Goal: Task Accomplishment & Management: Manage account settings

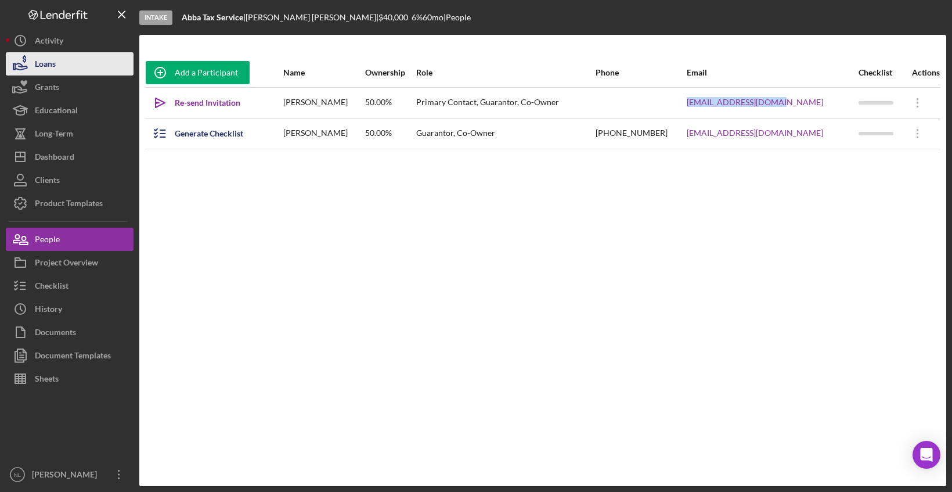
click at [55, 63] on div "Loans" at bounding box center [45, 65] width 21 height 26
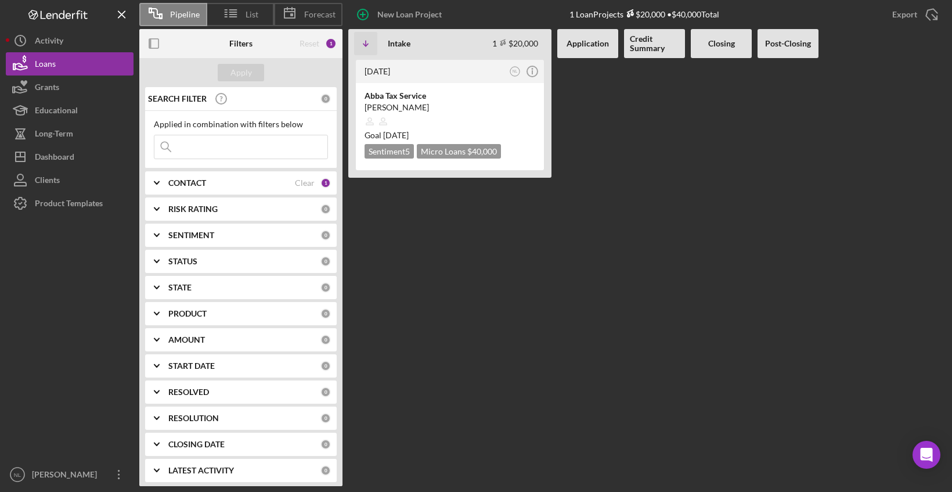
click at [261, 153] on input at bounding box center [240, 146] width 173 height 23
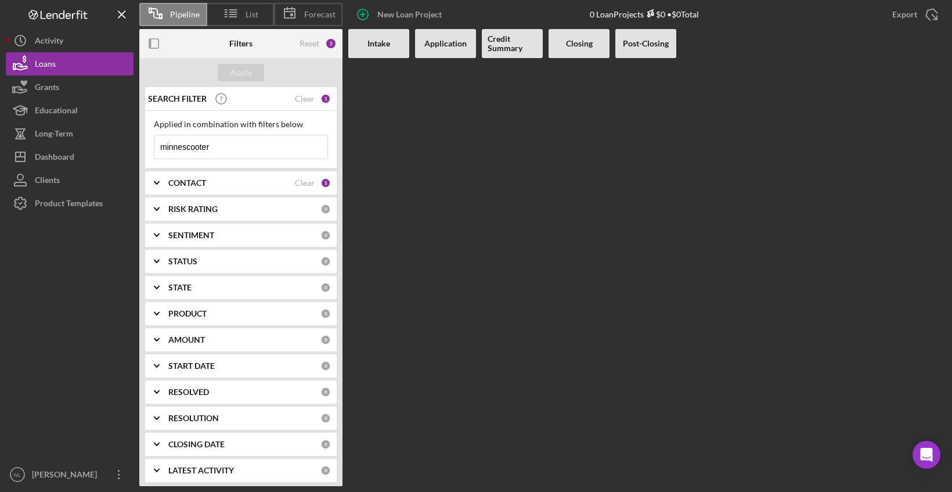
click at [185, 4] on div "Pipeline" at bounding box center [173, 14] width 68 height 23
click at [243, 152] on input "minnescooter" at bounding box center [240, 146] width 173 height 23
click at [283, 153] on input "minnescooter" at bounding box center [240, 146] width 173 height 23
type input "m"
click at [163, 182] on icon "Icon/Expander" at bounding box center [156, 182] width 29 height 29
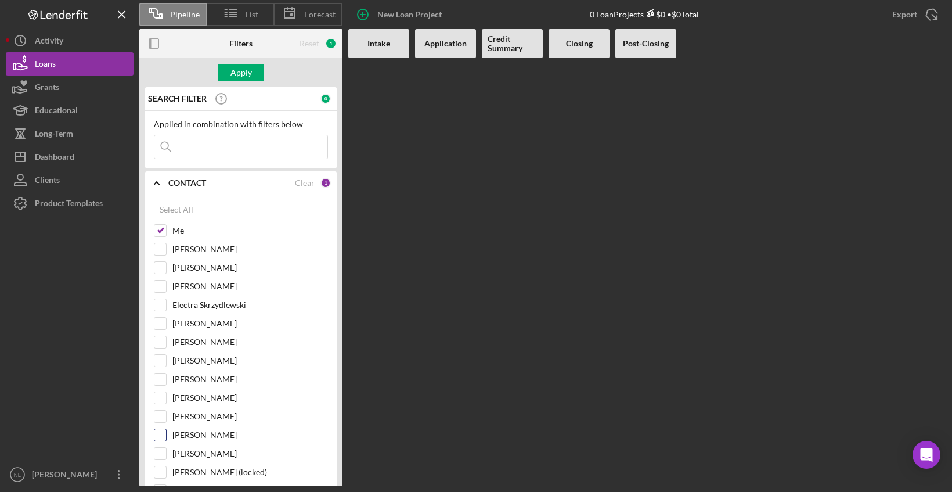
click at [167, 437] on div "[PERSON_NAME]" at bounding box center [241, 437] width 174 height 19
click at [165, 434] on input "[PERSON_NAME]" at bounding box center [160, 435] width 12 height 12
click at [246, 73] on div "Apply" at bounding box center [241, 72] width 21 height 17
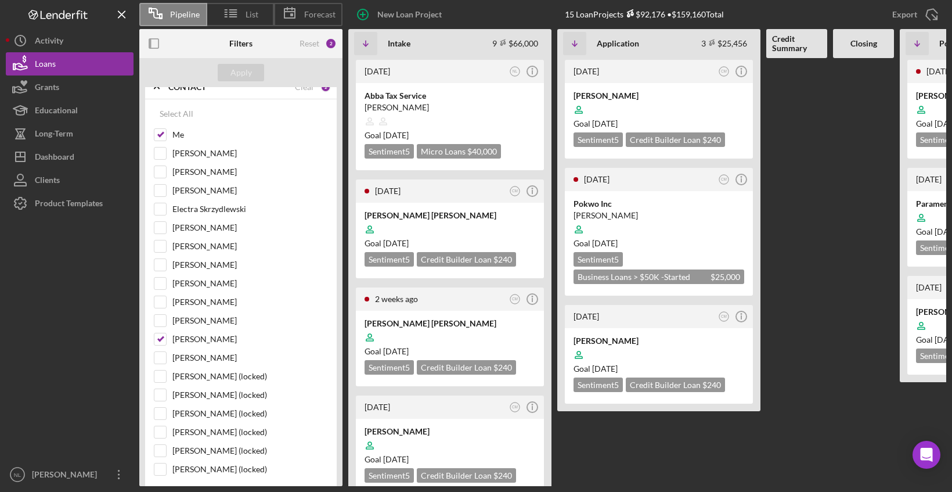
scroll to position [125, 0]
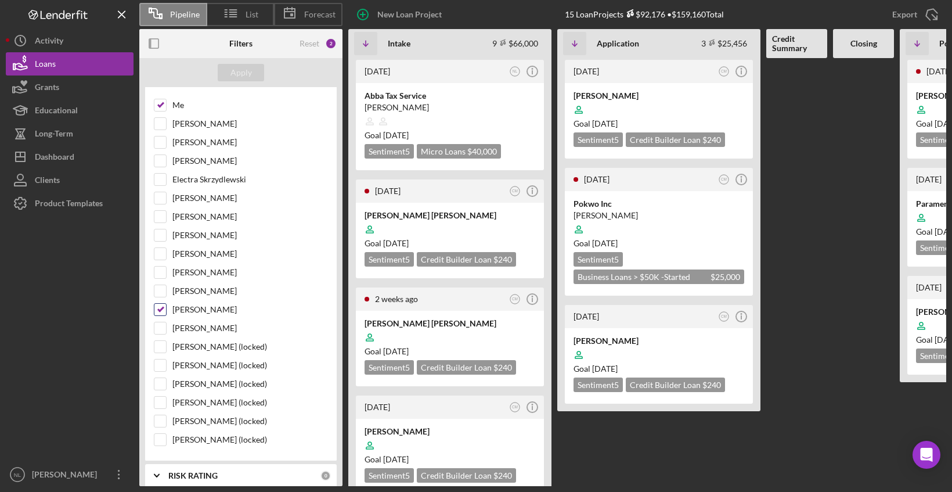
click at [160, 310] on input "[PERSON_NAME]" at bounding box center [160, 310] width 12 height 12
checkbox input "false"
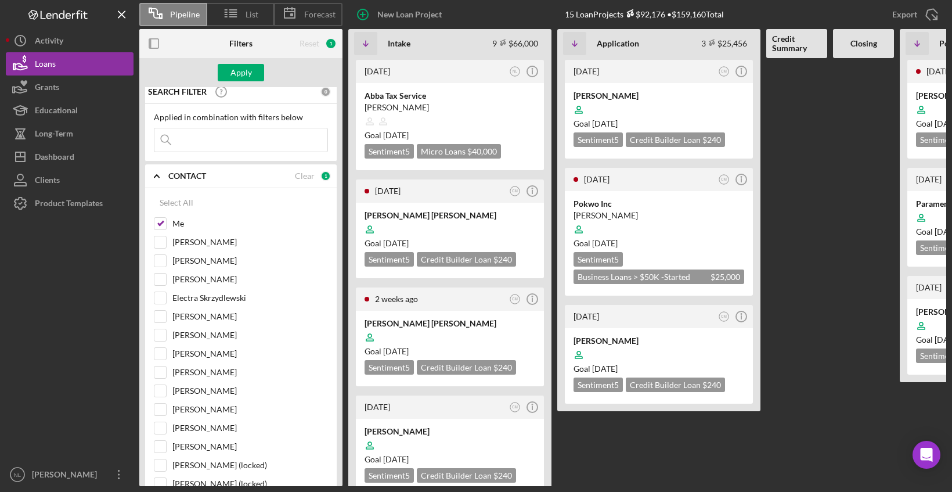
scroll to position [2, 0]
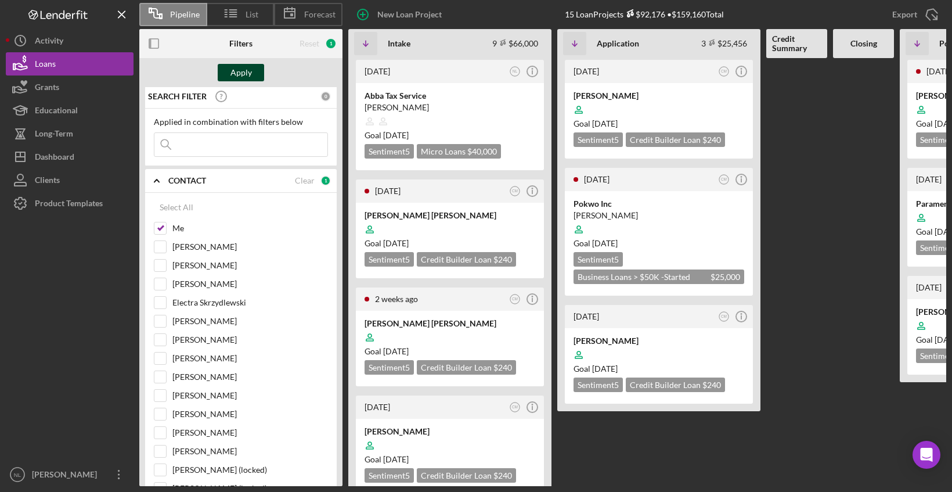
click at [251, 78] on button "Apply" at bounding box center [241, 72] width 46 height 17
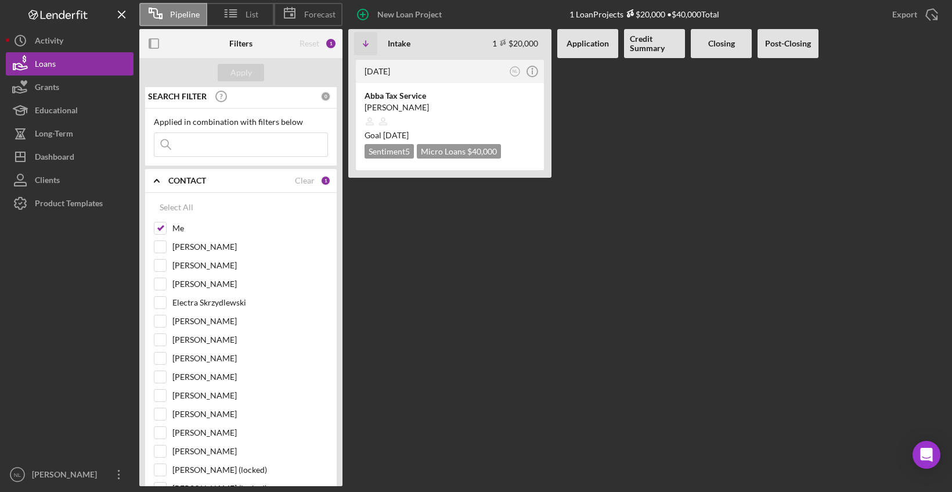
click at [598, 44] on b "Application" at bounding box center [588, 43] width 42 height 9
click at [668, 42] on b "Credit Summary" at bounding box center [654, 43] width 49 height 19
drag, startPoint x: 744, startPoint y: 39, endPoint x: 804, endPoint y: 34, distance: 59.4
click at [804, 34] on div "Icon/Table Sort Arrow Intake 1 $20,000 Non-Adjusted 1 • $40,000 Application Cre…" at bounding box center [647, 43] width 598 height 29
click at [804, 34] on div "Post-Closing" at bounding box center [788, 43] width 61 height 29
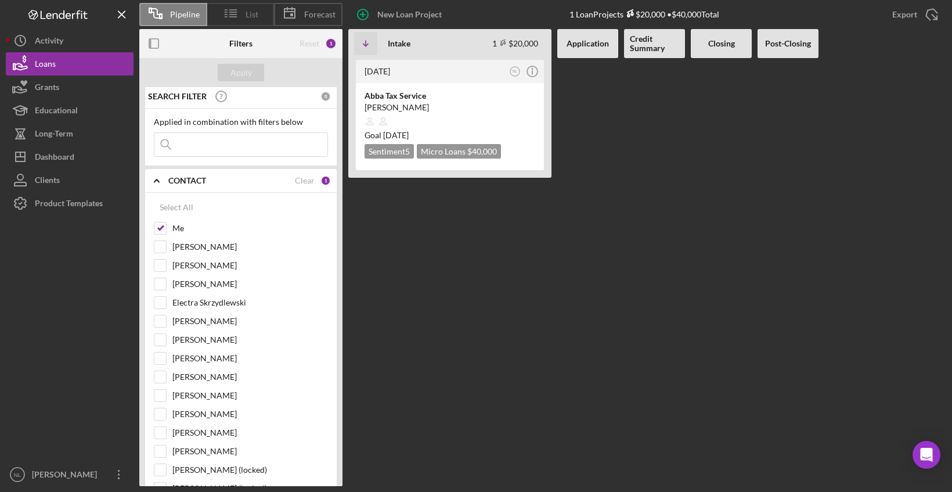
click at [242, 24] on icon at bounding box center [231, 13] width 29 height 29
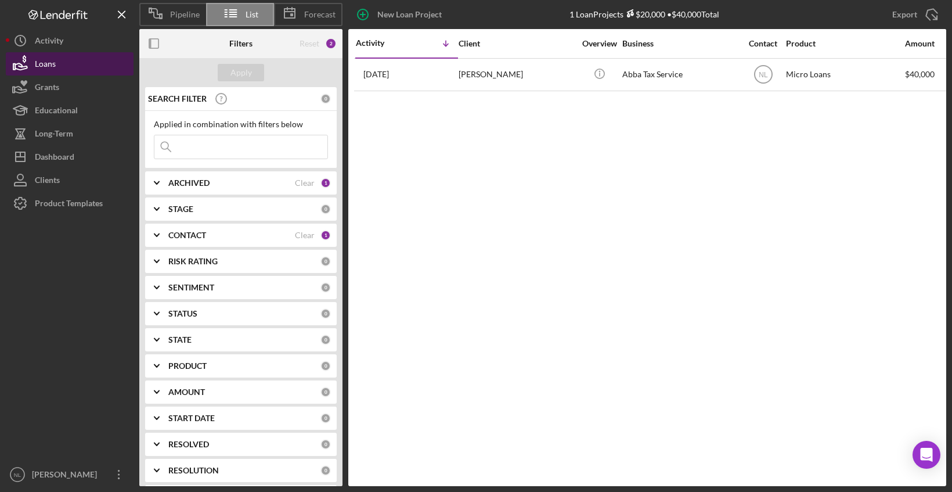
click at [67, 59] on button "Loans" at bounding box center [70, 63] width 128 height 23
click at [239, 153] on input at bounding box center [240, 146] width 173 height 23
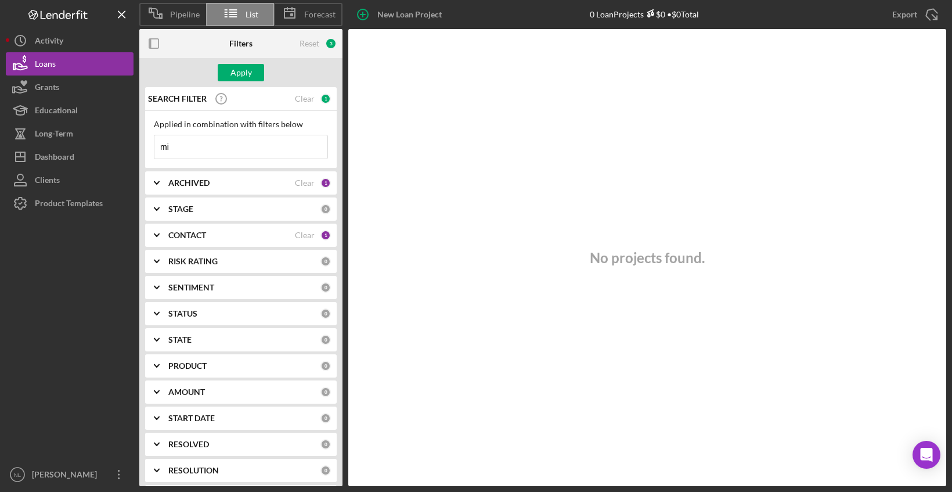
type input "m"
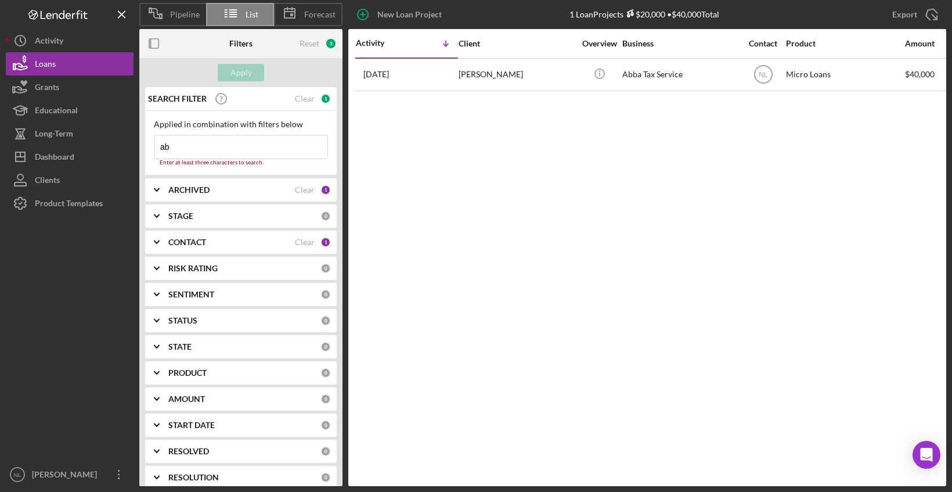
type input "a"
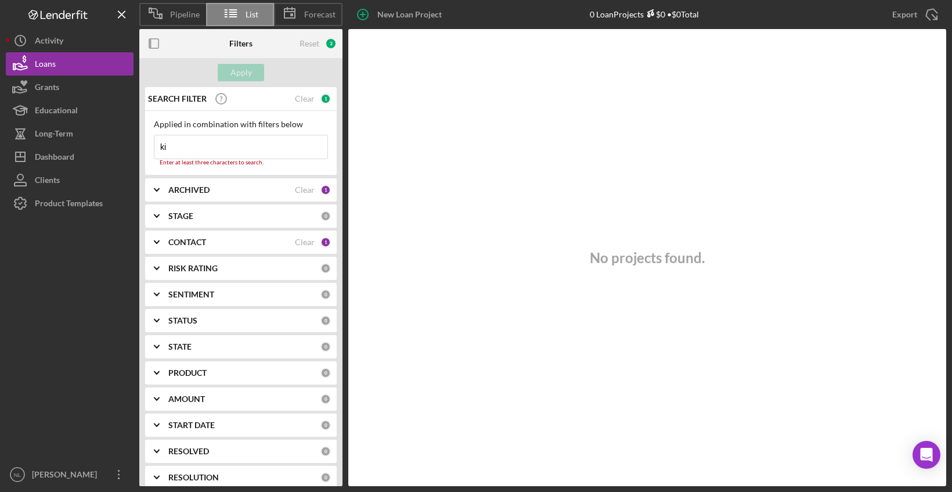
type input "k"
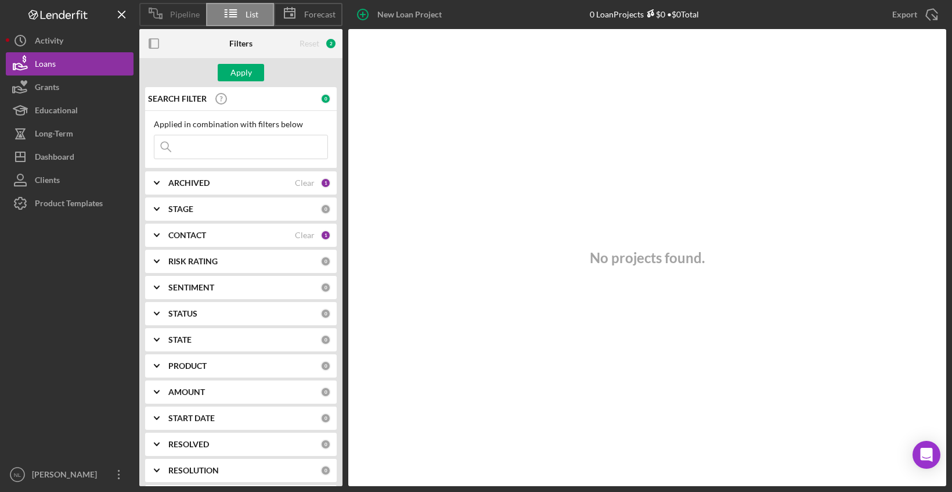
click at [177, 13] on span "Pipeline" at bounding box center [185, 14] width 30 height 9
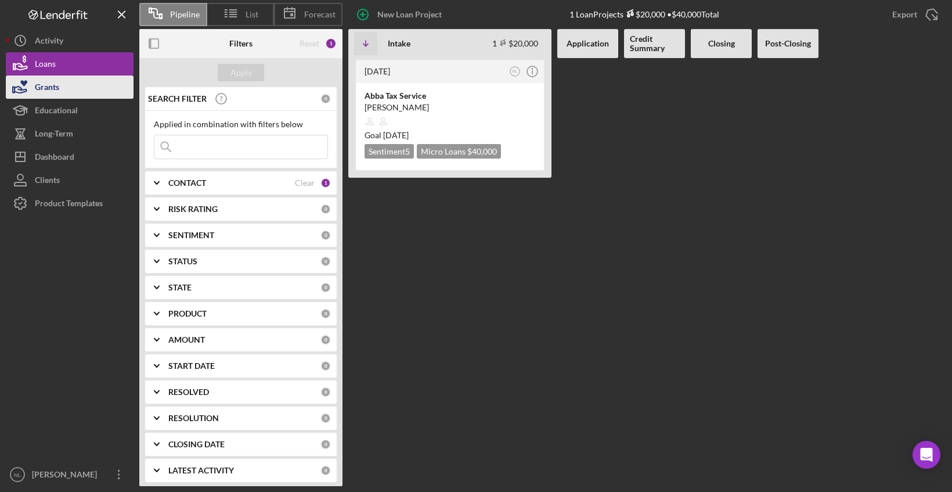
click at [76, 82] on button "Grants" at bounding box center [70, 86] width 128 height 23
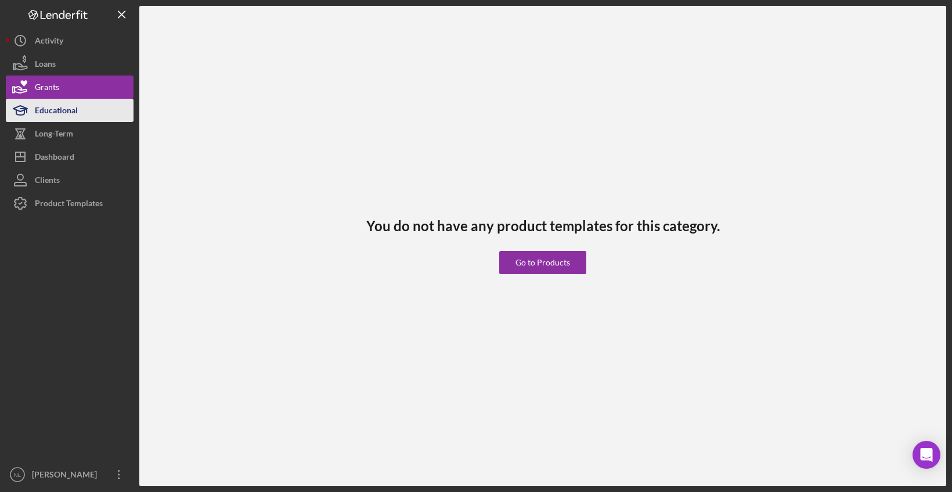
click at [75, 109] on div "Educational" at bounding box center [56, 112] width 43 height 26
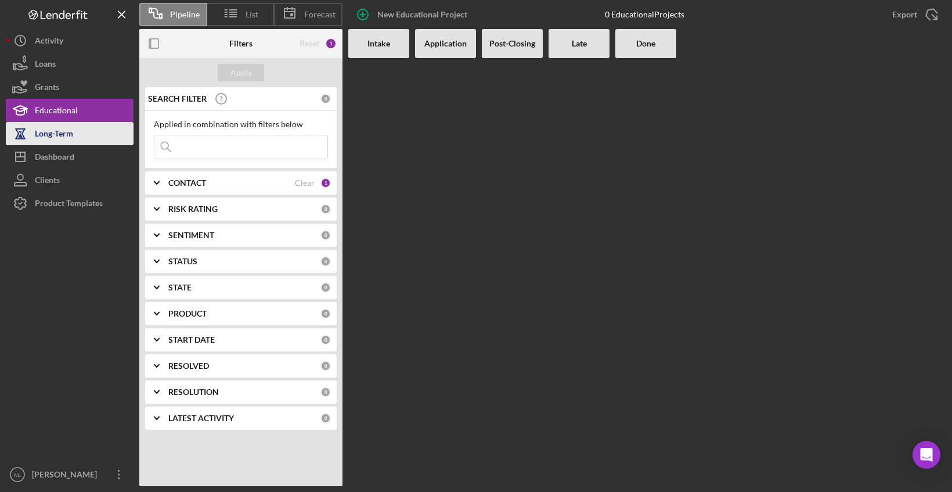
click at [73, 134] on div "Long-Term" at bounding box center [54, 135] width 38 height 26
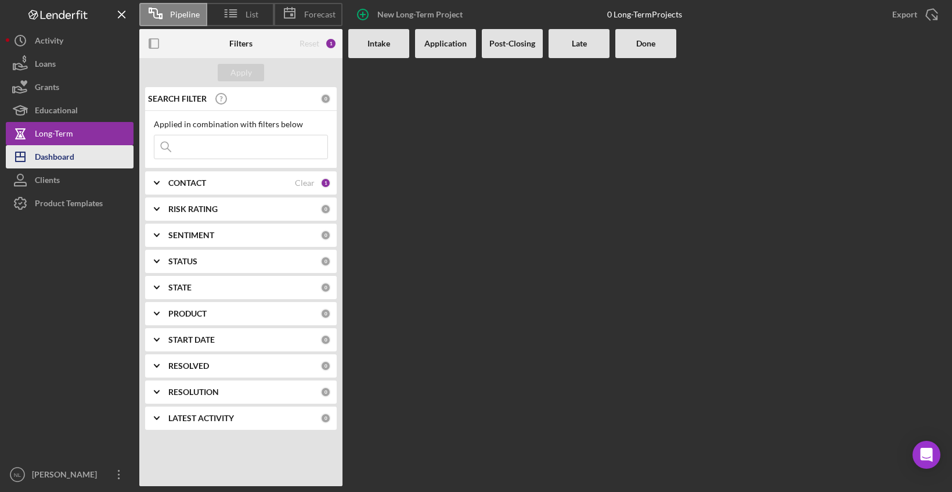
click at [71, 164] on div "Dashboard" at bounding box center [54, 158] width 39 height 26
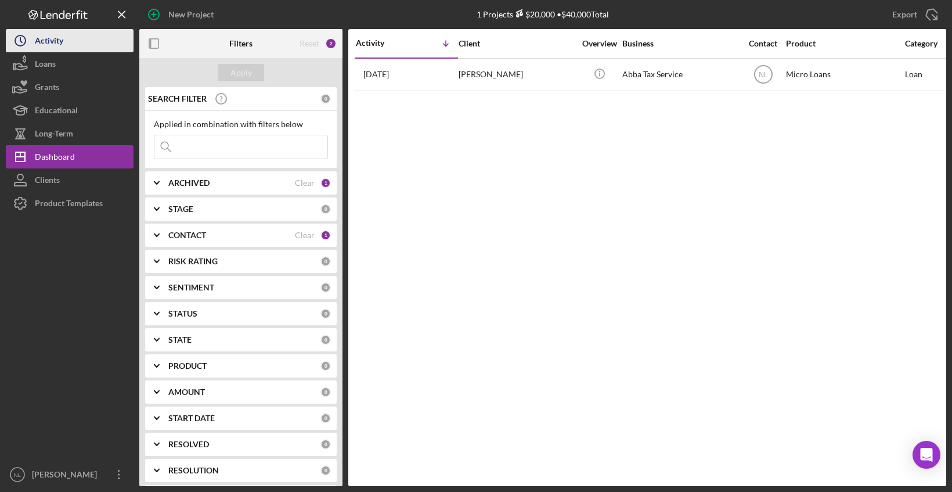
click at [59, 45] on div "Activity" at bounding box center [49, 42] width 28 height 26
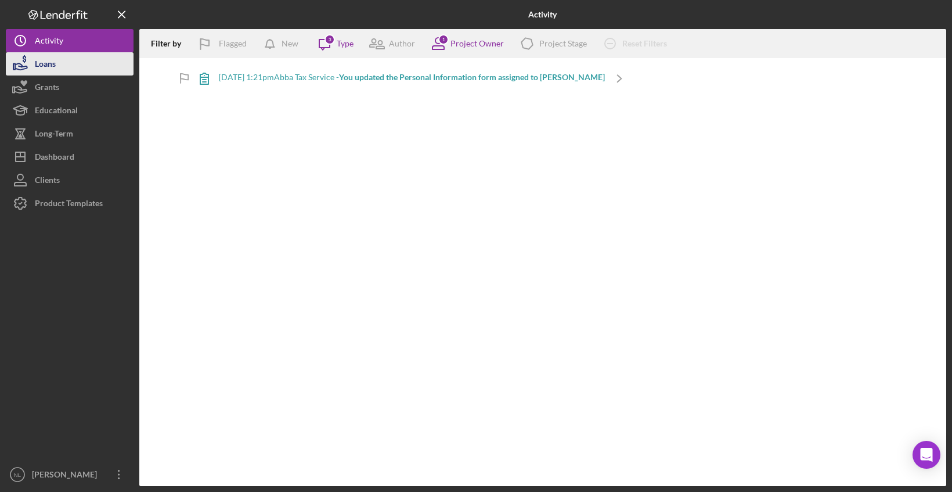
click at [61, 70] on button "Loans" at bounding box center [70, 63] width 128 height 23
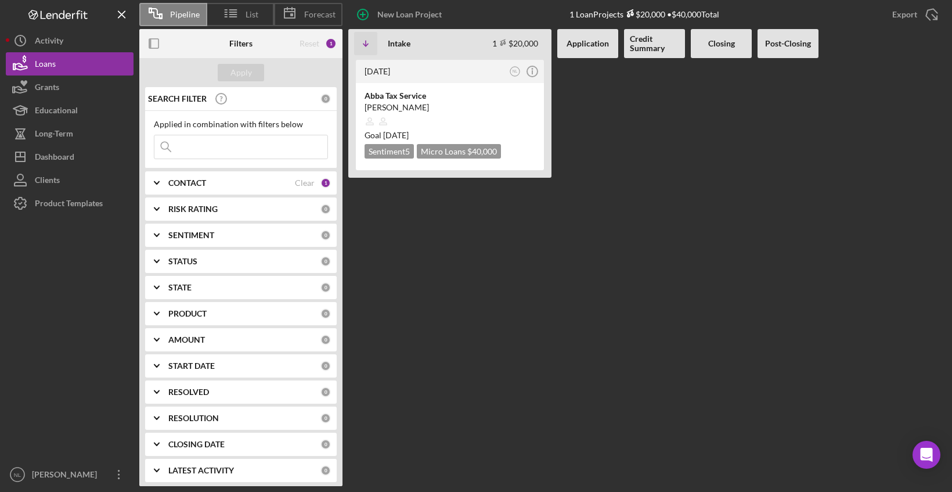
click at [219, 141] on input at bounding box center [240, 146] width 173 height 23
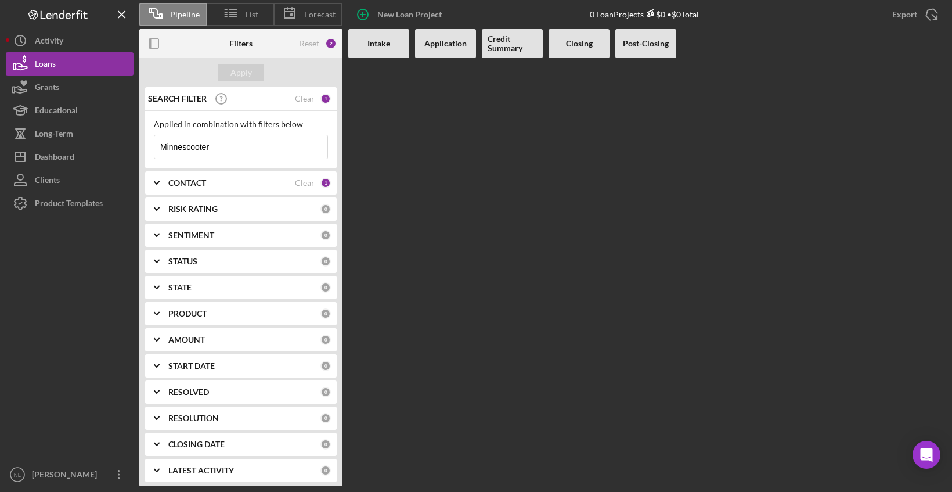
click at [261, 141] on input "Minnescooter" at bounding box center [240, 146] width 173 height 23
click at [258, 146] on input "Minnescooter" at bounding box center [240, 146] width 173 height 23
type input "M"
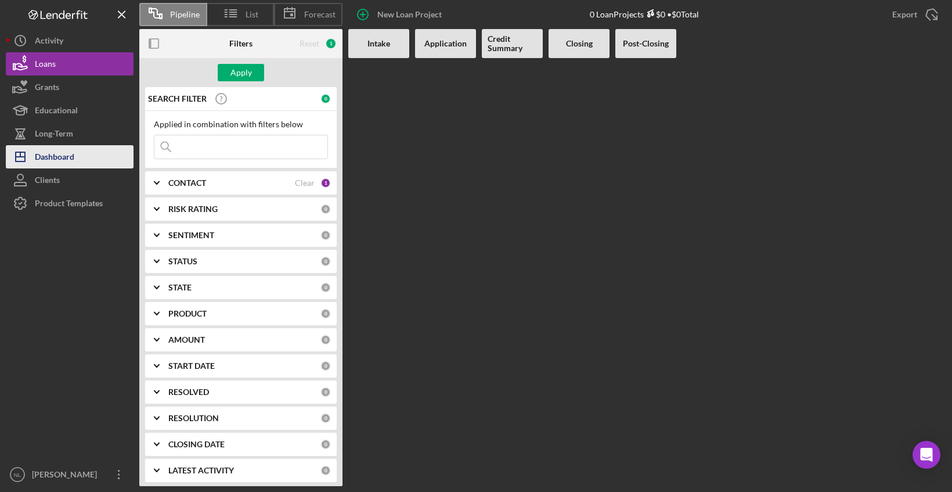
click at [30, 156] on icon "Icon/Dashboard" at bounding box center [20, 156] width 29 height 29
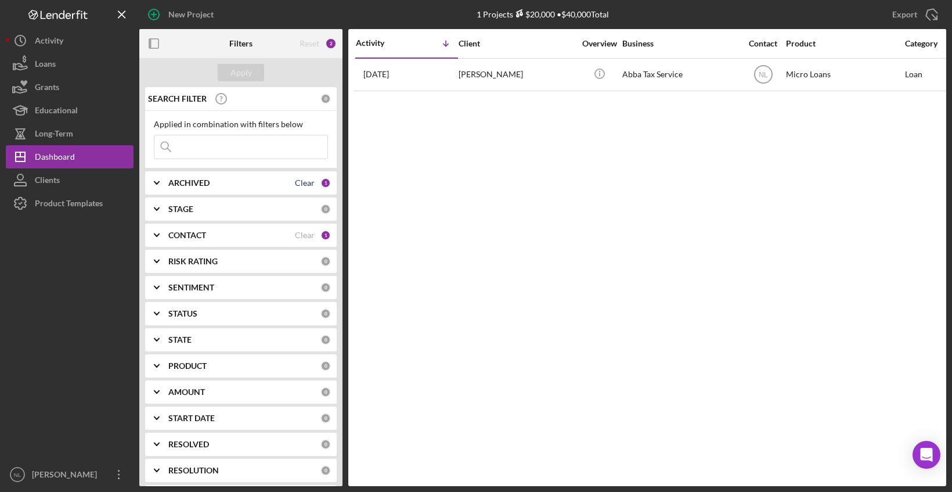
click at [299, 182] on div "Clear" at bounding box center [305, 182] width 20 height 9
click at [307, 235] on div "Clear" at bounding box center [305, 235] width 20 height 9
click at [243, 72] on div "Apply" at bounding box center [241, 72] width 21 height 17
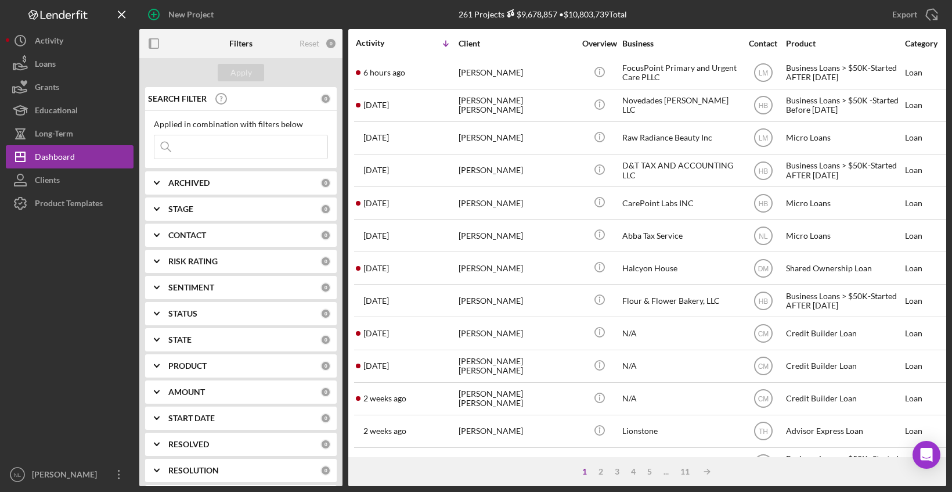
scroll to position [70, 0]
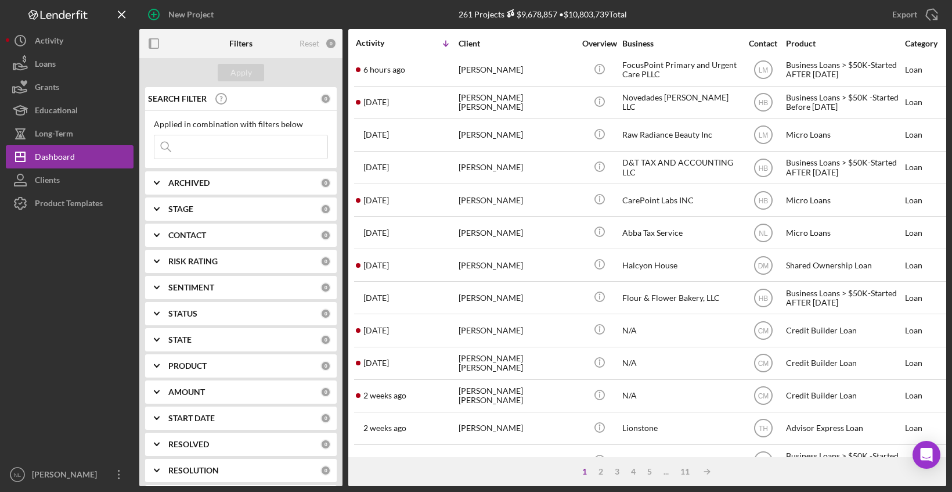
click at [240, 147] on input at bounding box center [240, 146] width 173 height 23
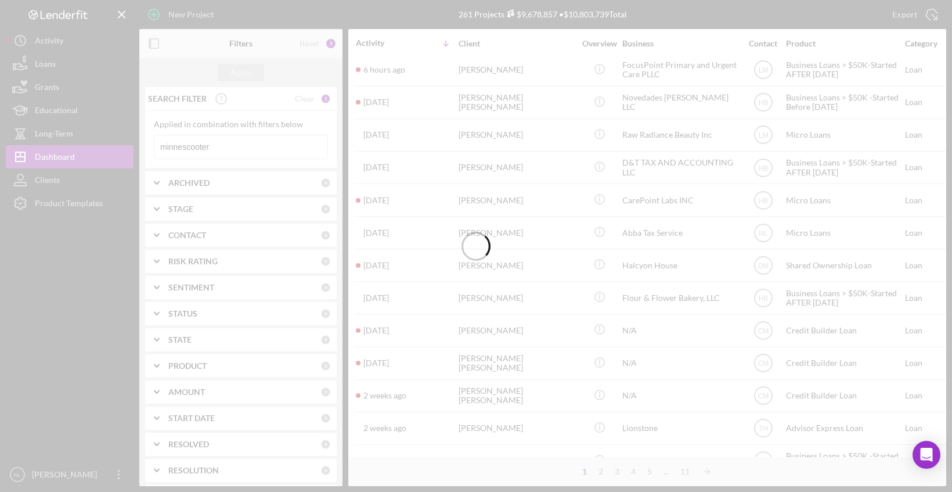
scroll to position [0, 0]
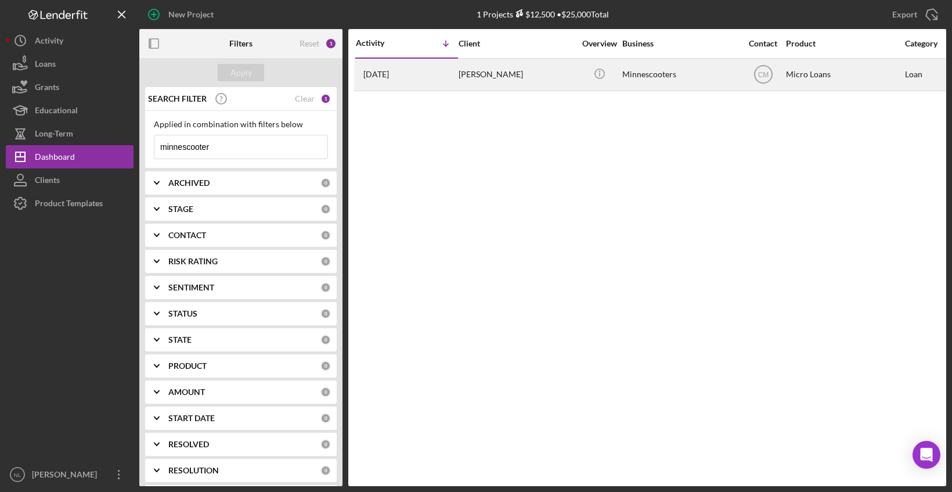
type input "minnescooter"
click at [490, 75] on div "[PERSON_NAME]" at bounding box center [517, 74] width 116 height 31
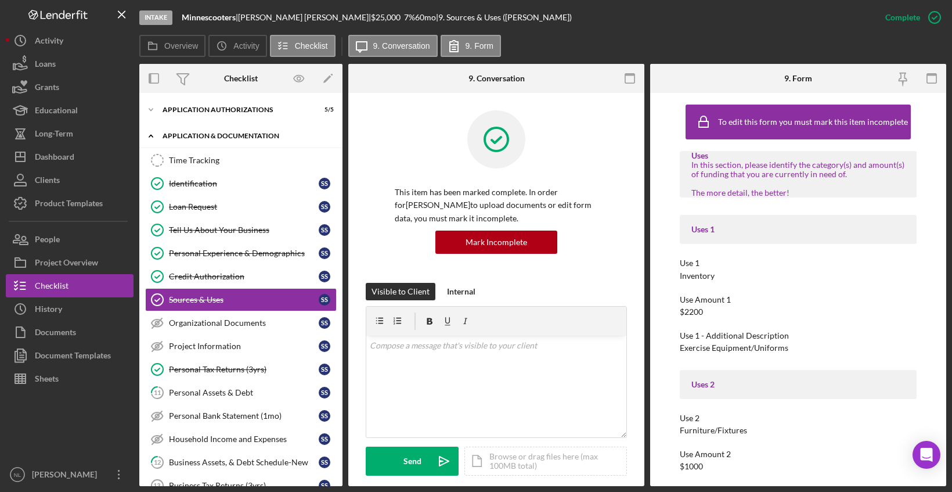
click at [152, 138] on icon "Icon/Expander" at bounding box center [150, 135] width 23 height 23
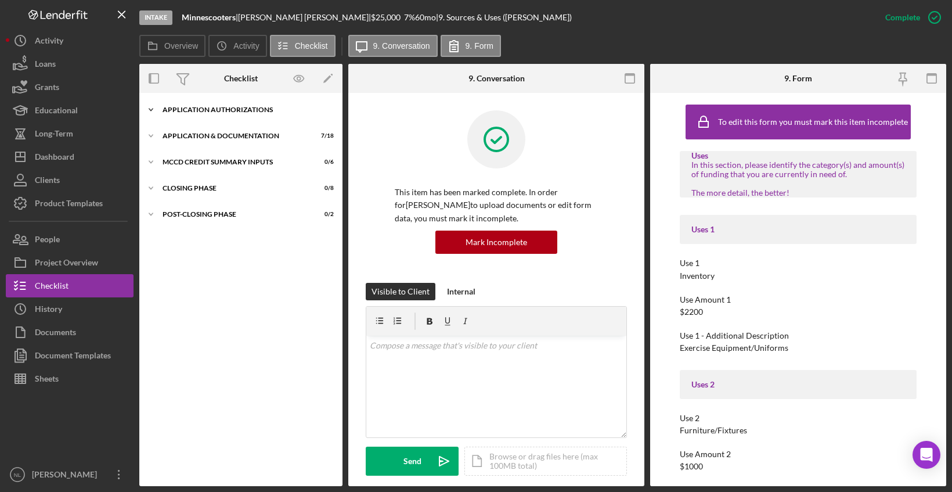
click at [151, 110] on icon "Icon/Expander" at bounding box center [150, 109] width 23 height 23
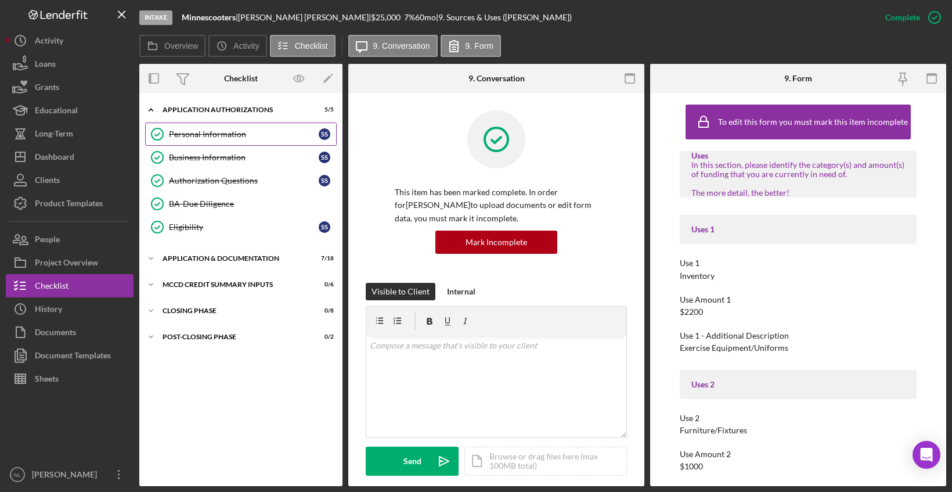
click at [208, 132] on div "Personal Information" at bounding box center [244, 133] width 150 height 9
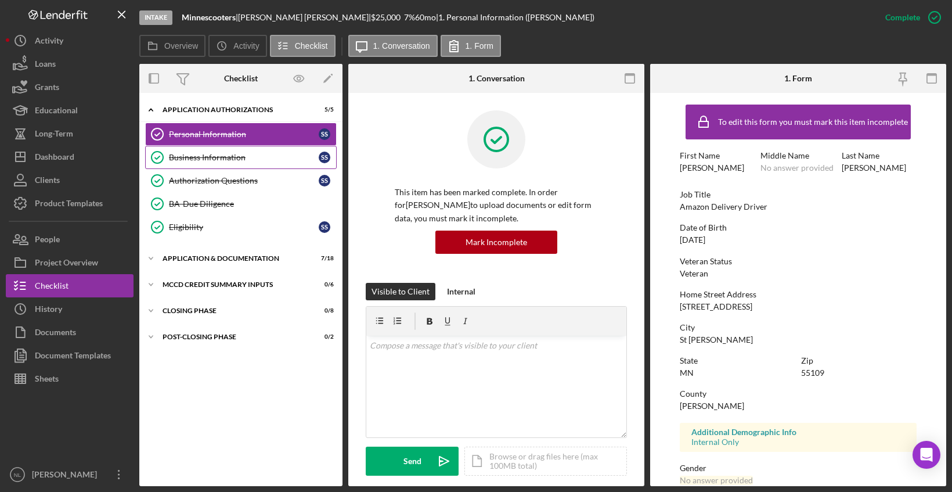
click at [214, 153] on div "Business Information" at bounding box center [244, 157] width 150 height 9
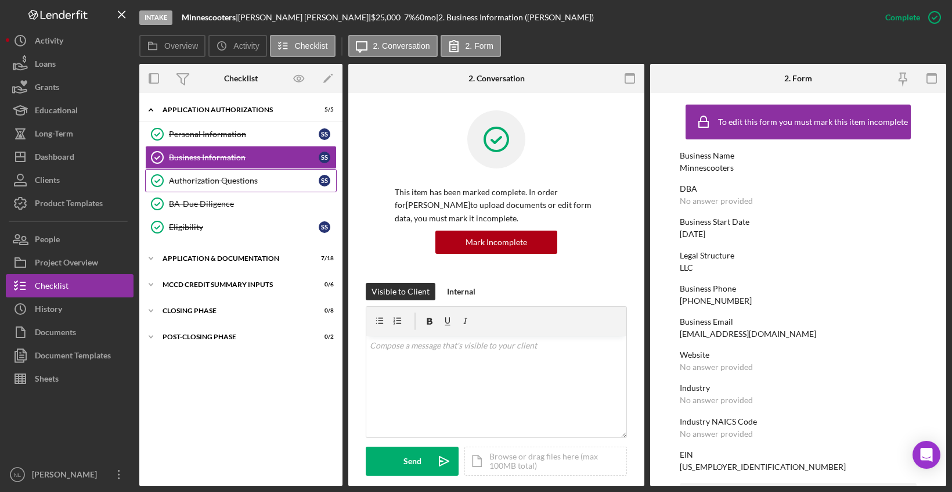
click at [215, 185] on div "Authorization Questions" at bounding box center [244, 180] width 150 height 9
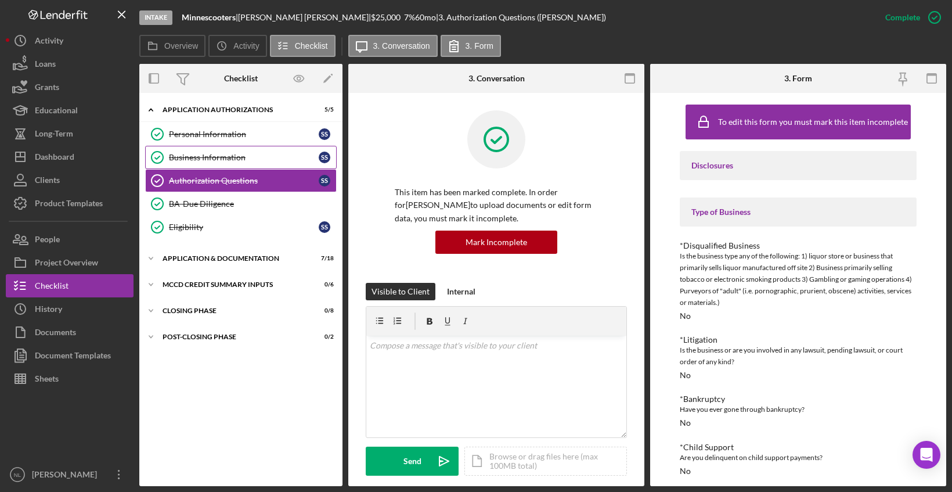
click at [218, 153] on div "Business Information" at bounding box center [244, 157] width 150 height 9
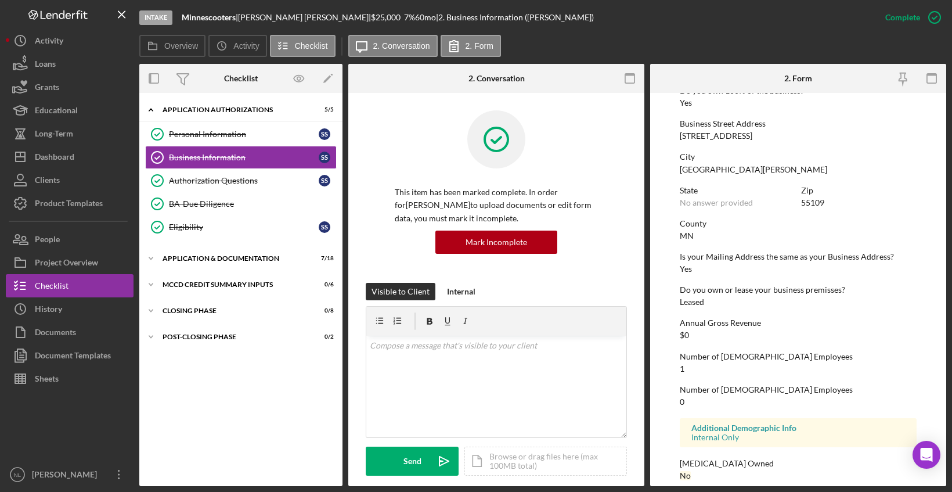
scroll to position [482, 0]
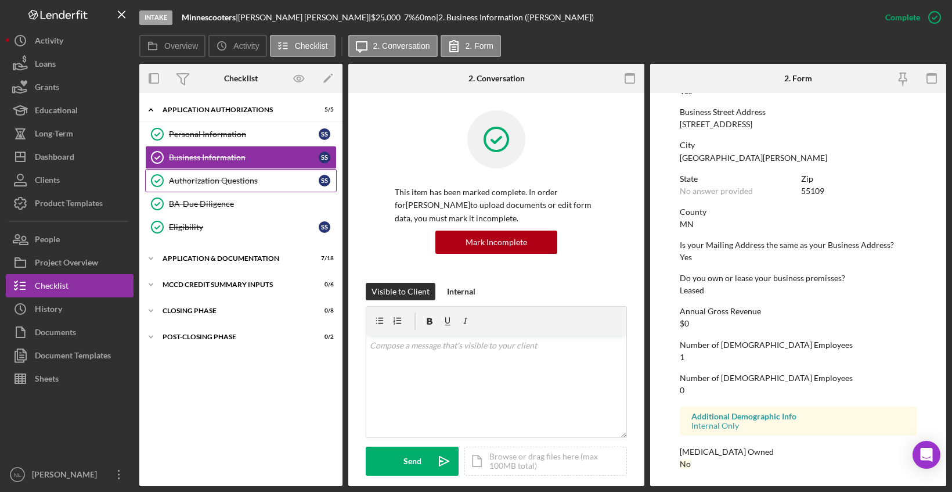
click at [240, 186] on link "Authorization Questions Authorization Questions S S" at bounding box center [241, 180] width 192 height 23
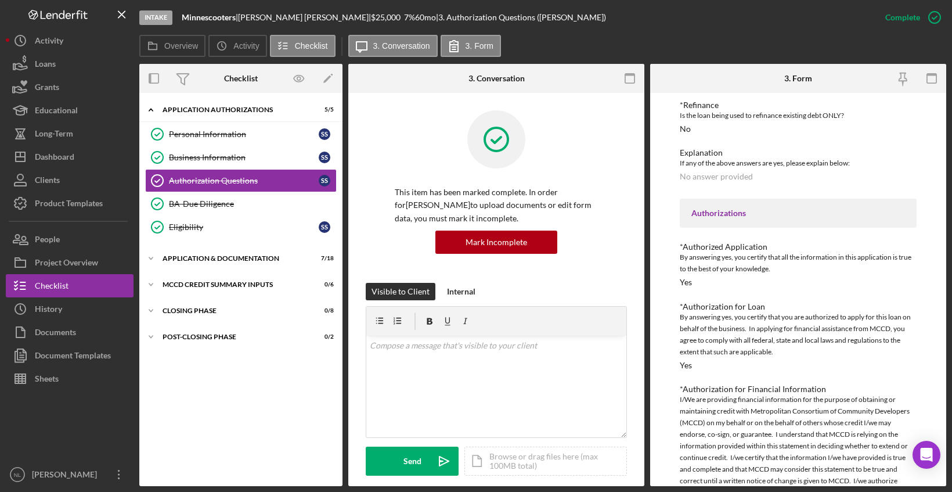
scroll to position [491, 0]
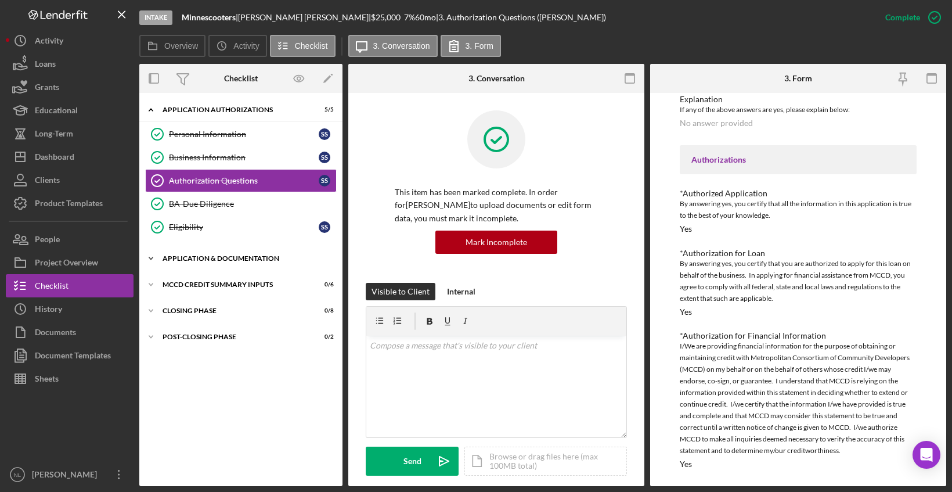
click at [148, 257] on icon "Icon/Expander" at bounding box center [150, 258] width 23 height 23
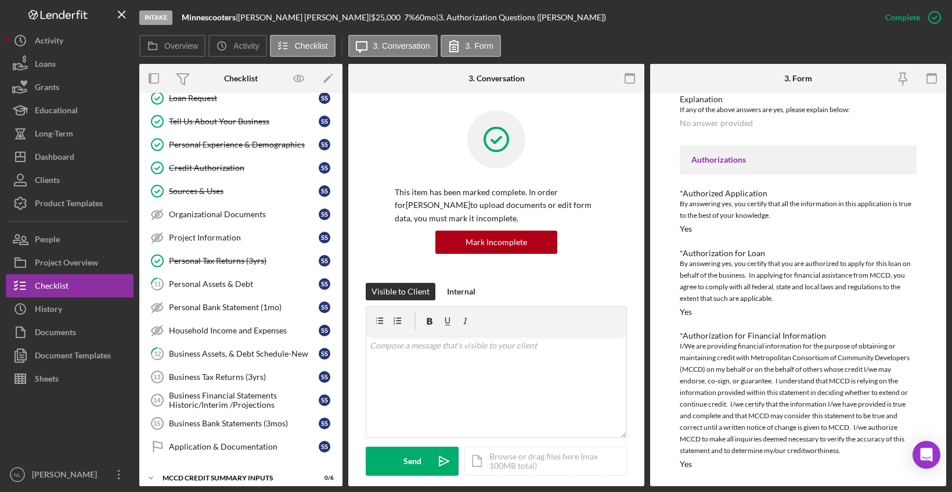
scroll to position [293, 0]
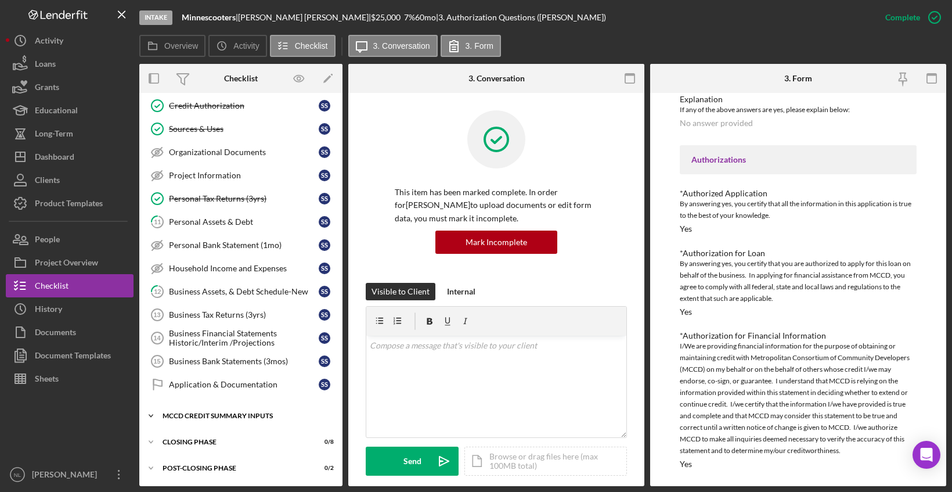
click at [150, 416] on polyline at bounding box center [150, 416] width 3 height 2
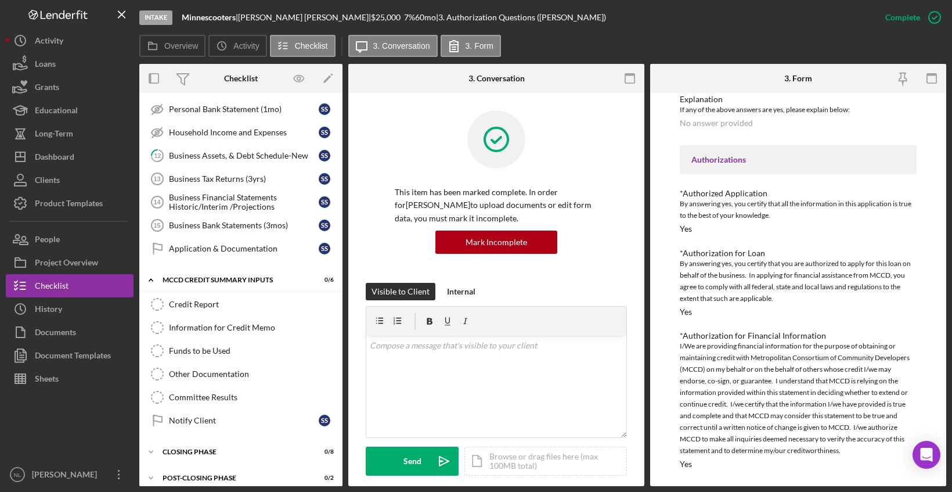
scroll to position [439, 0]
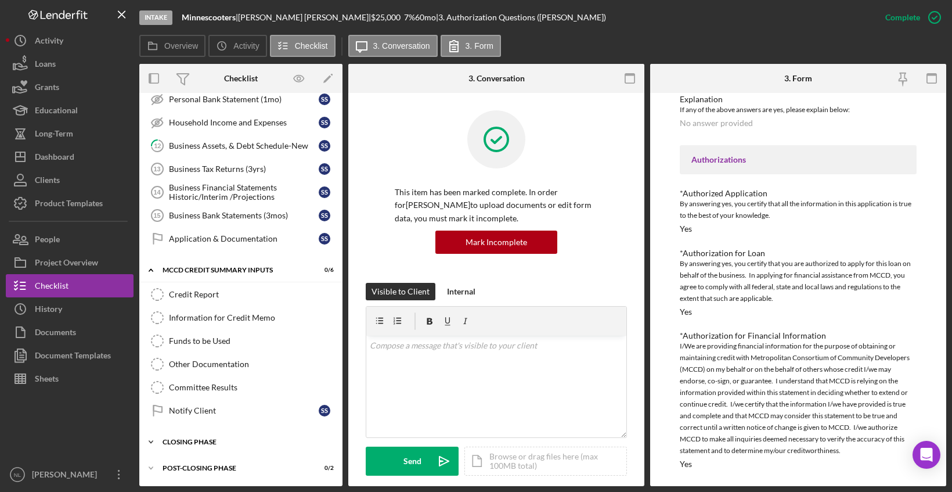
click at [154, 441] on icon "Icon/Expander" at bounding box center [150, 441] width 23 height 23
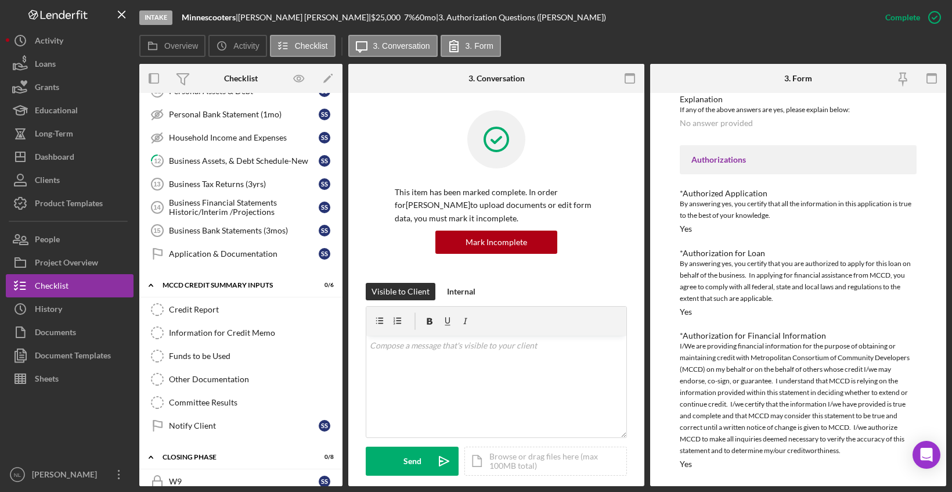
scroll to position [426, 0]
click at [228, 330] on div "Information for Credit Memo" at bounding box center [252, 330] width 167 height 9
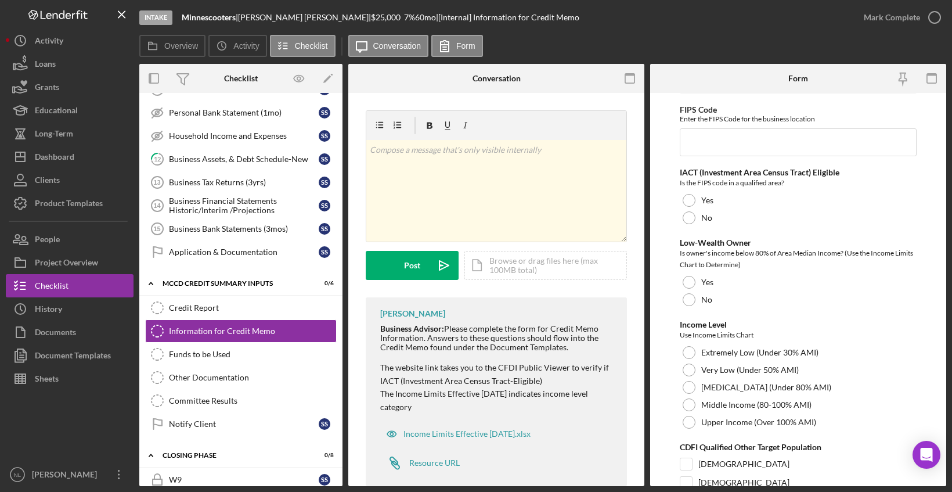
scroll to position [1286, 0]
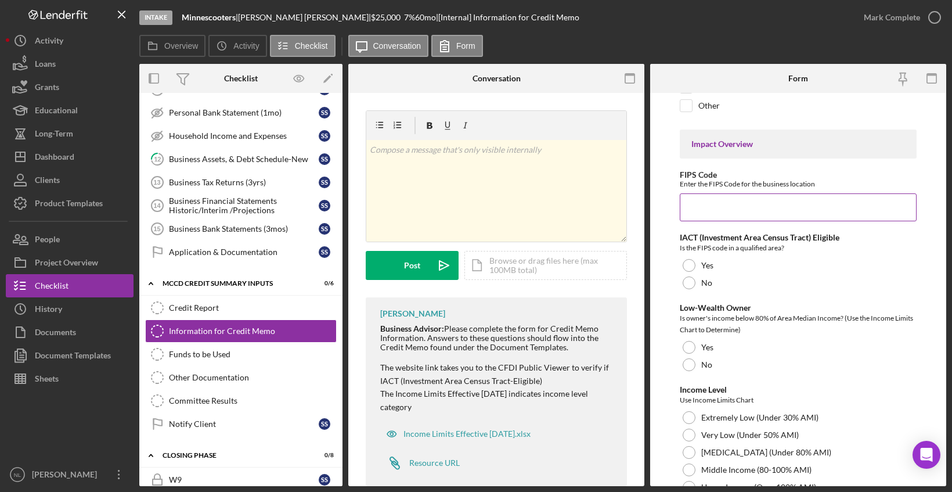
paste input "27003050704"
click at [732, 197] on input "27003050704" at bounding box center [798, 207] width 237 height 28
type input "27003050704"
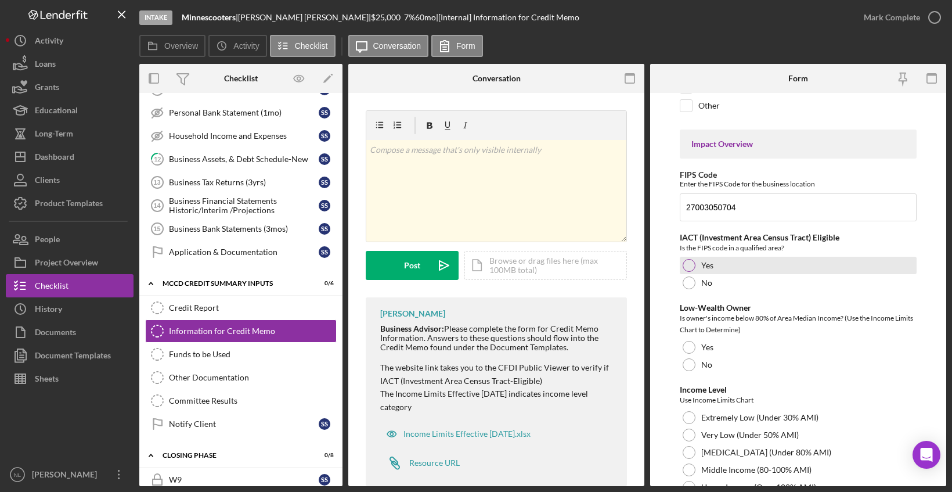
click at [690, 264] on div at bounding box center [689, 265] width 13 height 13
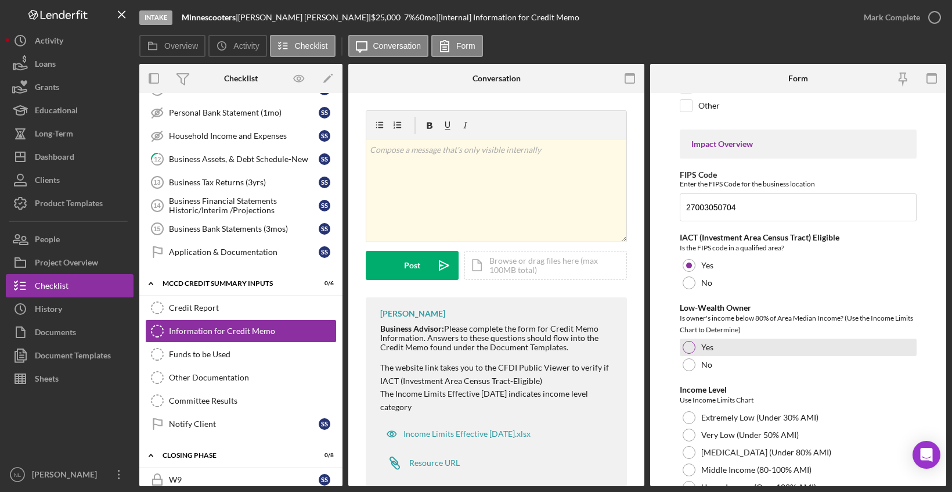
click at [688, 352] on div at bounding box center [689, 347] width 13 height 13
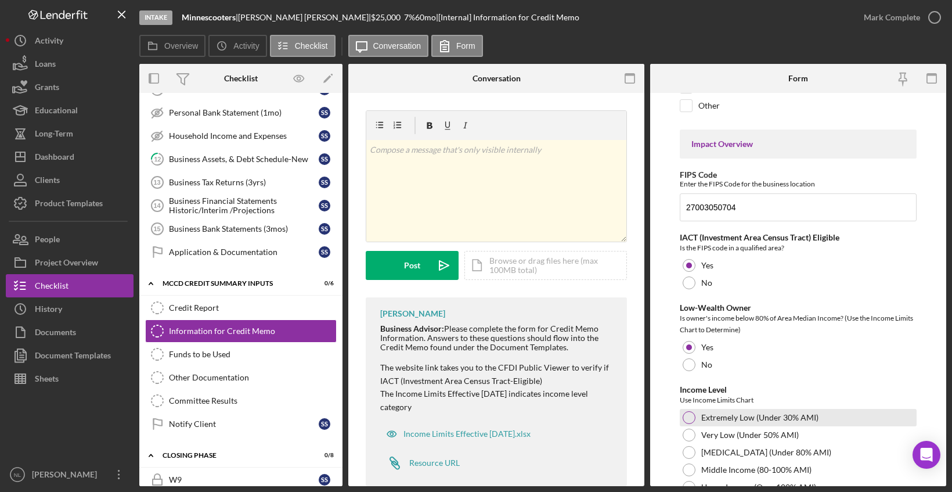
click at [690, 417] on div at bounding box center [689, 417] width 13 height 13
drag, startPoint x: 947, startPoint y: 341, endPoint x: 947, endPoint y: 361, distance: 19.7
click at [947, 361] on div "Intake Minnescooters | [PERSON_NAME] | $25,000 $12,500 7 % 60 mo | [Internal] I…" at bounding box center [476, 246] width 952 height 492
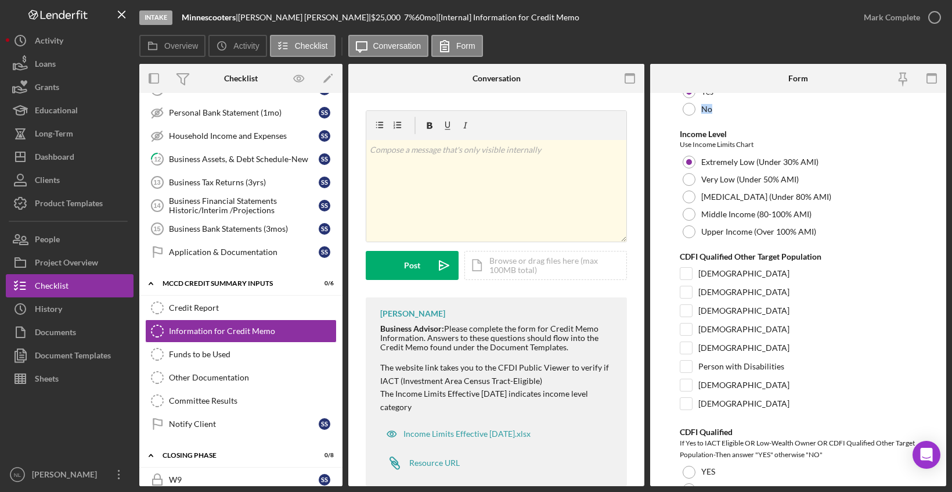
scroll to position [1580, 0]
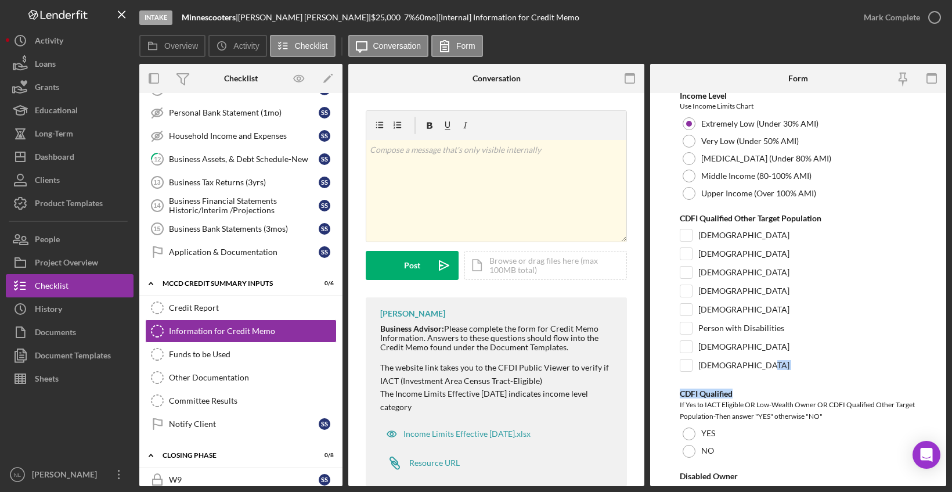
drag, startPoint x: 948, startPoint y: 368, endPoint x: 948, endPoint y: 389, distance: 20.9
click at [948, 389] on div "Intake Minnescooters | [PERSON_NAME] | $25,000 $12,500 7 % 60 mo | [Internal] I…" at bounding box center [476, 246] width 952 height 492
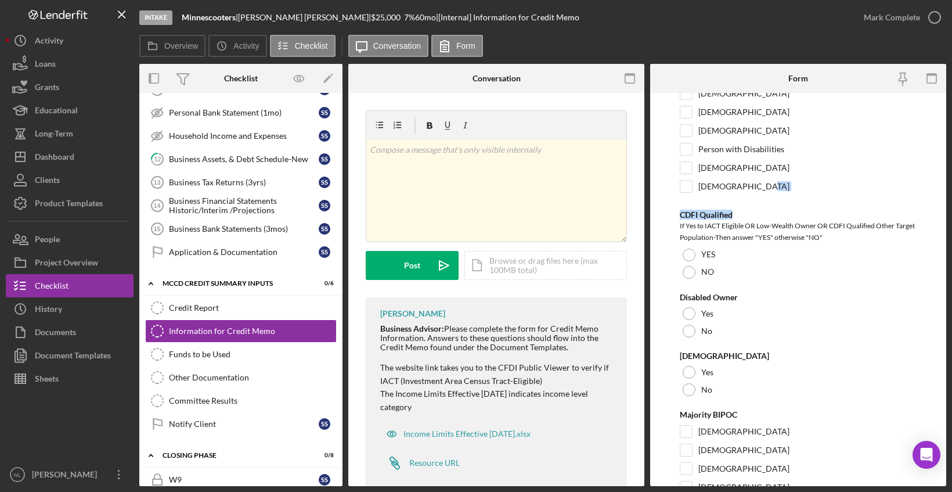
scroll to position [1762, 0]
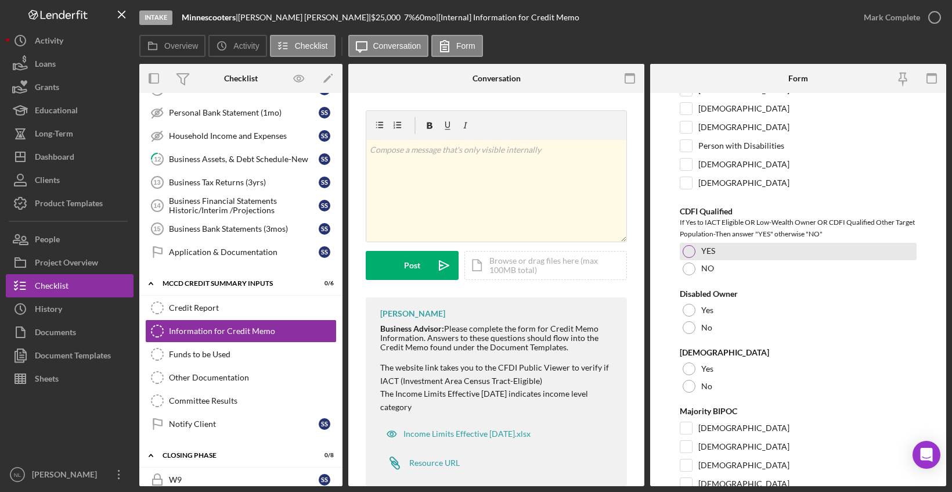
click at [685, 254] on div at bounding box center [689, 251] width 13 height 13
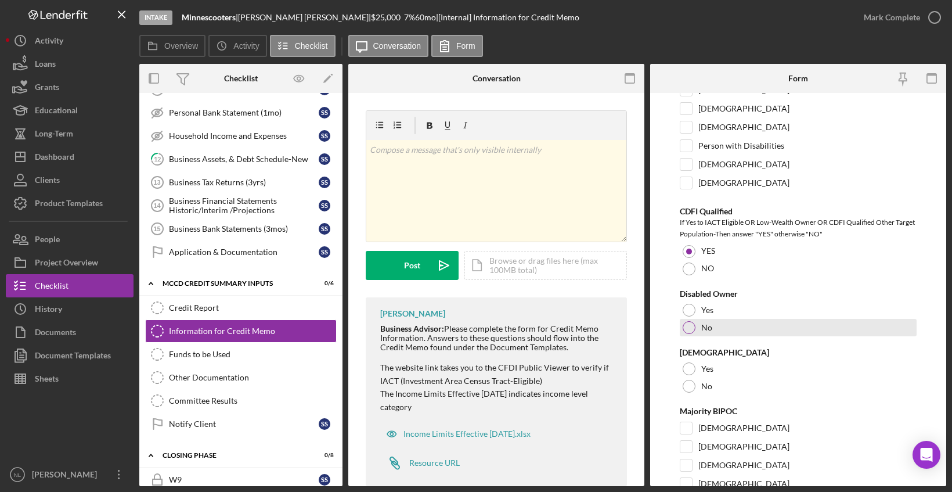
click at [688, 330] on div at bounding box center [689, 327] width 13 height 13
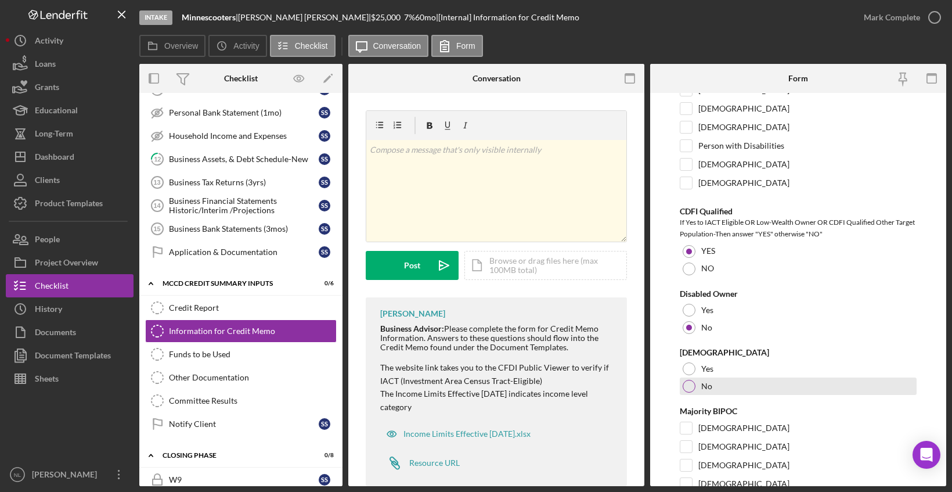
click at [687, 387] on div at bounding box center [689, 386] width 13 height 13
click at [941, 380] on form "Presenter Presentation Date Loan Terms/Summary Single or Multiple Draw Type in …" at bounding box center [798, 289] width 296 height 393
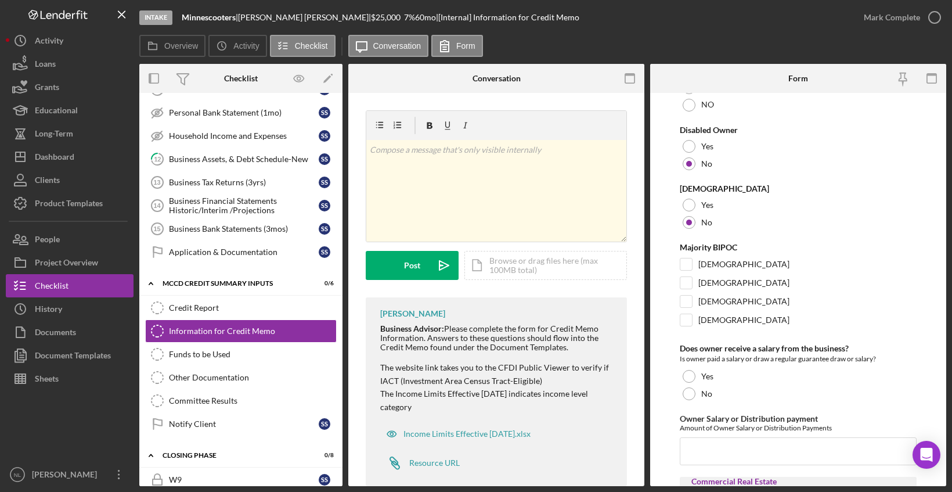
scroll to position [1930, 0]
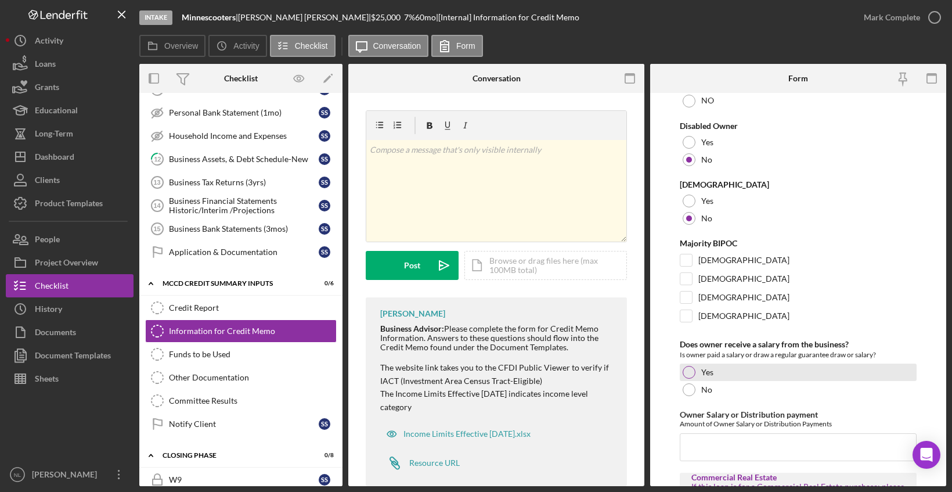
click at [686, 377] on div at bounding box center [689, 372] width 13 height 13
click at [808, 447] on input "Owner Salary or Distribution payment" at bounding box center [798, 447] width 237 height 28
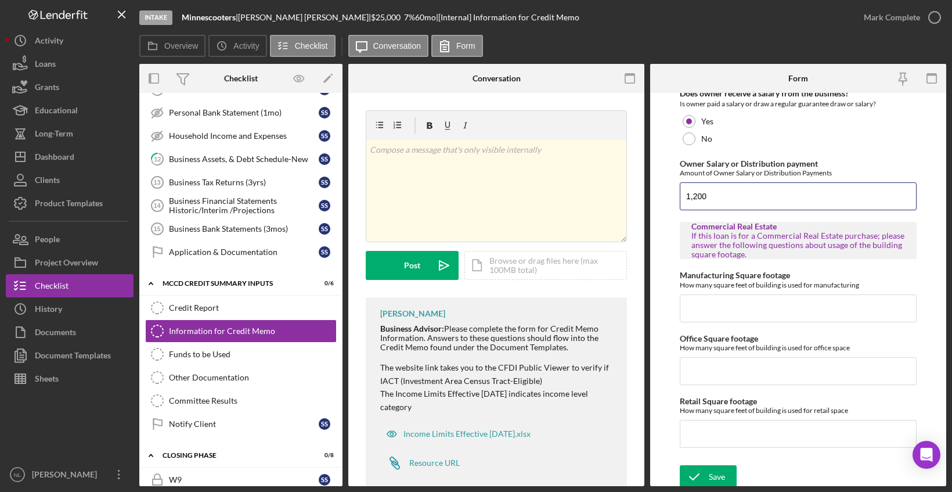
scroll to position [2185, 0]
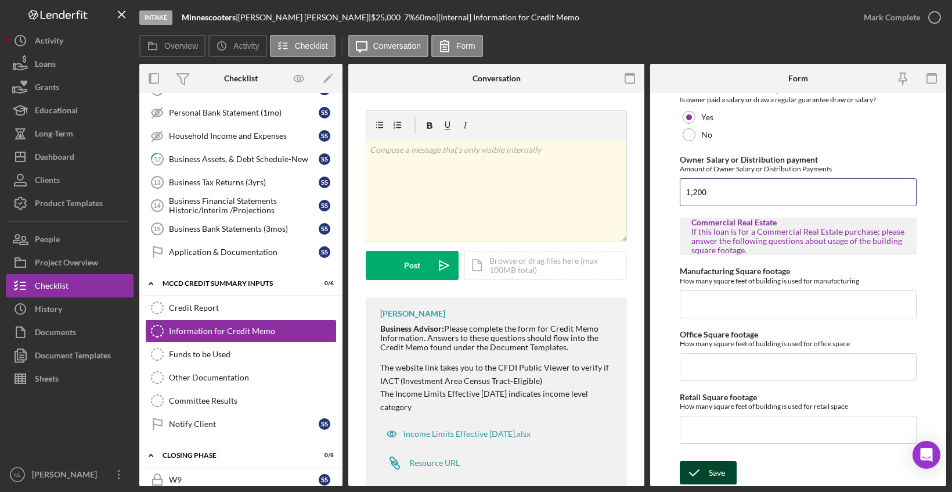
type input "1,200"
click at [719, 465] on div "Save" at bounding box center [717, 472] width 16 height 23
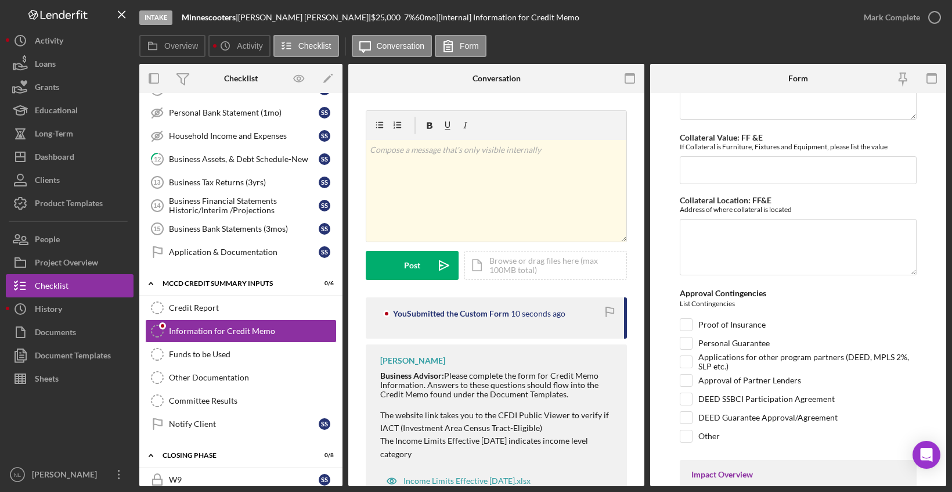
scroll to position [1035, 0]
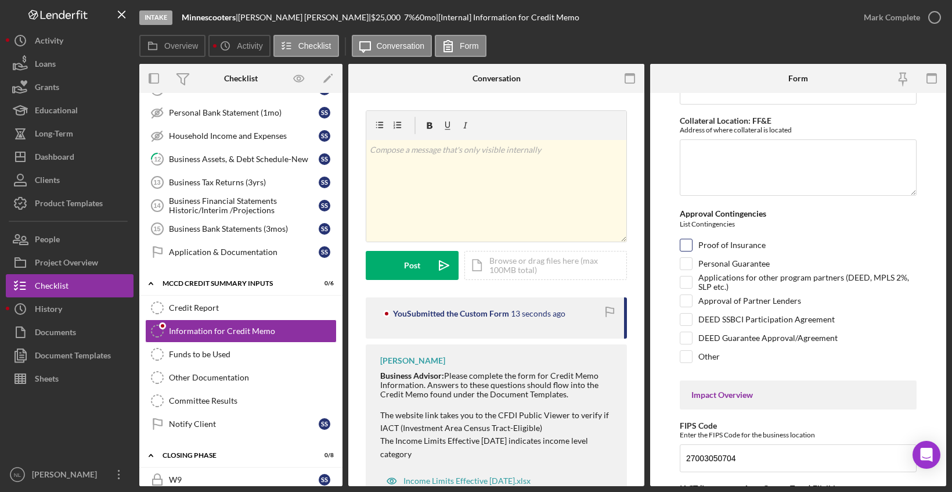
click at [686, 246] on input "Proof of Insurance" at bounding box center [686, 245] width 12 height 12
checkbox input "true"
click at [686, 262] on input "Personal Guarantee" at bounding box center [686, 264] width 12 height 12
checkbox input "true"
click at [685, 354] on input "Other" at bounding box center [686, 357] width 12 height 12
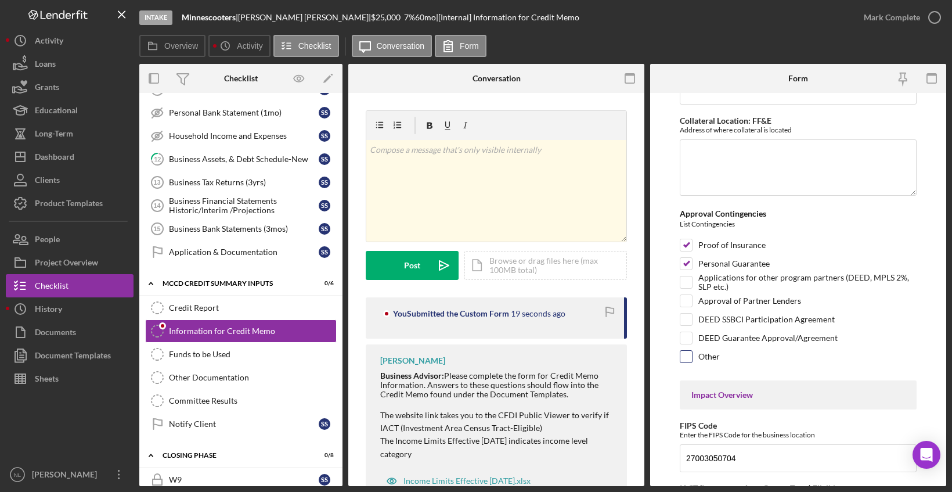
checkbox input "true"
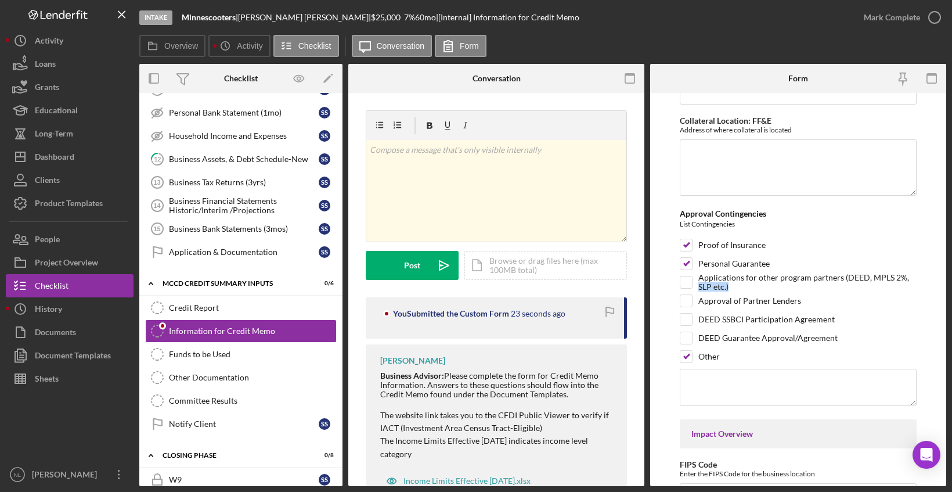
drag, startPoint x: 947, startPoint y: 280, endPoint x: 947, endPoint y: 287, distance: 7.0
click at [947, 287] on div "Intake Minnescooters | [PERSON_NAME] | $25,000 $12,500 7 % 60 mo | [Internal] I…" at bounding box center [476, 246] width 952 height 492
click at [798, 380] on textarea at bounding box center [798, 387] width 237 height 37
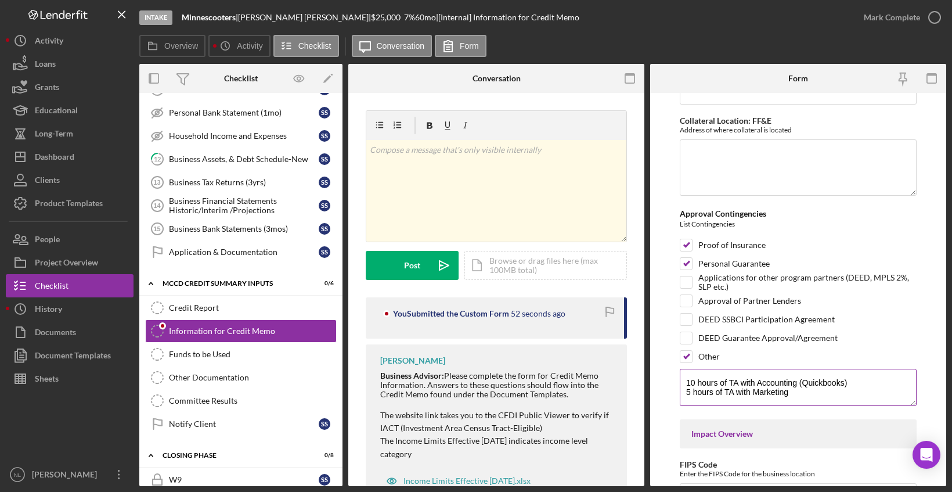
click at [823, 379] on textarea "10 hours of TA with Accounting (Quickbooks) 5 hours of TA with Marketing" at bounding box center [798, 387] width 237 height 37
click at [802, 399] on textarea "10 hours of TA with Accounting (QuickBooks) 5 hours of TA with Marketing" at bounding box center [798, 387] width 237 height 37
click at [815, 396] on textarea "10 hours of TA with Accounting (QuickBooks) 5 hours of TA with Marketing" at bounding box center [798, 387] width 237 height 37
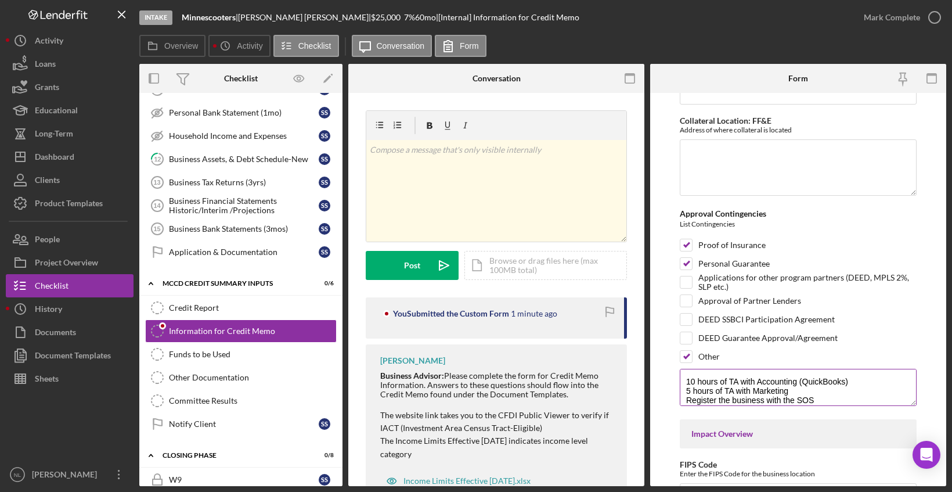
scroll to position [10, 0]
click at [798, 387] on textarea "10 hours of TA with Accounting (QuickBooks) 5 hours of TA with Marketing Regist…" at bounding box center [798, 387] width 237 height 37
click at [832, 391] on textarea "10 hours of TA with Accounting (QuickBooks) 5 hours of TA with Marketing Regist…" at bounding box center [798, 387] width 237 height 37
type textarea "10 hours of TA with Accounting (QuickBooks) 5 hours of TA with Marketing Regist…"
click at [942, 291] on form "Presenter Presentation Date Loan Terms/Summary Single or Multiple Draw Type in …" at bounding box center [798, 289] width 296 height 393
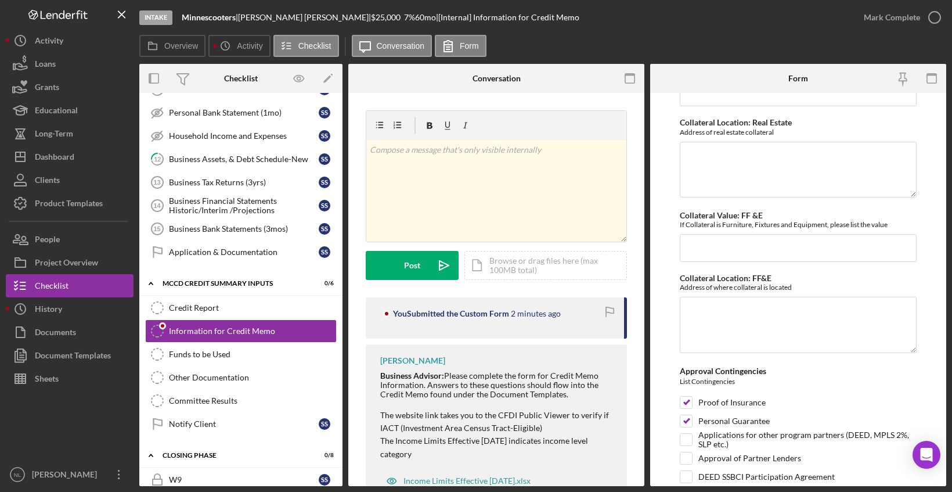
scroll to position [831, 0]
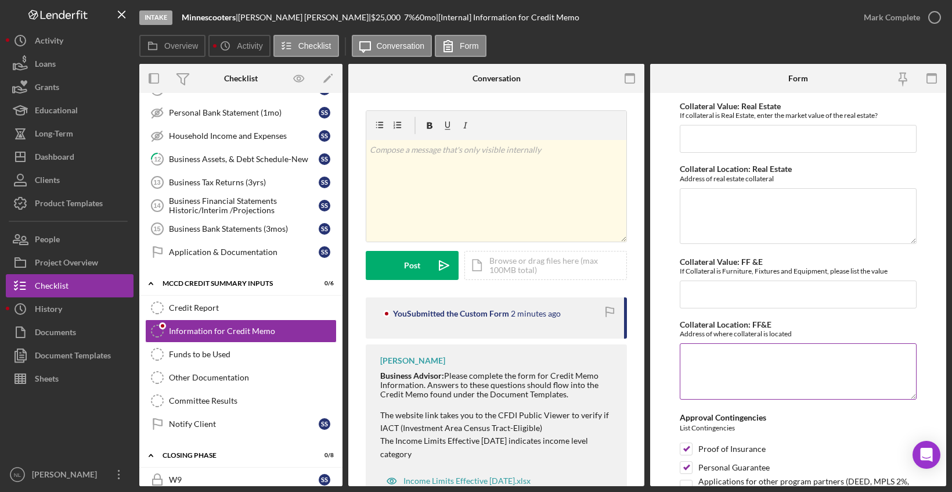
click at [825, 374] on textarea "Collateral Location: FF&E" at bounding box center [798, 371] width 237 height 56
paste textarea "27003050704"
click at [786, 372] on textarea "27003050704" at bounding box center [798, 371] width 237 height 56
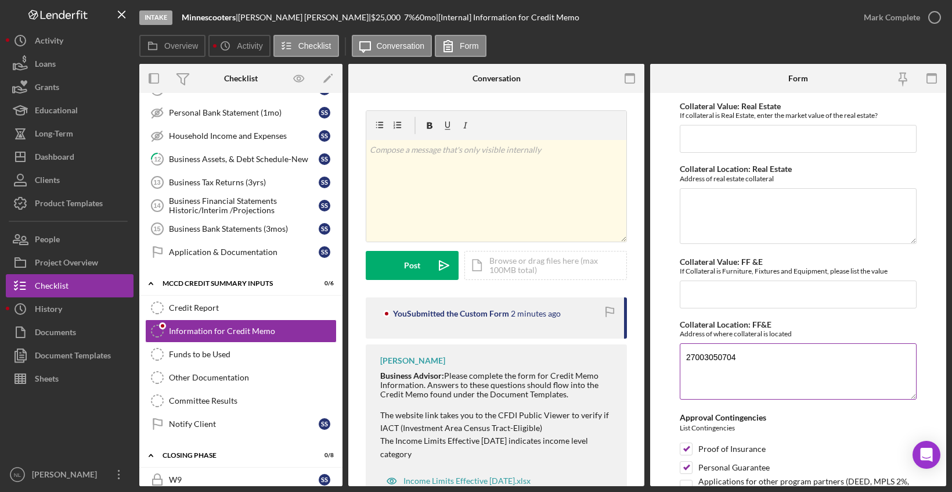
paste textarea "[STREET_ADDRESS]"
type textarea "[STREET_ADDRESS]"
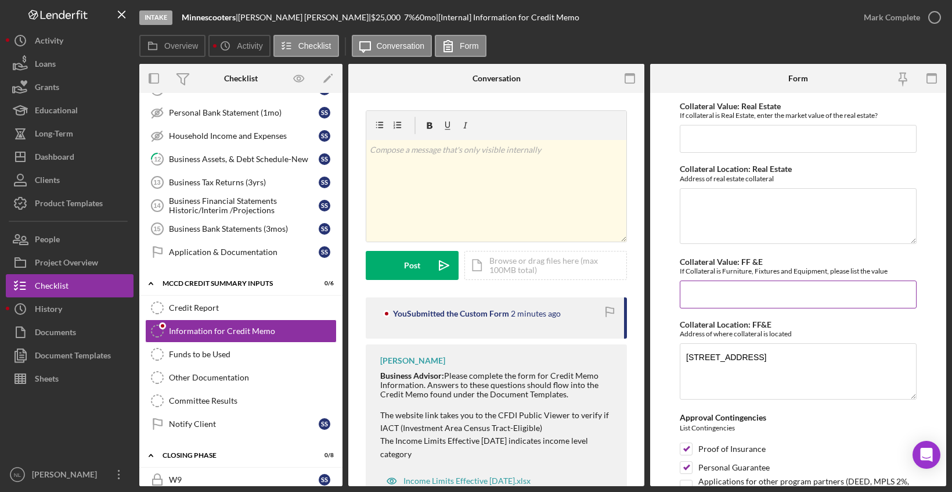
click at [788, 284] on input "Collateral Value: FF &E" at bounding box center [798, 294] width 237 height 28
type input "$7,000"
click at [785, 225] on textarea "Collateral Location: Real Estate" at bounding box center [798, 216] width 237 height 56
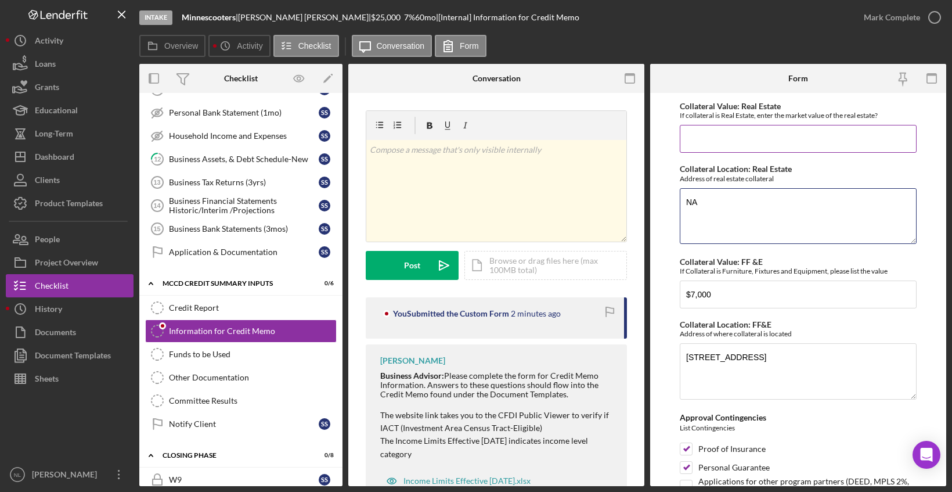
type textarea "NA"
click at [788, 138] on input "Collateral Value: Real Estate" at bounding box center [798, 139] width 237 height 28
click at [769, 139] on input "Collateral Value: Real Estate" at bounding box center [798, 139] width 237 height 28
paste input "$25,461,455,109"
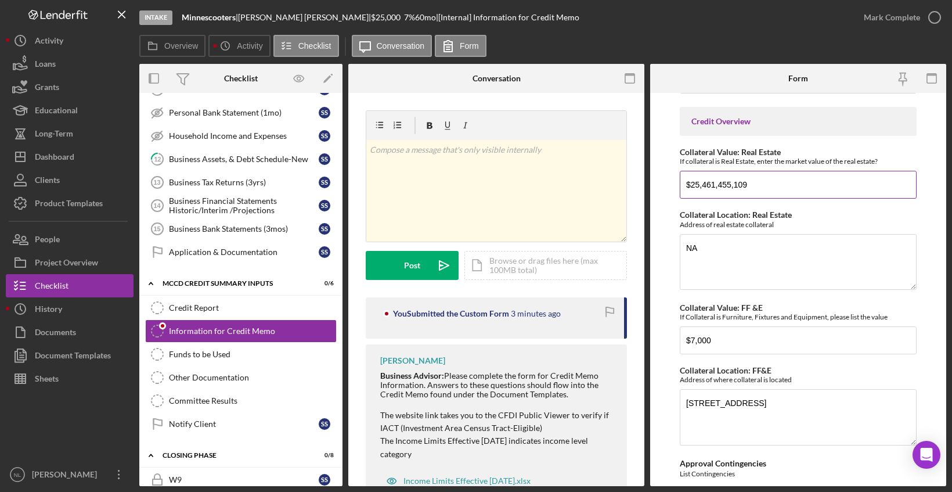
click at [773, 179] on input "$25,461,455,109" at bounding box center [798, 185] width 237 height 28
type input "$2"
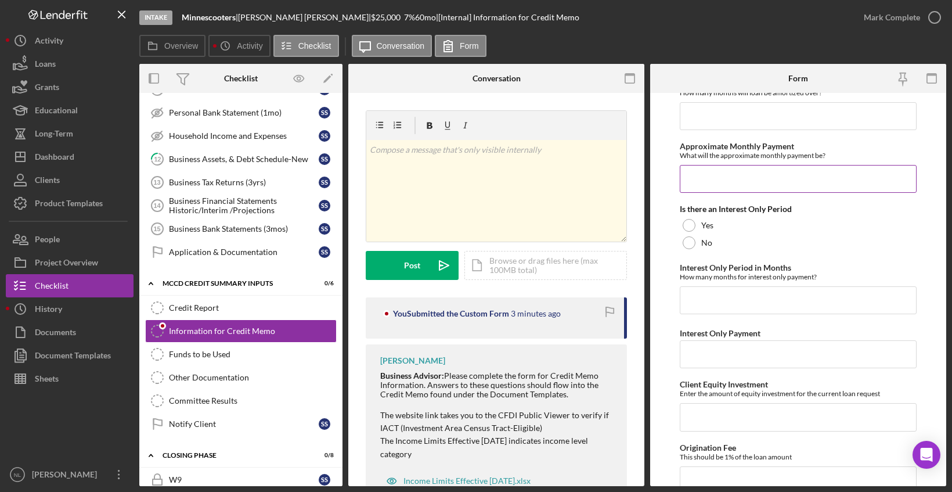
scroll to position [282, 0]
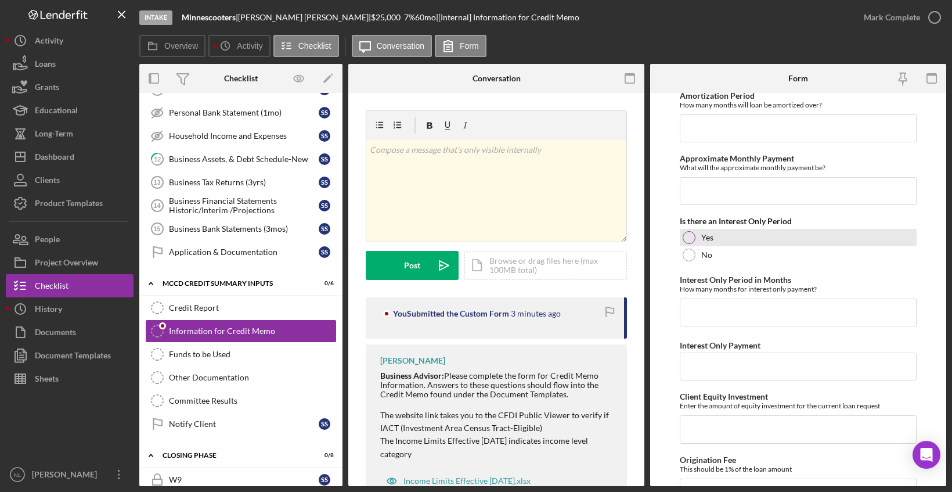
type input "$177,183.70"
click at [688, 233] on div at bounding box center [689, 237] width 13 height 13
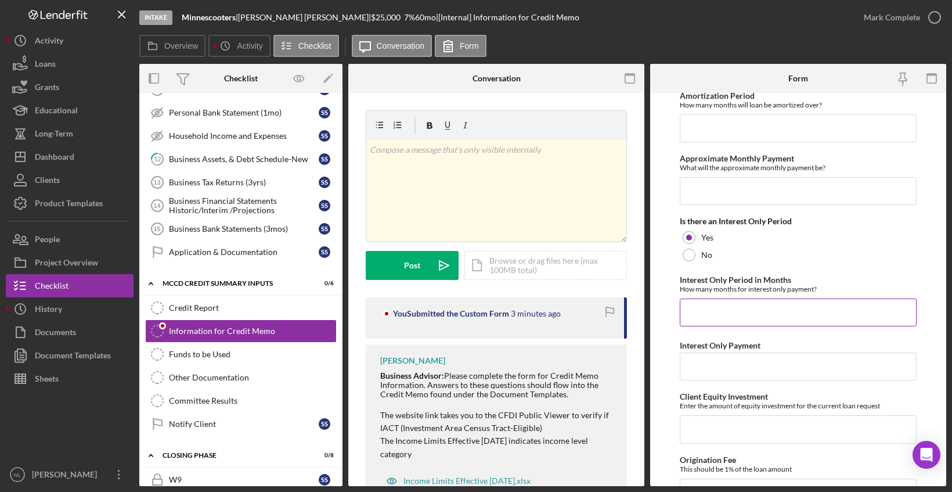
click at [709, 305] on input "Interest Only Period in Months" at bounding box center [798, 312] width 237 height 28
type input "6"
click at [741, 194] on input "Approximate Monthly Payment" at bounding box center [798, 191] width 237 height 28
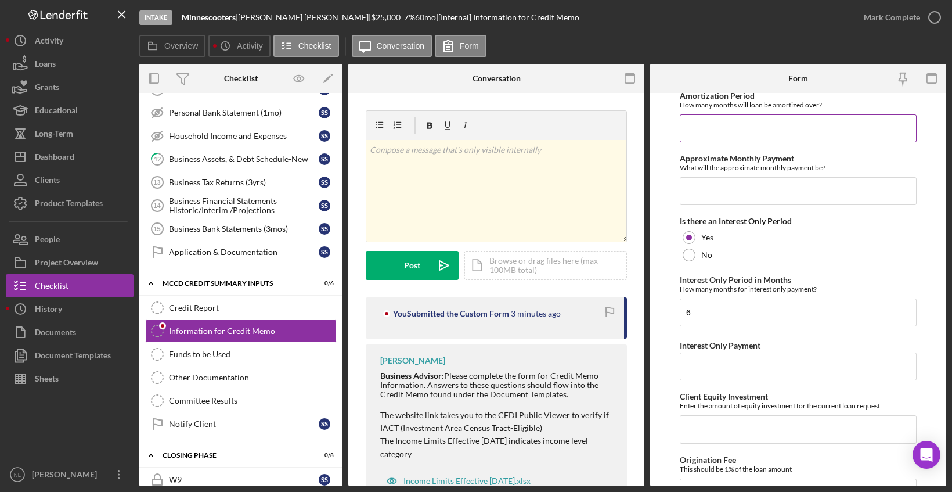
click at [757, 138] on input "Amortization Period" at bounding box center [798, 128] width 237 height 28
type input "30"
click at [767, 203] on input "Approximate Monthly Payment" at bounding box center [798, 191] width 237 height 28
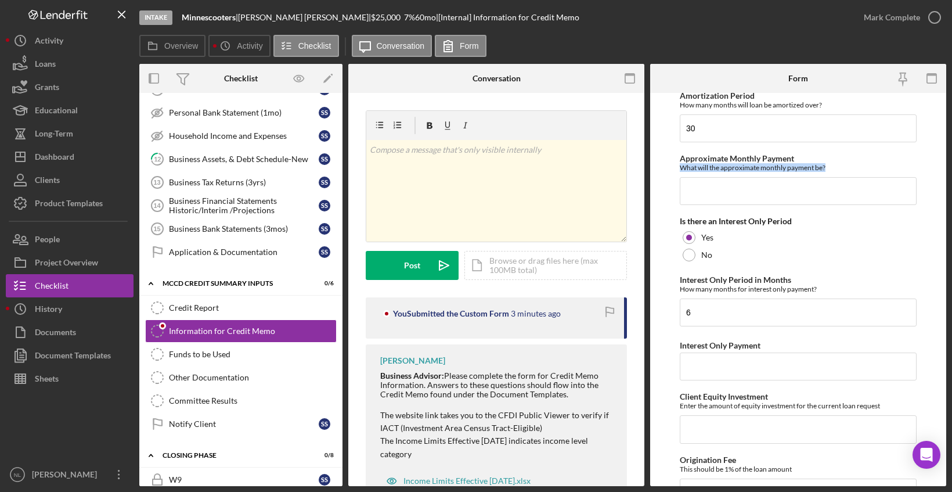
drag, startPoint x: 942, startPoint y: 181, endPoint x: 942, endPoint y: 146, distance: 34.3
click at [942, 146] on form "Presenter Presentation Date Loan Terms/Summary Single or Multiple Draw Type in …" at bounding box center [798, 289] width 296 height 393
click at [926, 170] on form "Presenter Presentation Date Loan Terms/Summary Single or Multiple Draw Type in …" at bounding box center [798, 289] width 296 height 393
click at [758, 180] on input "Approximate Monthly Payment" at bounding box center [798, 191] width 237 height 28
type input "$910.80"
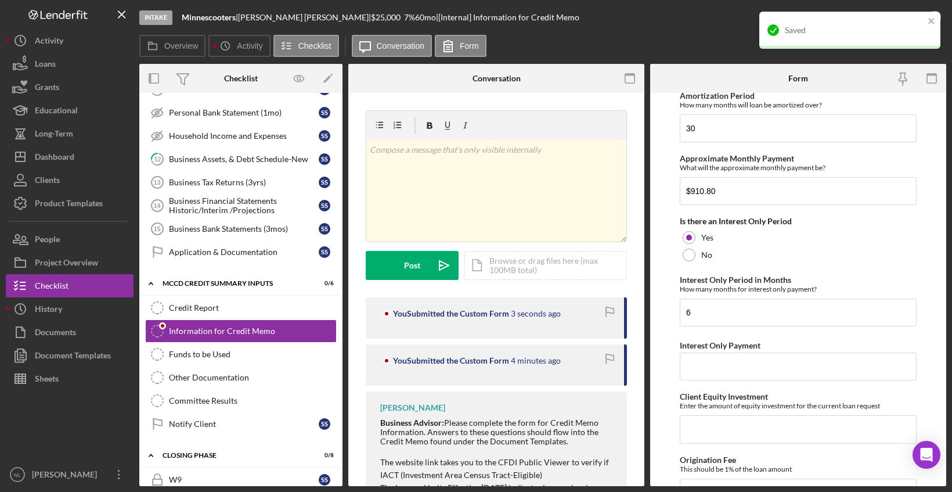
drag, startPoint x: 942, startPoint y: 186, endPoint x: 942, endPoint y: 199, distance: 12.8
click at [942, 199] on form "Presenter Presentation Date Loan Terms/Summary Single or Multiple Draw Type in …" at bounding box center [798, 289] width 296 height 393
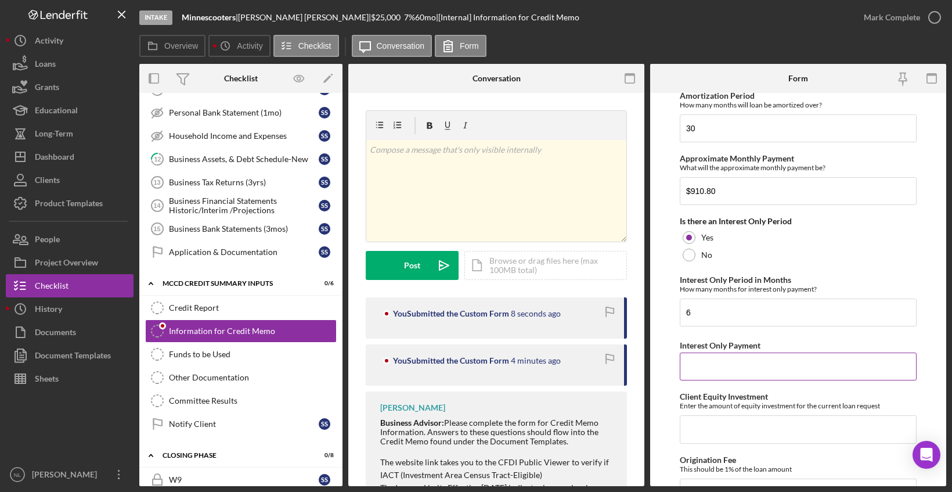
click at [712, 368] on input "Interest Only Payment" at bounding box center [798, 366] width 237 height 28
type input "$145.83"
drag, startPoint x: 942, startPoint y: 183, endPoint x: 942, endPoint y: 156, distance: 26.7
click at [942, 156] on form "Presenter Presentation Date Loan Terms/Summary Single or Multiple Draw Type in …" at bounding box center [798, 289] width 296 height 393
click at [924, 190] on form "Presenter Presentation Date Loan Terms/Summary Single or Multiple Draw Type in …" at bounding box center [798, 289] width 296 height 393
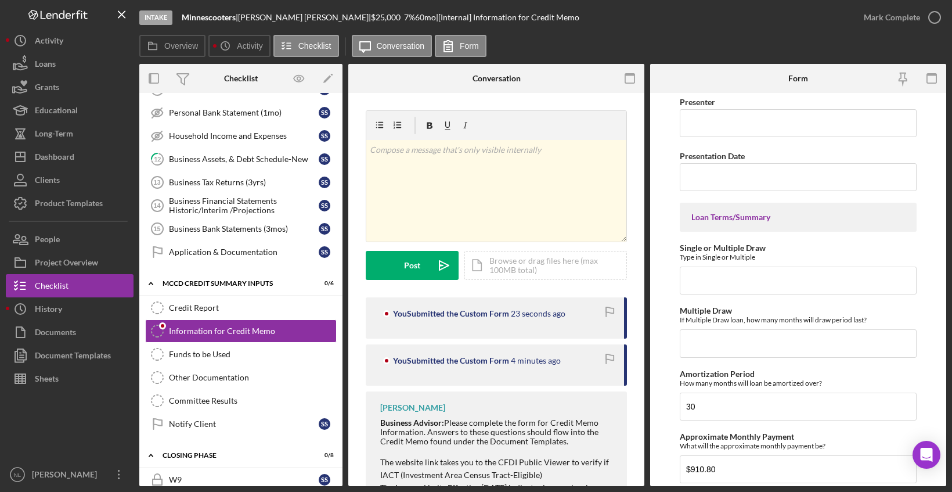
scroll to position [0, 0]
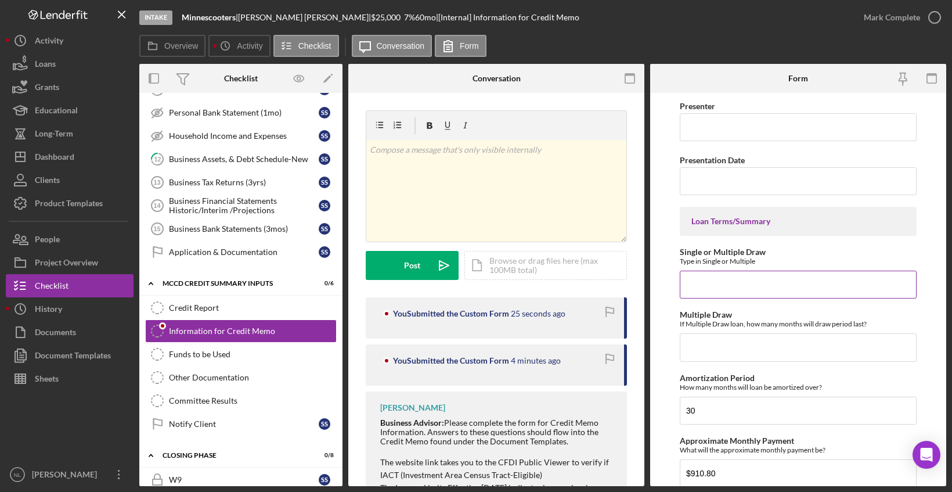
click at [794, 279] on input "Single or Multiple Draw" at bounding box center [798, 285] width 237 height 28
type input "Single"
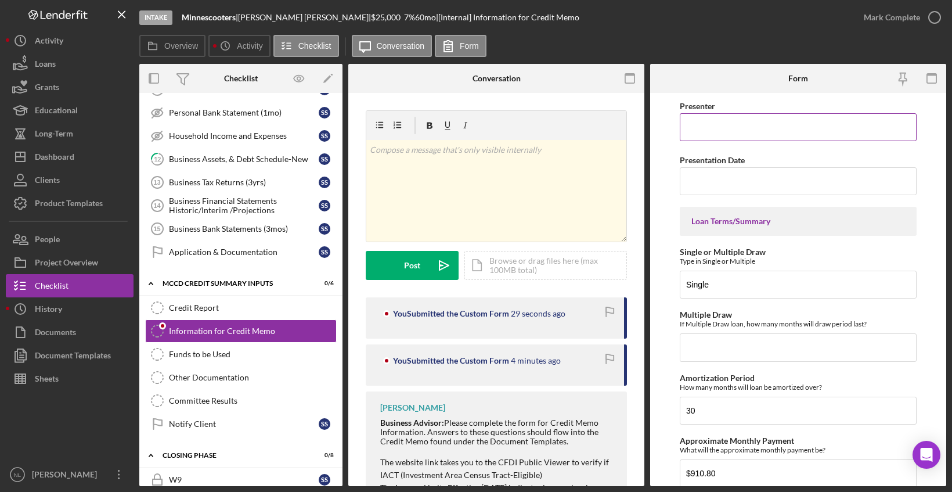
click at [866, 129] on input "Presenter" at bounding box center [798, 127] width 237 height 28
type input "[PERSON_NAME]"
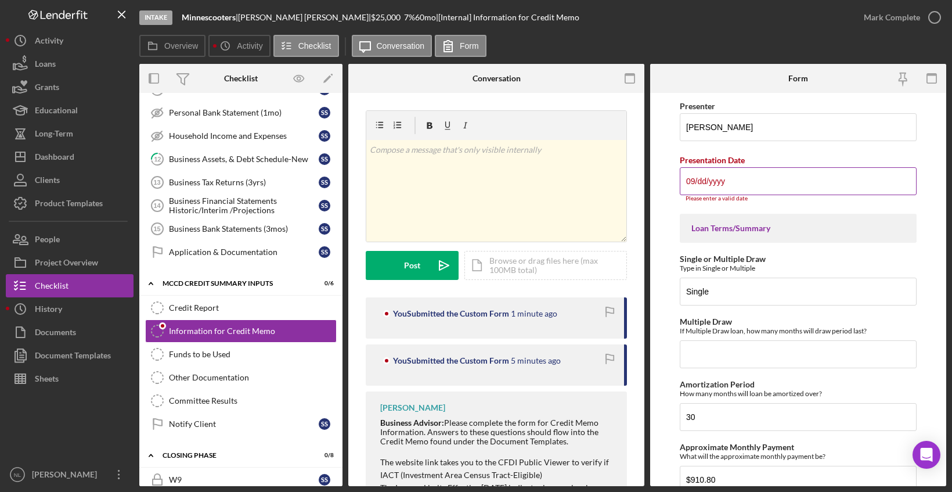
click at [741, 183] on input "09/dd/yyyy" at bounding box center [798, 181] width 237 height 28
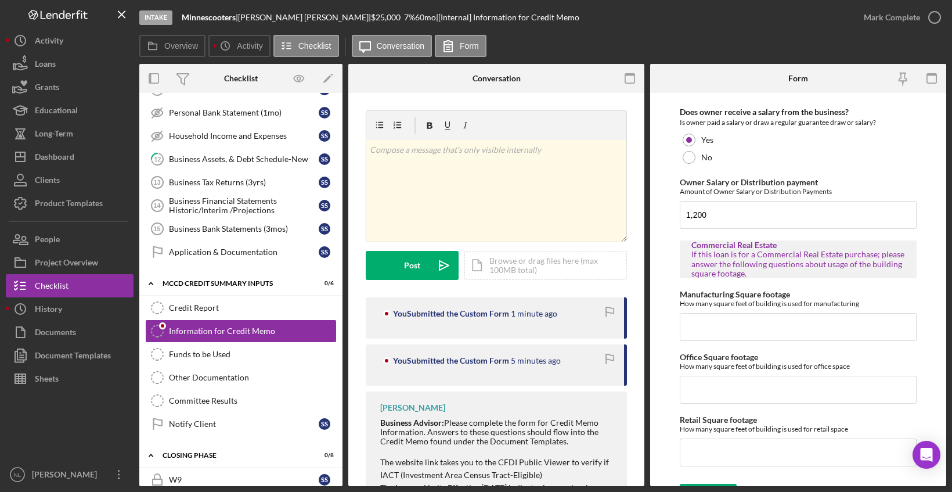
scroll to position [2224, 0]
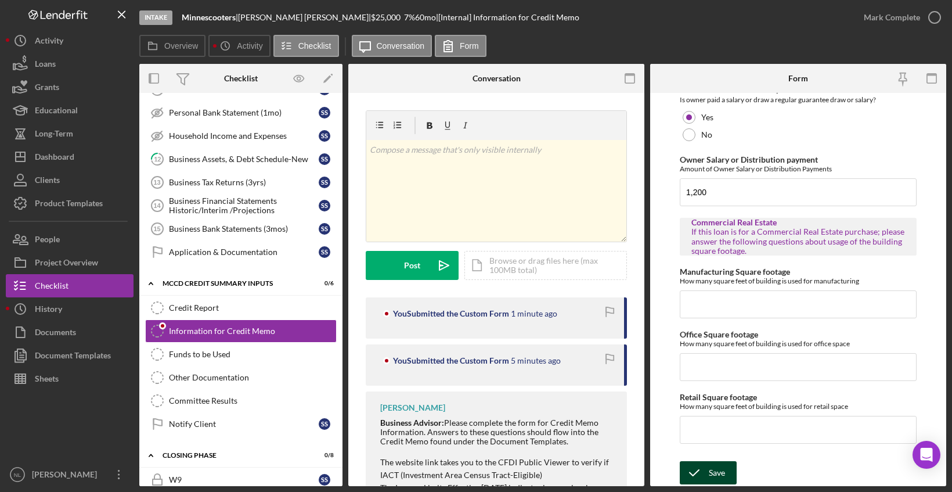
type input "[DATE]"
click at [699, 470] on polyline "submit" at bounding box center [694, 473] width 9 height 6
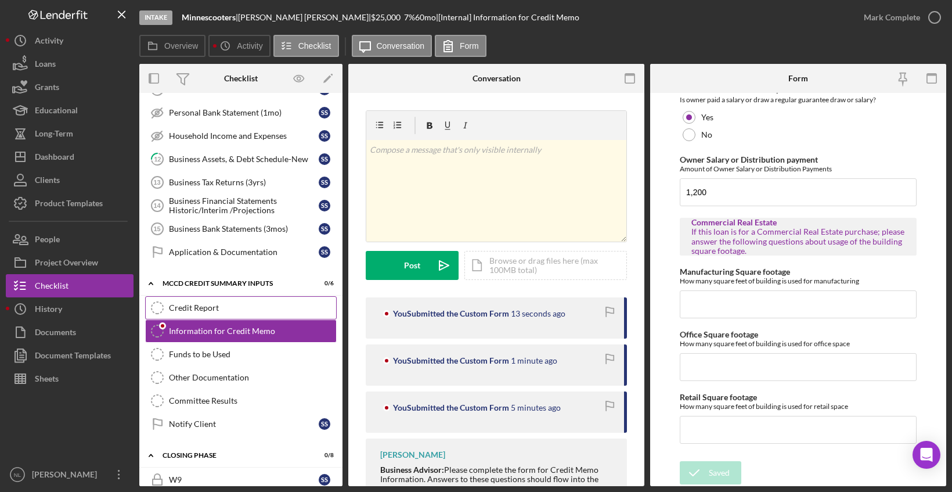
click at [235, 306] on div "Credit Report" at bounding box center [252, 307] width 167 height 9
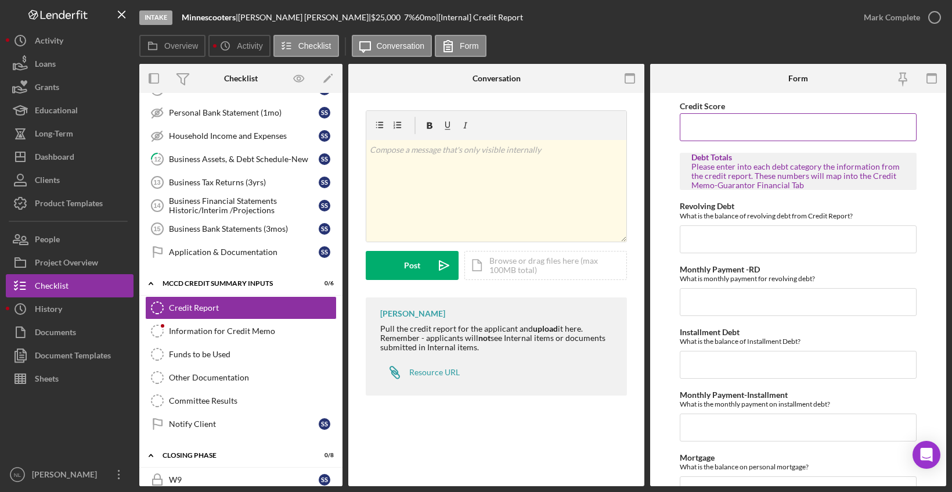
click at [755, 131] on input "Credit Score" at bounding box center [798, 127] width 237 height 28
click at [733, 137] on input "Credit Score" at bounding box center [798, 127] width 237 height 28
type input "729"
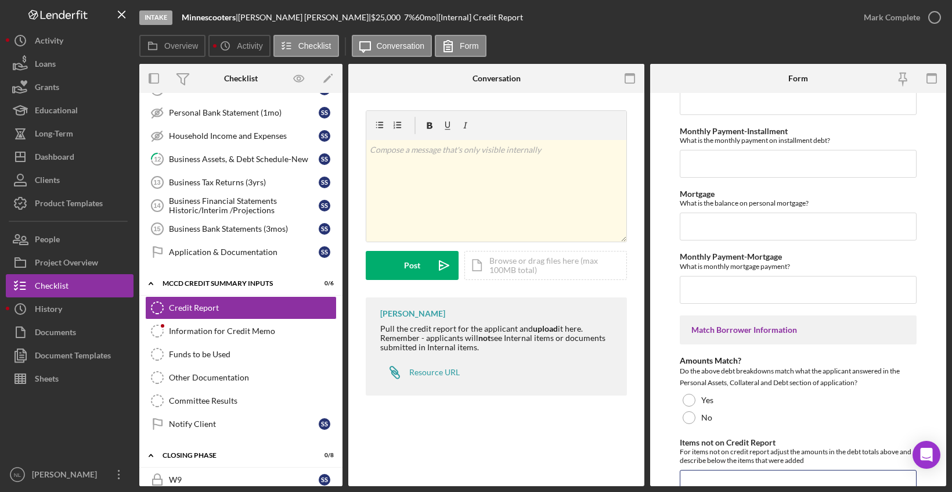
scroll to position [266, 0]
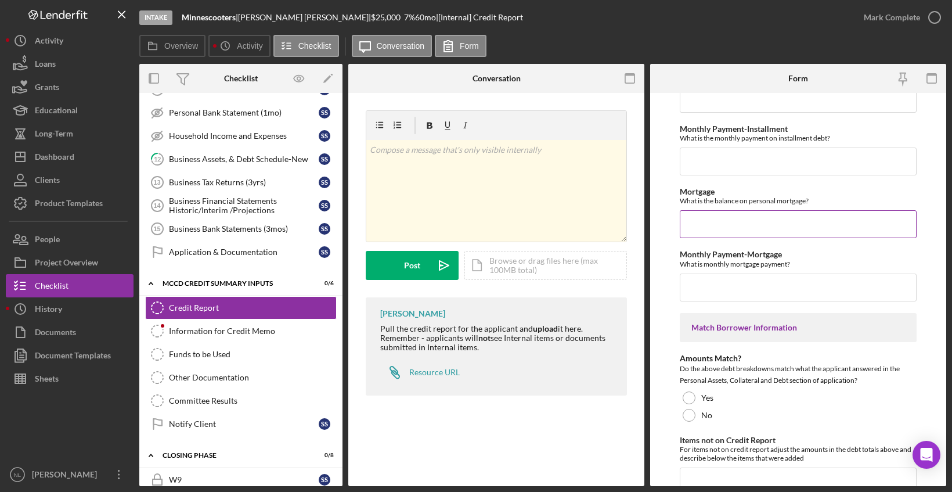
click at [842, 218] on input "Mortgage" at bounding box center [798, 224] width 237 height 28
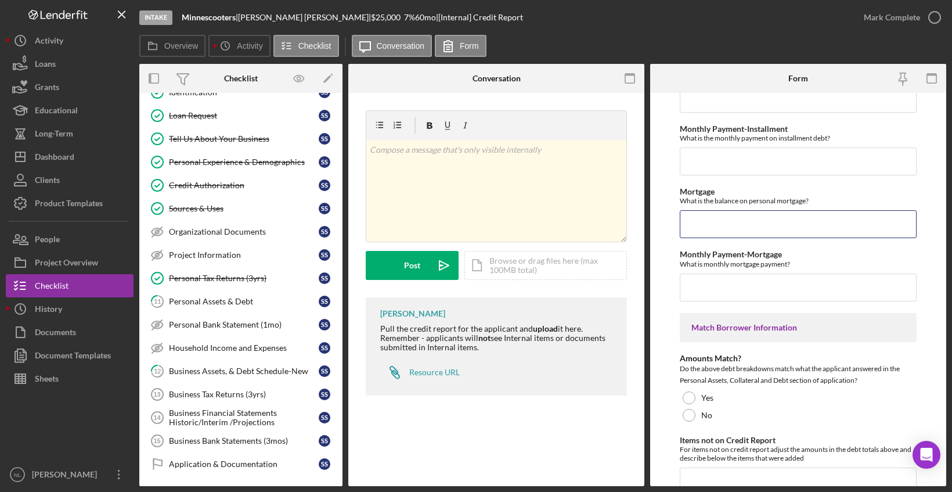
scroll to position [210, 0]
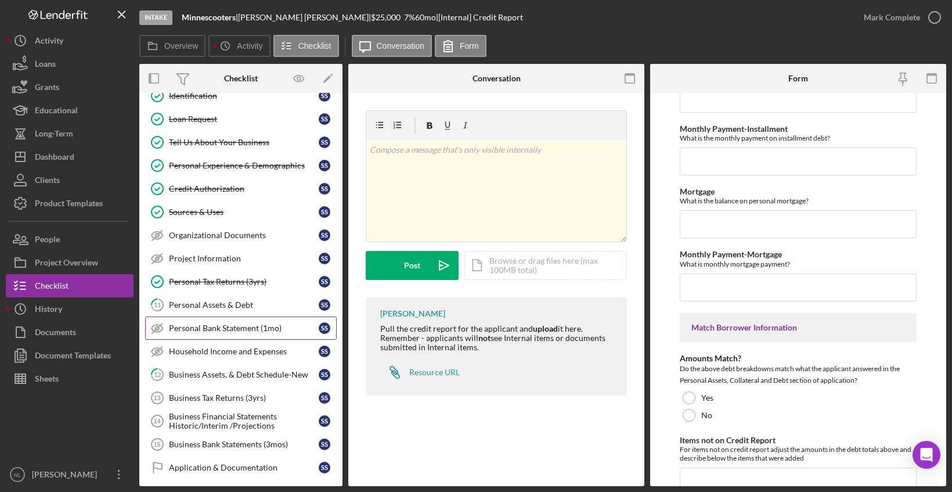
click at [216, 327] on div "Personal Bank Statement (1mo)" at bounding box center [244, 327] width 150 height 9
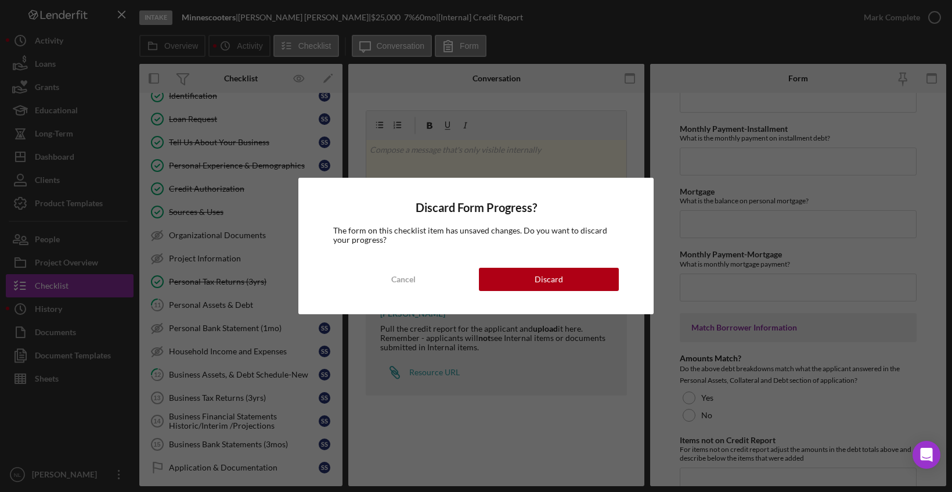
click at [512, 294] on div "Discard Form Progress? The form on this checklist item has unsaved changes. Do …" at bounding box center [475, 246] width 355 height 136
click at [510, 280] on button "Discard" at bounding box center [549, 279] width 140 height 23
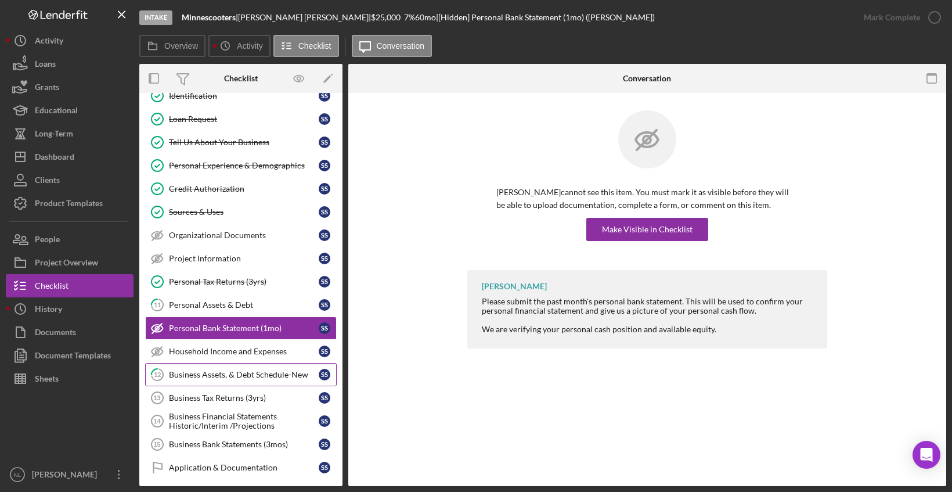
click at [205, 376] on div "Business Assets, & Debt Schedule-New" at bounding box center [244, 374] width 150 height 9
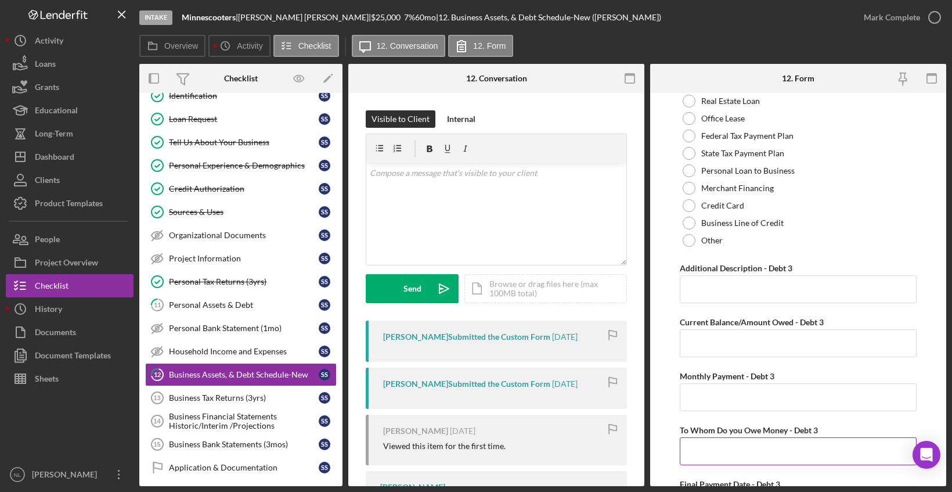
scroll to position [2294, 0]
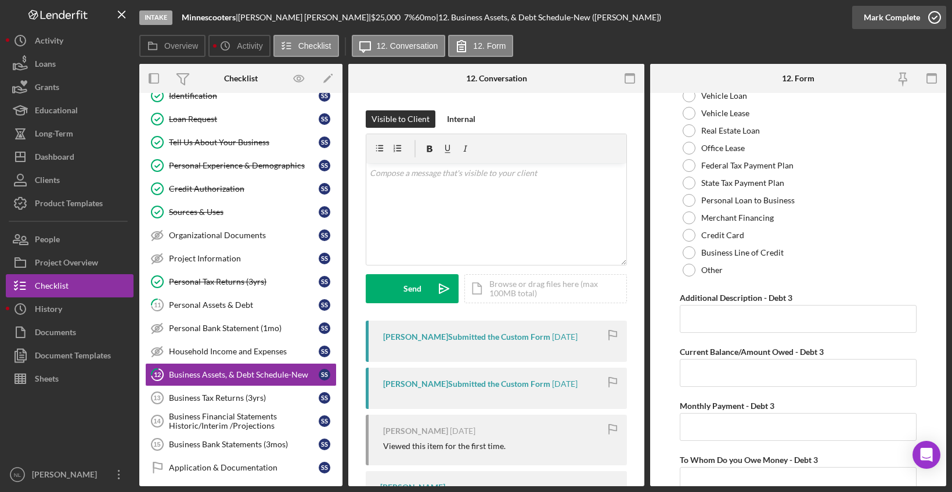
click at [929, 16] on icon "button" at bounding box center [934, 17] width 29 height 29
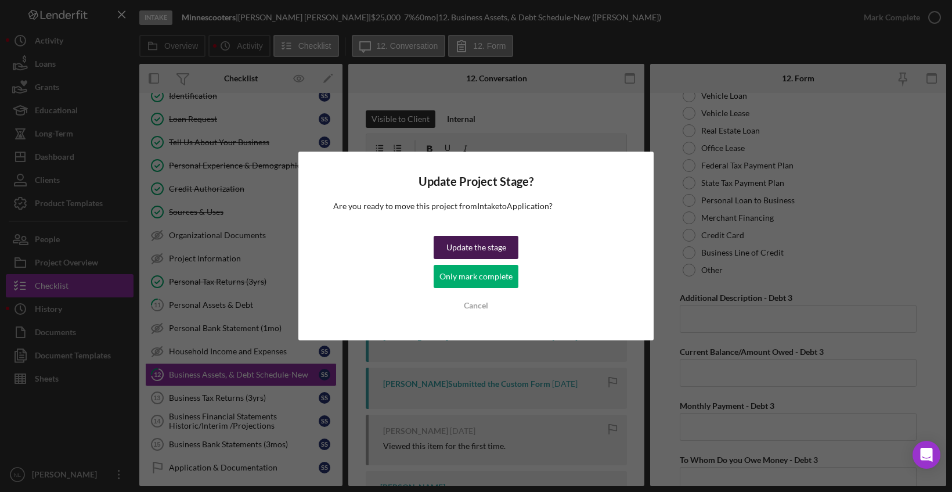
click at [495, 255] on div "Update the stage" at bounding box center [476, 247] width 60 height 23
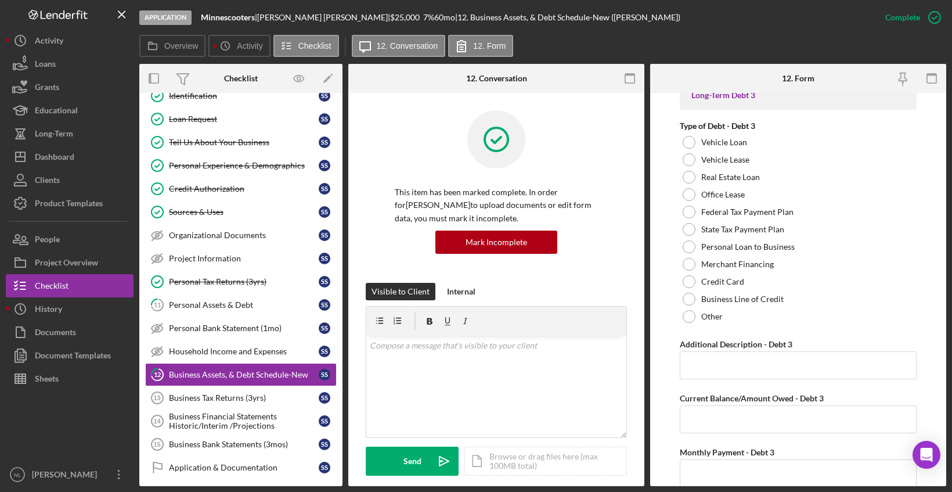
scroll to position [2340, 0]
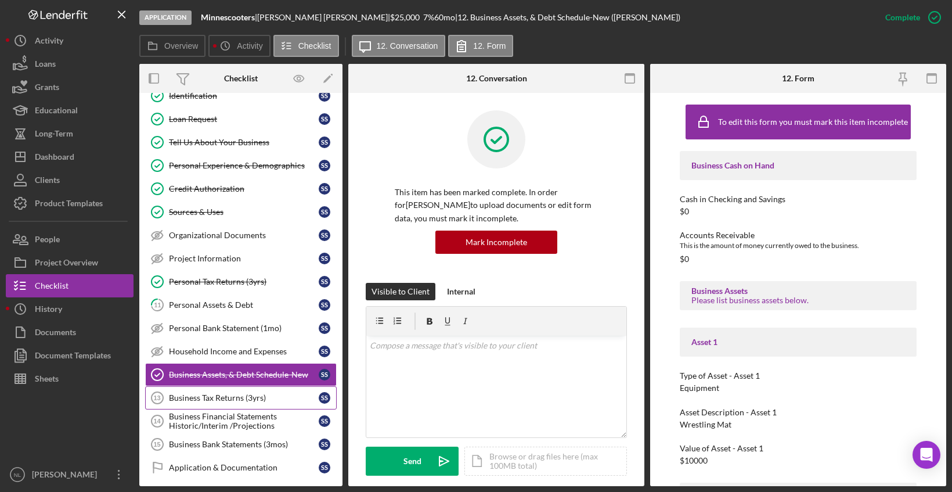
click at [268, 401] on div "Business Tax Returns (3yrs)" at bounding box center [244, 397] width 150 height 9
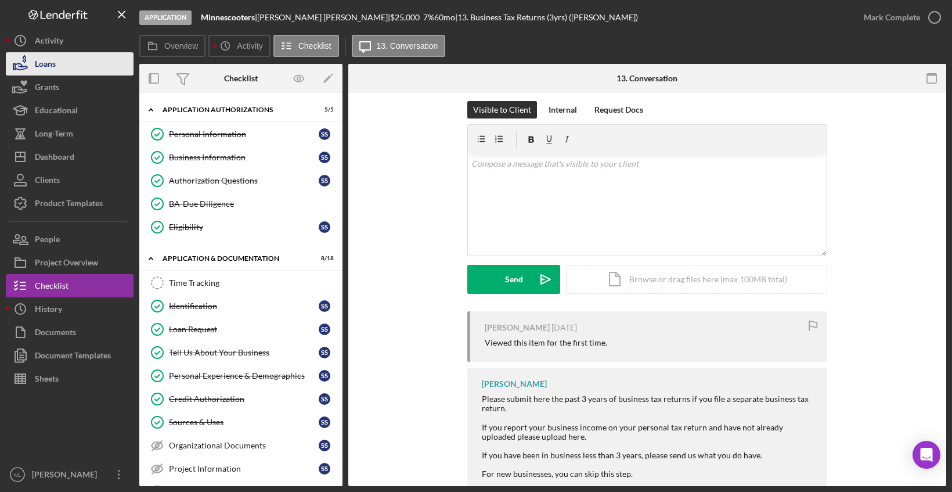
click at [74, 63] on button "Loans" at bounding box center [70, 63] width 128 height 23
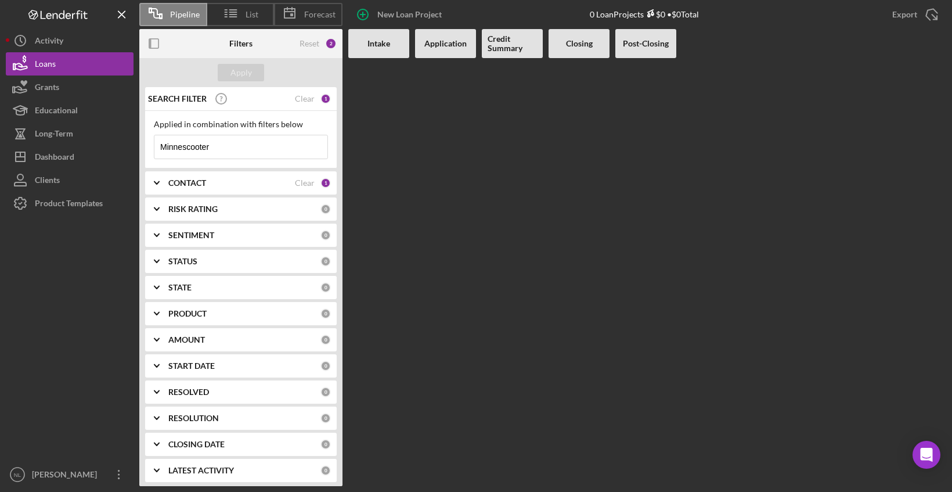
click at [315, 183] on div "CONTACT Clear 1" at bounding box center [249, 183] width 163 height 10
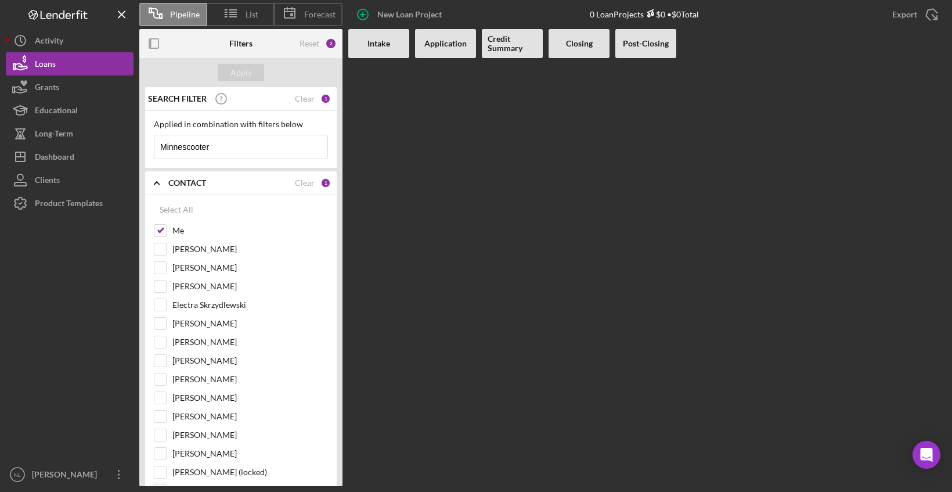
click at [212, 180] on div "CONTACT" at bounding box center [231, 182] width 127 height 9
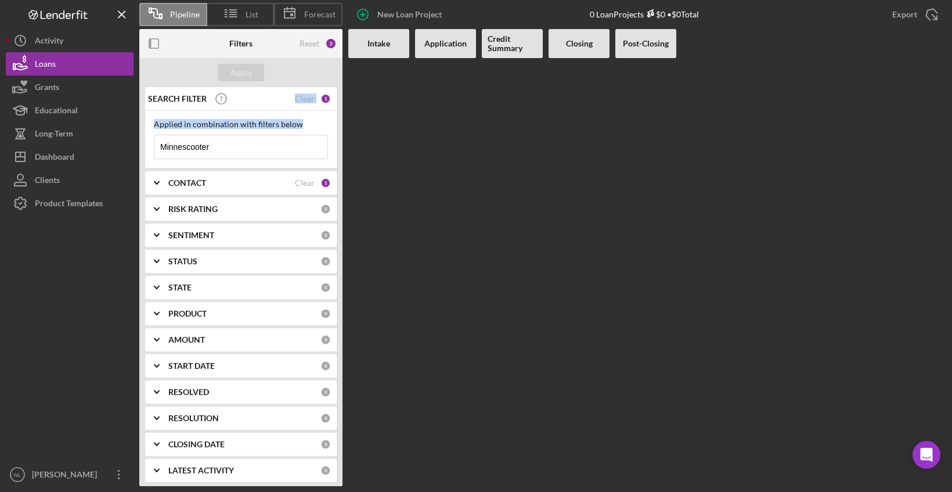
drag, startPoint x: 287, startPoint y: 73, endPoint x: 241, endPoint y: 150, distance: 89.8
click at [241, 150] on form "Apply SEARCH FILTER Clear 1 Applied in combination with filters below Minnescoo…" at bounding box center [240, 272] width 203 height 428
click at [241, 150] on input "Minnescooter" at bounding box center [240, 146] width 173 height 23
click at [254, 69] on button "Apply" at bounding box center [241, 72] width 46 height 17
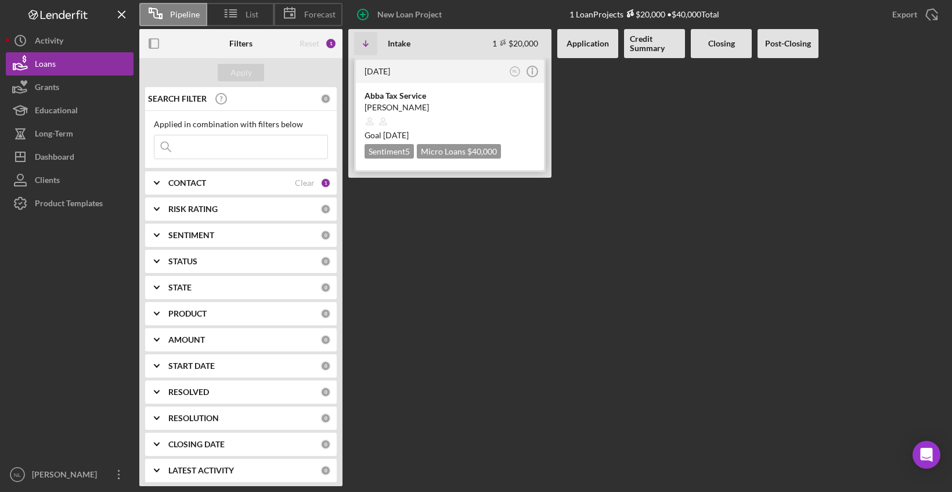
click at [433, 111] on div at bounding box center [450, 121] width 171 height 22
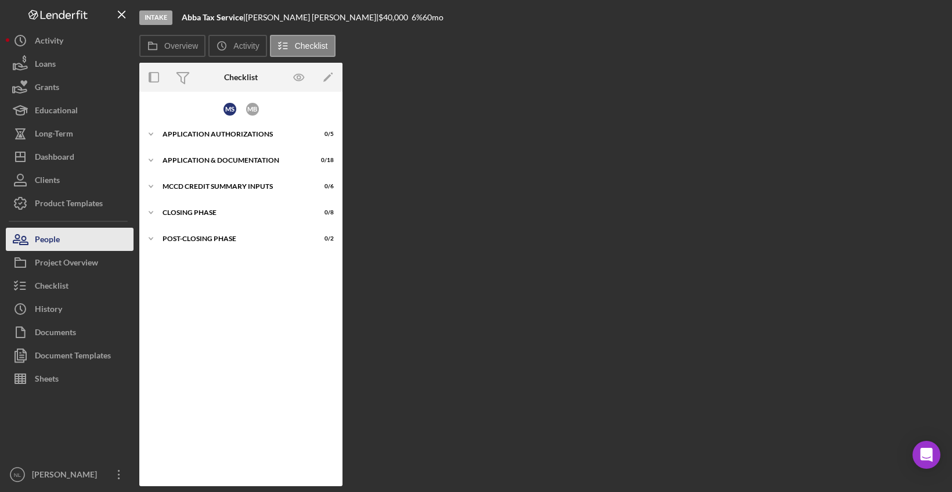
click at [78, 237] on button "People" at bounding box center [70, 239] width 128 height 23
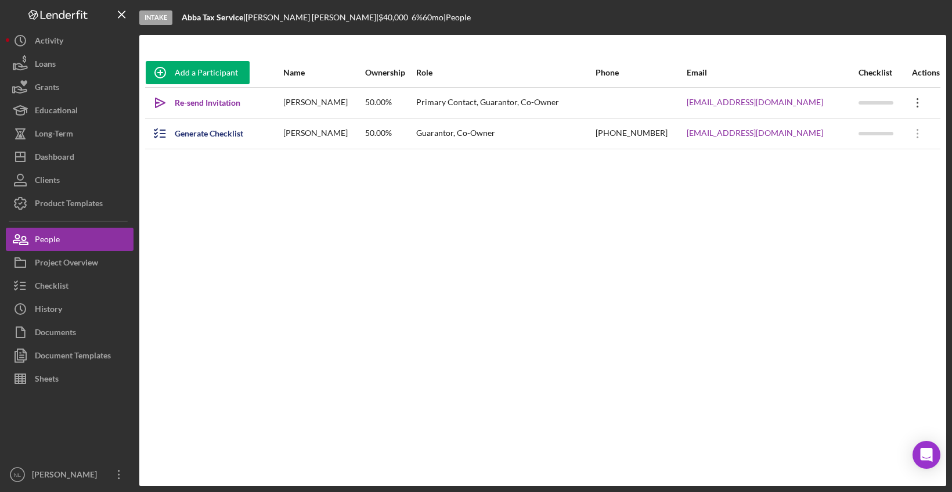
click at [909, 103] on icon "Icon/Overflow" at bounding box center [917, 102] width 29 height 29
click at [588, 205] on div "Add a Participant Name Ownership Role Phone Email Checklist Actions Icon/icon-i…" at bounding box center [542, 260] width 807 height 405
click at [218, 102] on div "Re-send Invitation" at bounding box center [208, 102] width 66 height 23
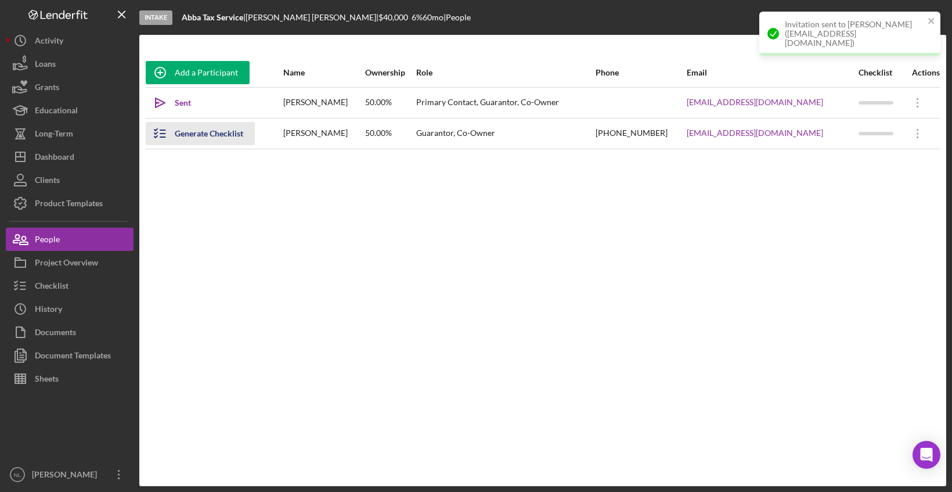
click at [237, 135] on div "Generate Checklist" at bounding box center [209, 133] width 69 height 23
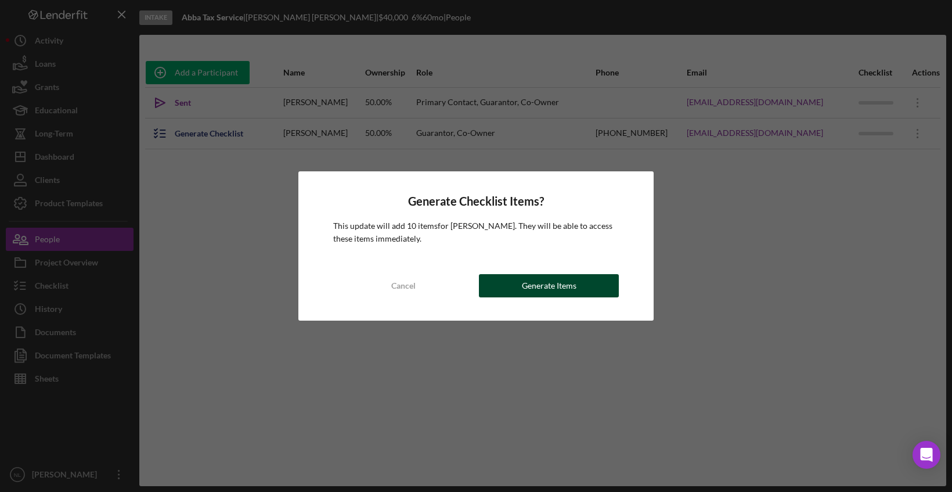
click at [566, 277] on div "Generate Items" at bounding box center [549, 285] width 55 height 23
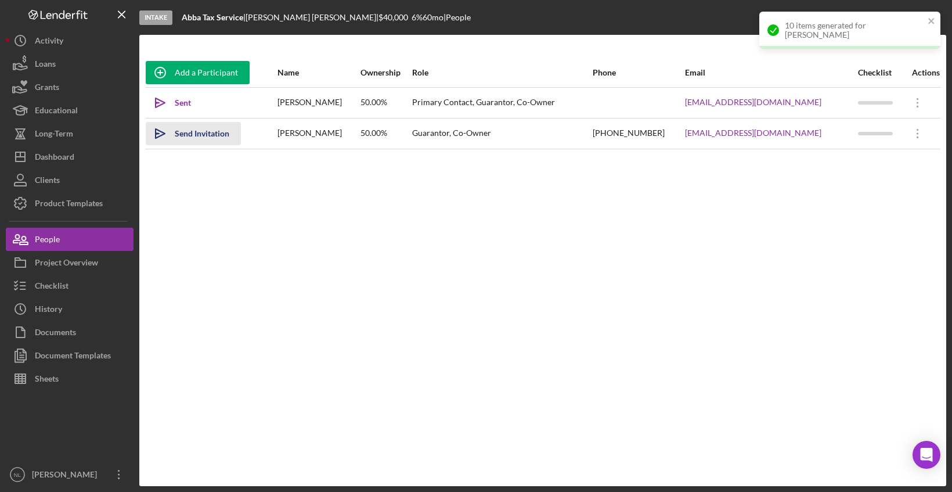
click at [204, 129] on div "Send Invitation" at bounding box center [202, 133] width 55 height 23
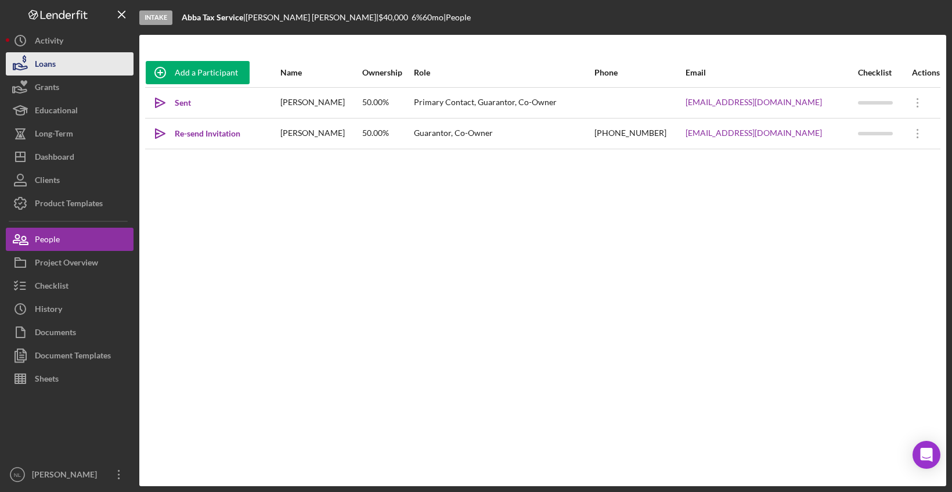
click at [55, 63] on div "Loans" at bounding box center [45, 65] width 21 height 26
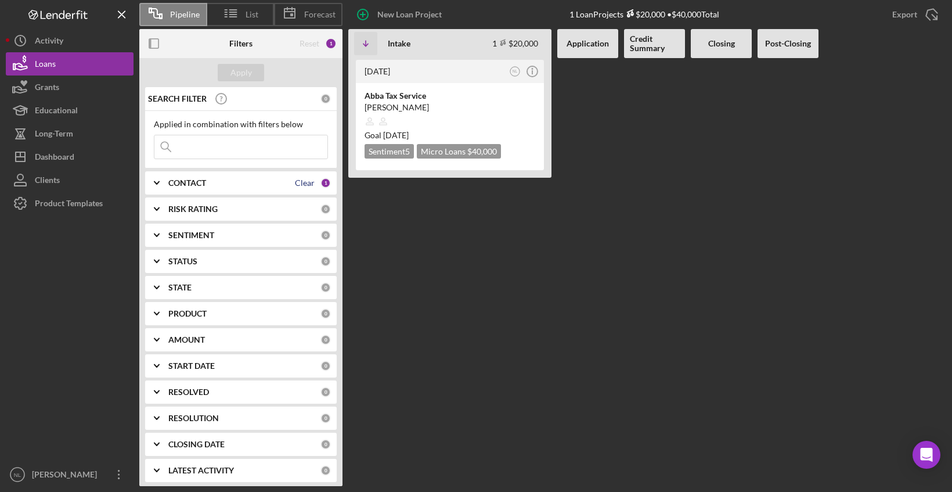
click at [308, 184] on div "Clear" at bounding box center [305, 182] width 20 height 9
click at [268, 146] on input at bounding box center [240, 146] width 173 height 23
type input "minnescooter"
click at [237, 73] on div "Apply" at bounding box center [241, 72] width 21 height 17
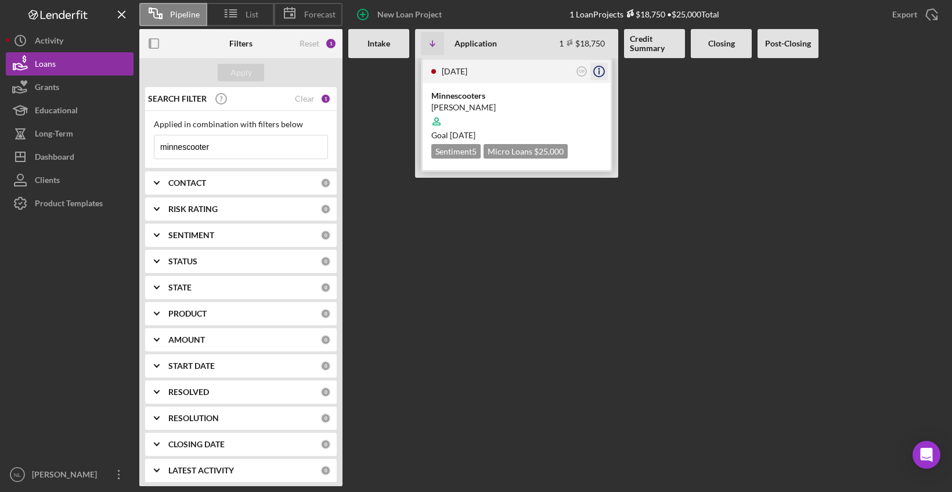
click at [595, 71] on circle "button" at bounding box center [599, 71] width 10 height 10
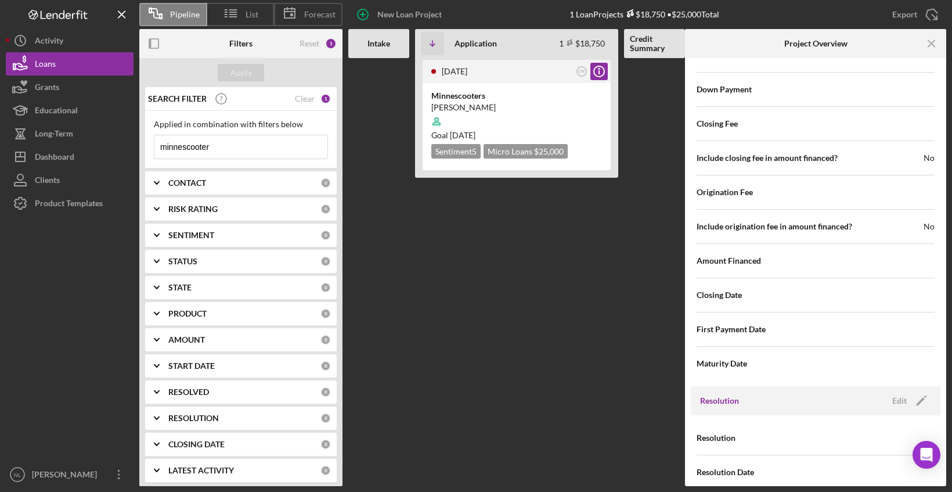
scroll to position [1332, 0]
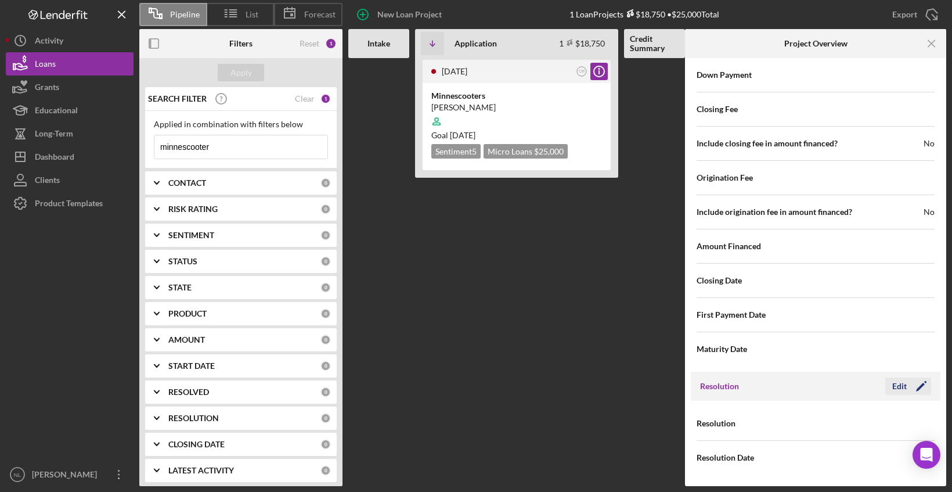
click at [907, 382] on icon "Icon/Edit" at bounding box center [921, 386] width 29 height 29
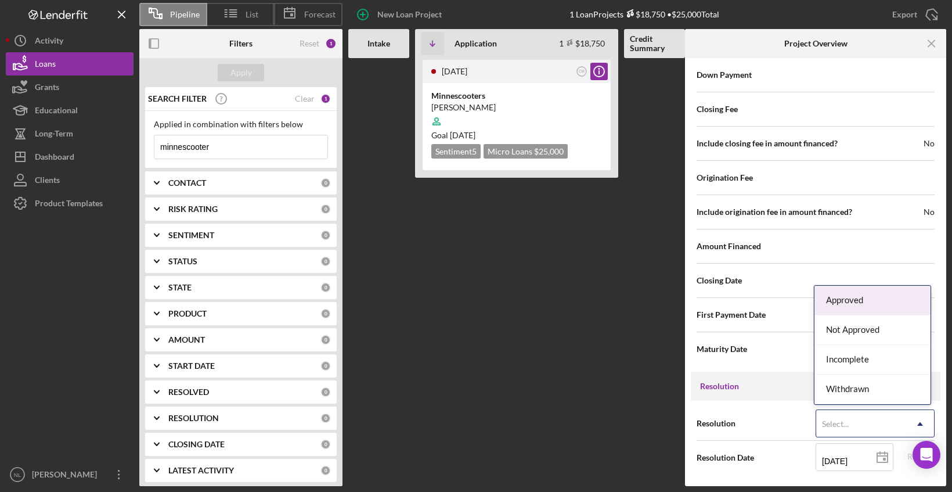
click at [923, 422] on icon "Icon/Dropdown Arrow" at bounding box center [920, 424] width 28 height 28
click at [874, 307] on div "Approved" at bounding box center [873, 301] width 116 height 30
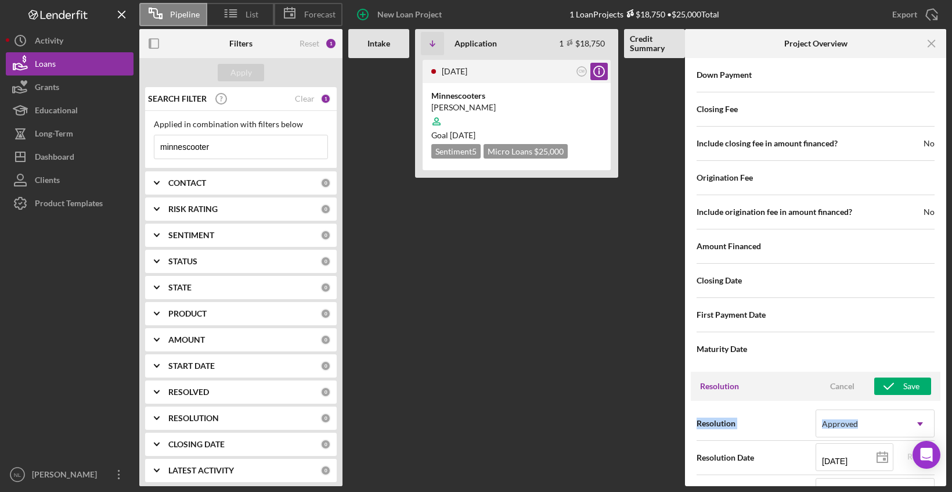
drag, startPoint x: 942, startPoint y: 378, endPoint x: 948, endPoint y: 428, distance: 50.9
click at [948, 428] on div "Pipeline List Forecast New Loan Project 1 Loan Projects $18,750 • $25,000 Total…" at bounding box center [476, 246] width 952 height 492
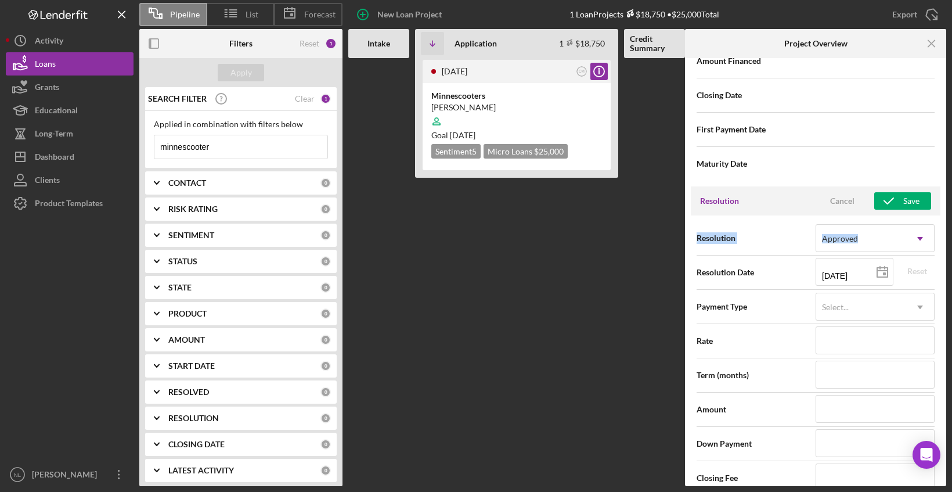
scroll to position [1520, 0]
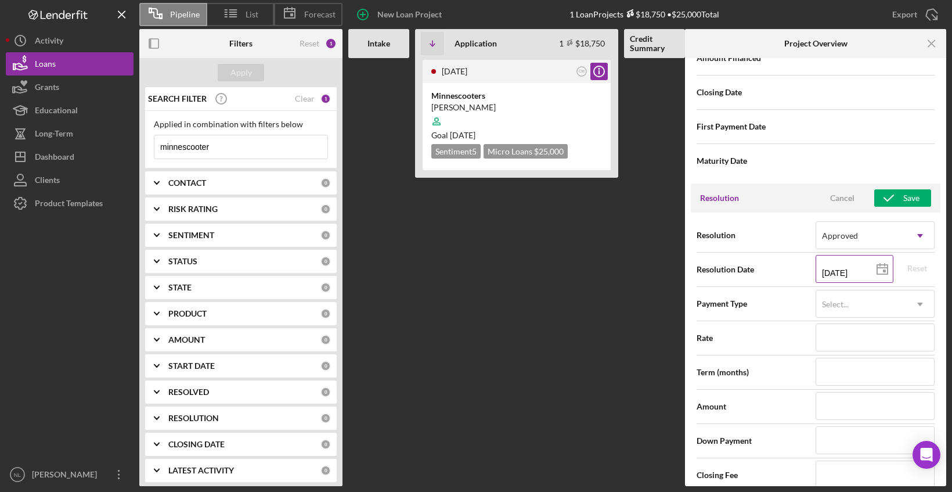
click at [879, 271] on icon at bounding box center [882, 269] width 29 height 29
type input "[DATE]"
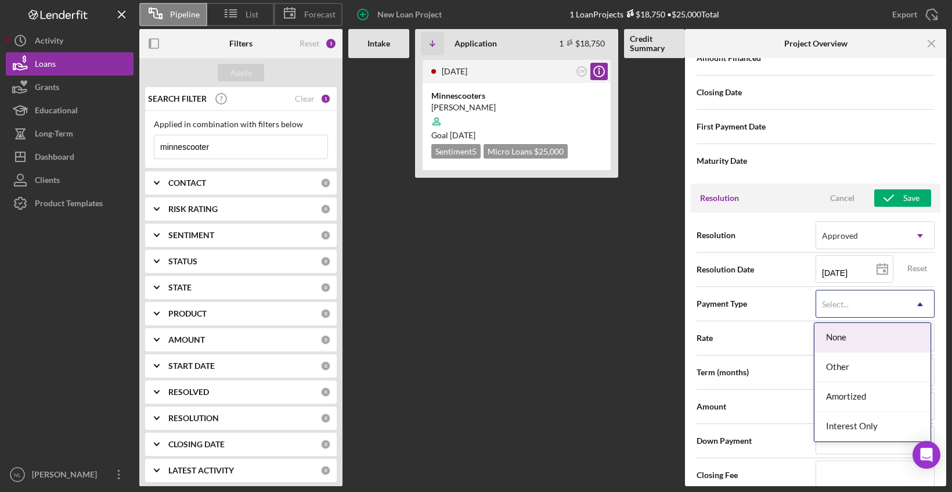
click at [873, 310] on div "Select..." at bounding box center [861, 304] width 90 height 27
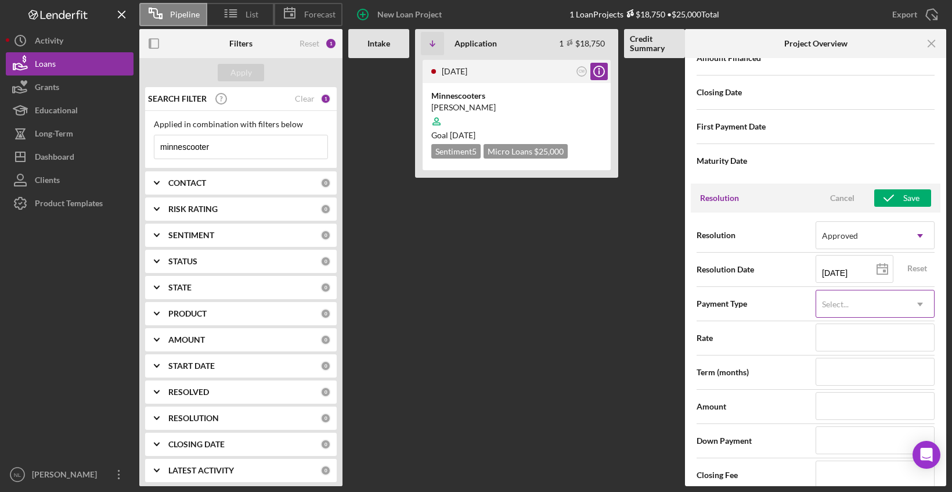
click at [876, 314] on div "Select..." at bounding box center [861, 304] width 90 height 27
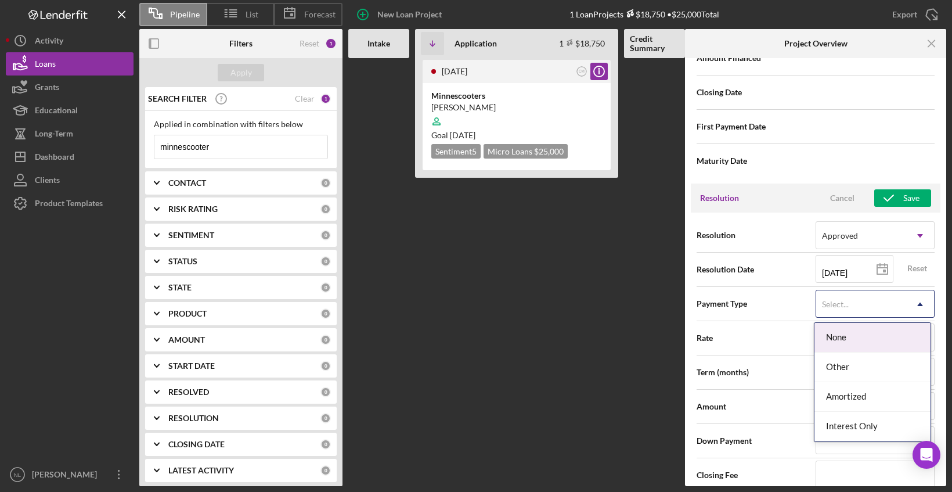
click at [876, 314] on div "Select..." at bounding box center [861, 304] width 90 height 27
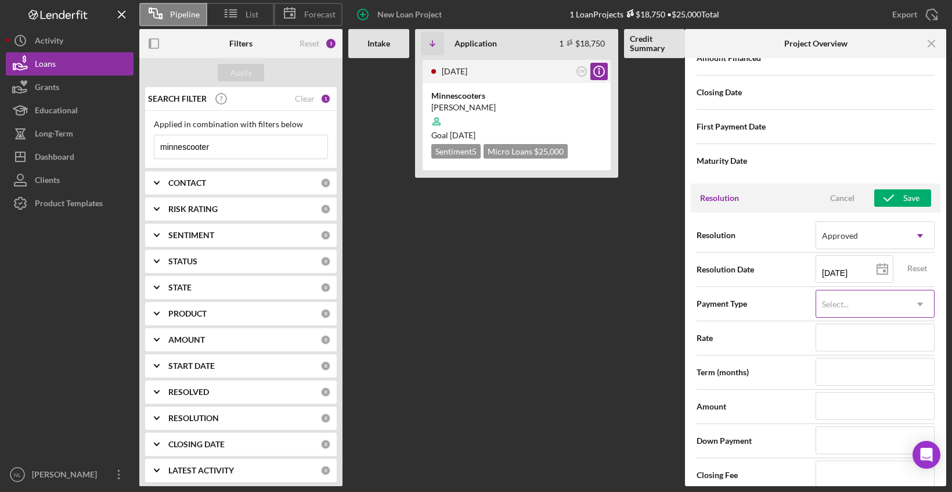
click at [880, 294] on div "Select..." at bounding box center [861, 304] width 90 height 27
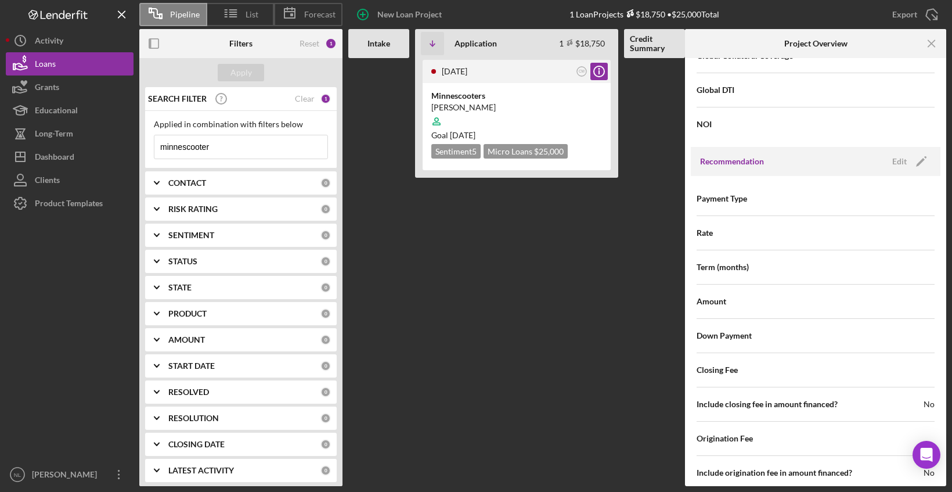
scroll to position [1068, 0]
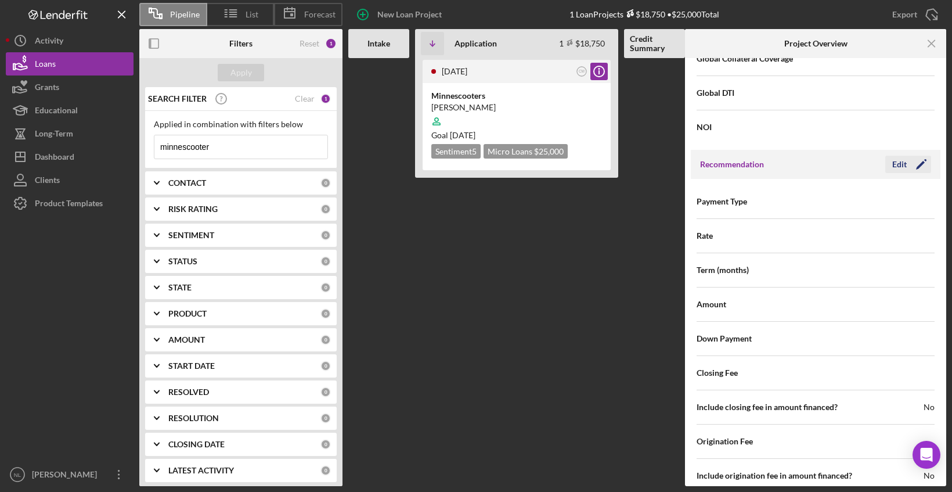
click at [910, 163] on icon "Icon/Edit" at bounding box center [921, 164] width 29 height 29
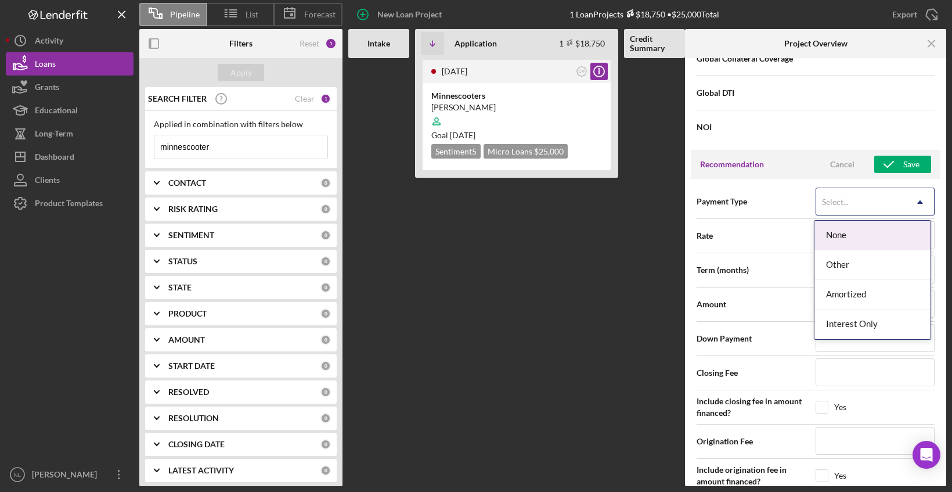
click at [910, 215] on icon "Icon/Dropdown Arrow" at bounding box center [920, 202] width 28 height 28
click at [909, 287] on div "Amortized" at bounding box center [873, 295] width 116 height 30
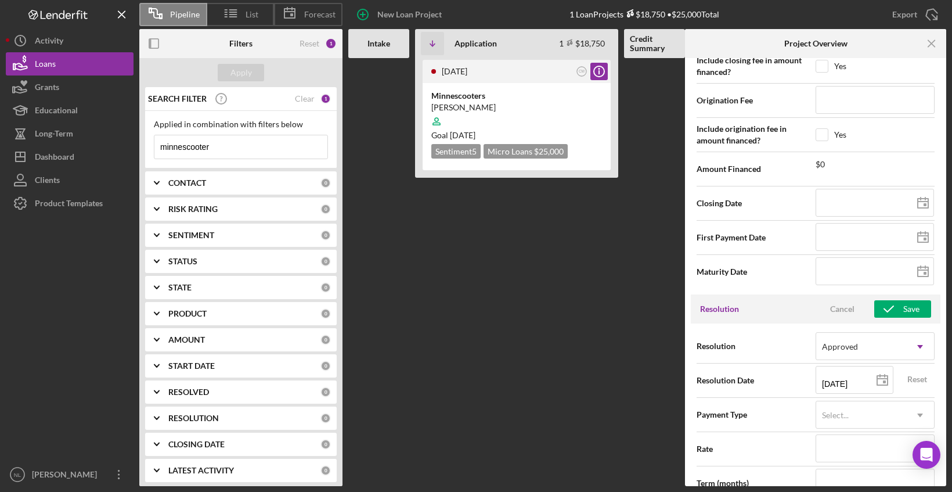
scroll to position [1416, 0]
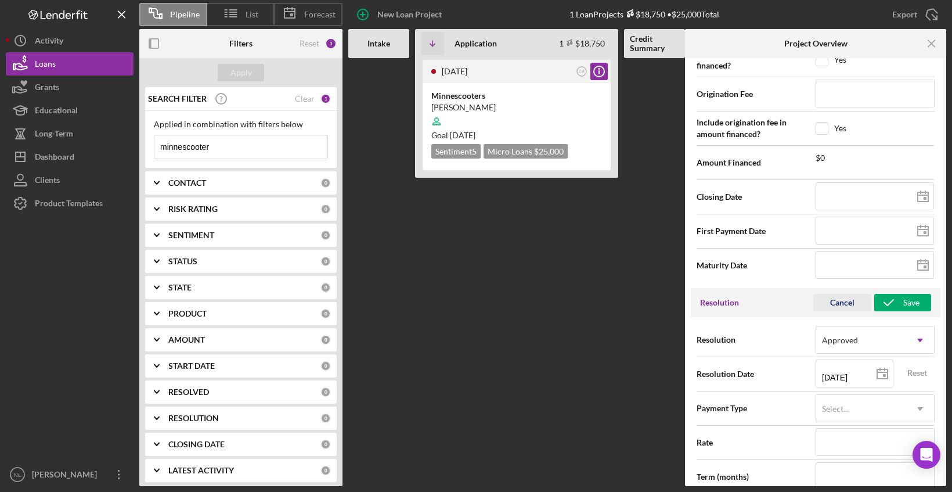
click at [842, 301] on div "Cancel" at bounding box center [842, 302] width 24 height 17
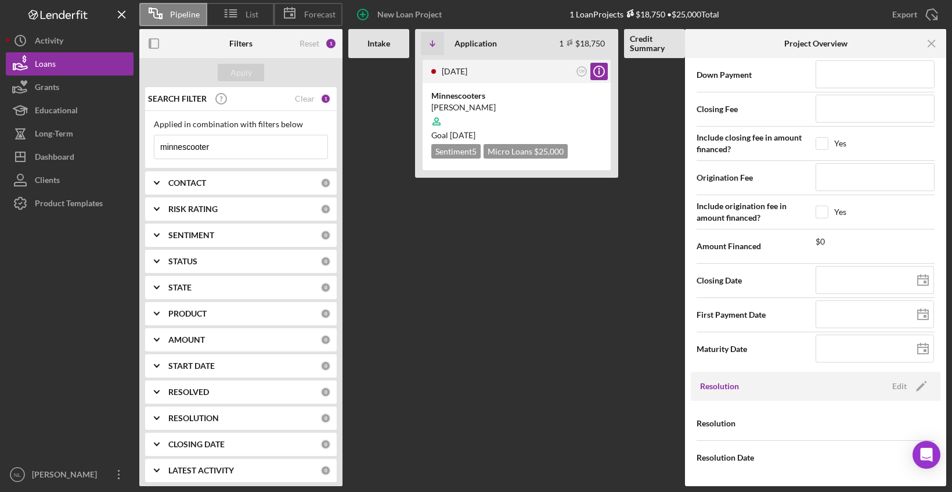
drag, startPoint x: 946, startPoint y: 400, endPoint x: 946, endPoint y: 390, distance: 10.5
click at [946, 390] on div "Pipeline List Forecast New Loan Project 1 Loan Projects $18,750 • $25,000 Total…" at bounding box center [476, 246] width 952 height 492
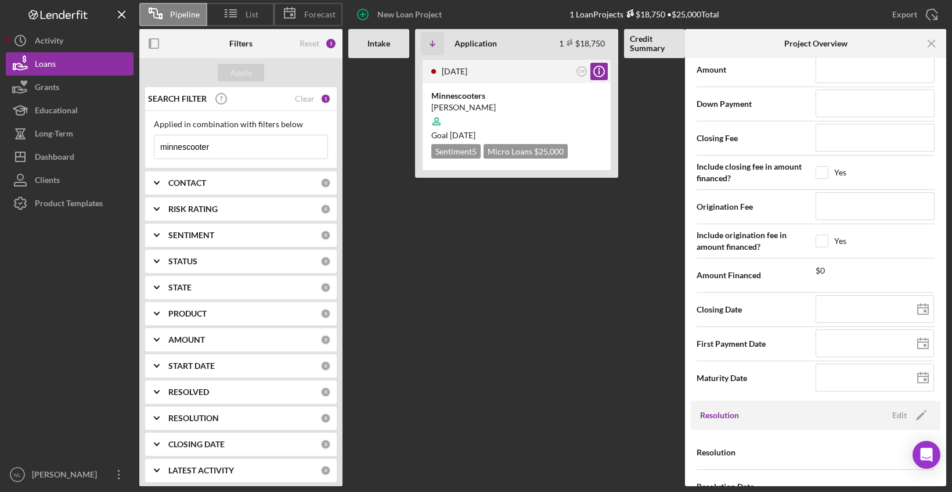
scroll to position [1306, 0]
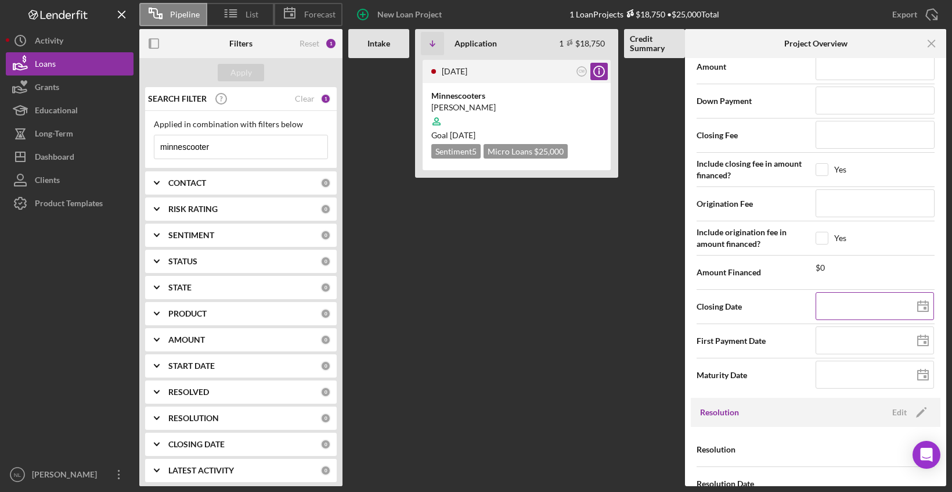
click at [918, 305] on line at bounding box center [923, 305] width 10 height 0
type input "[DATE]"
drag, startPoint x: 942, startPoint y: 386, endPoint x: 937, endPoint y: 311, distance: 75.1
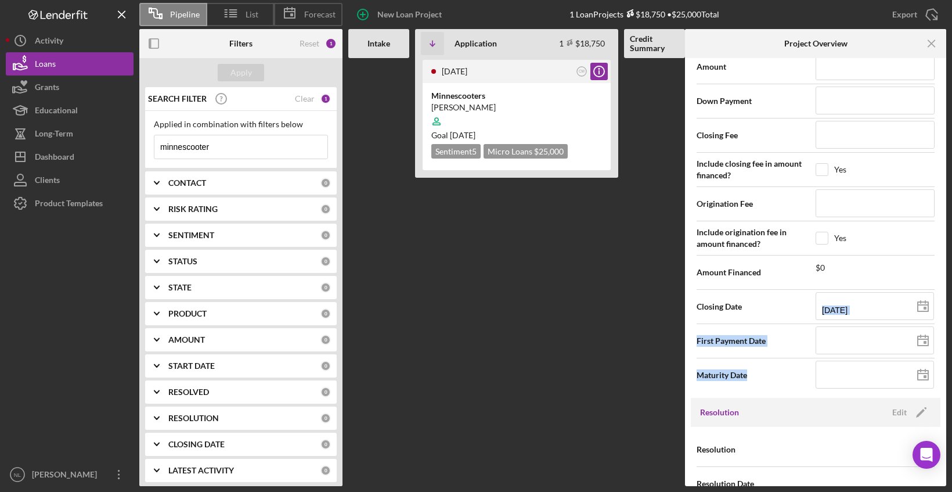
click at [937, 311] on div "Internal Workflow Stage Application Icon/Dropdown Arrow Archive (can unarchive …" at bounding box center [815, 272] width 261 height 428
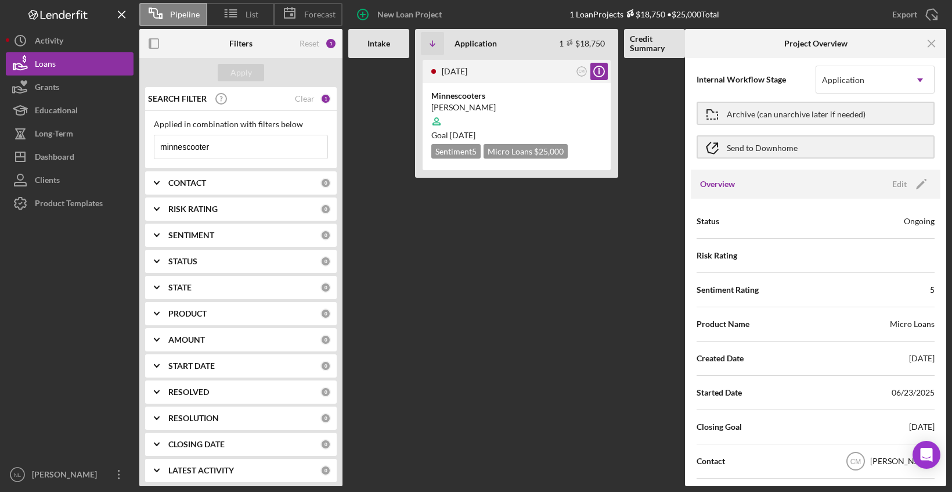
scroll to position [0, 0]
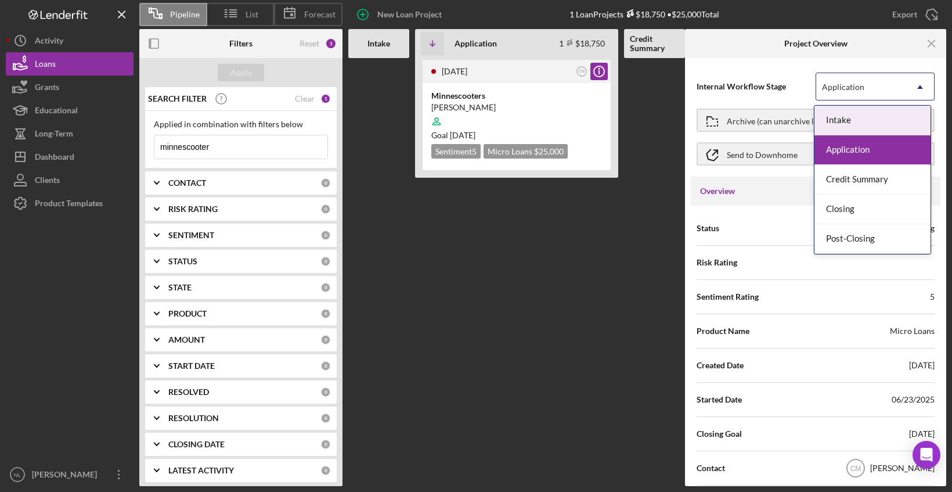
click at [925, 90] on icon "Icon/Dropdown Arrow" at bounding box center [920, 87] width 28 height 28
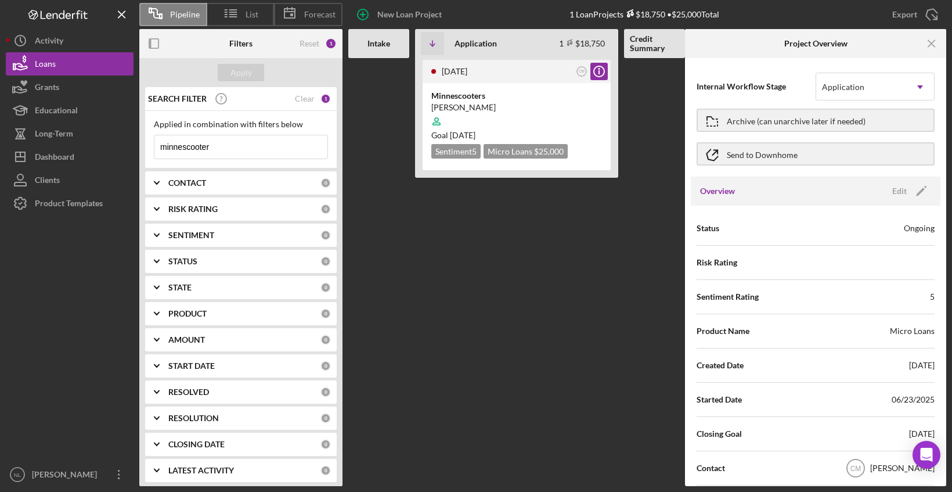
click at [790, 178] on div "Overview Edit Icon/Edit" at bounding box center [816, 191] width 250 height 29
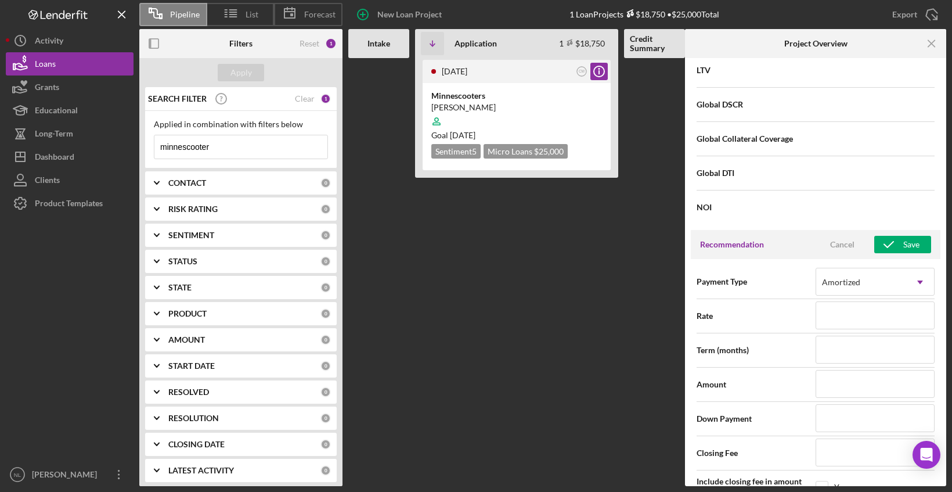
scroll to position [995, 0]
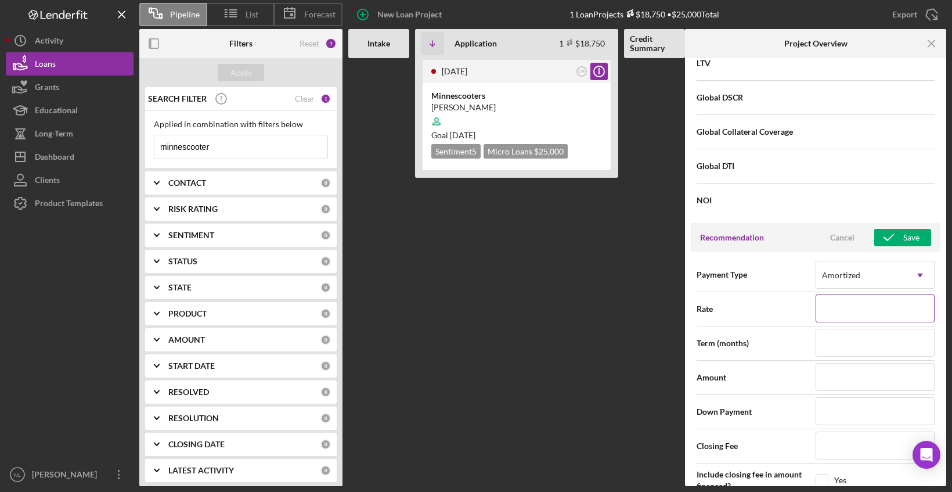
click at [874, 316] on input at bounding box center [875, 308] width 119 height 28
type input "7%"
type input "7.000%"
type input "3"
type input "30"
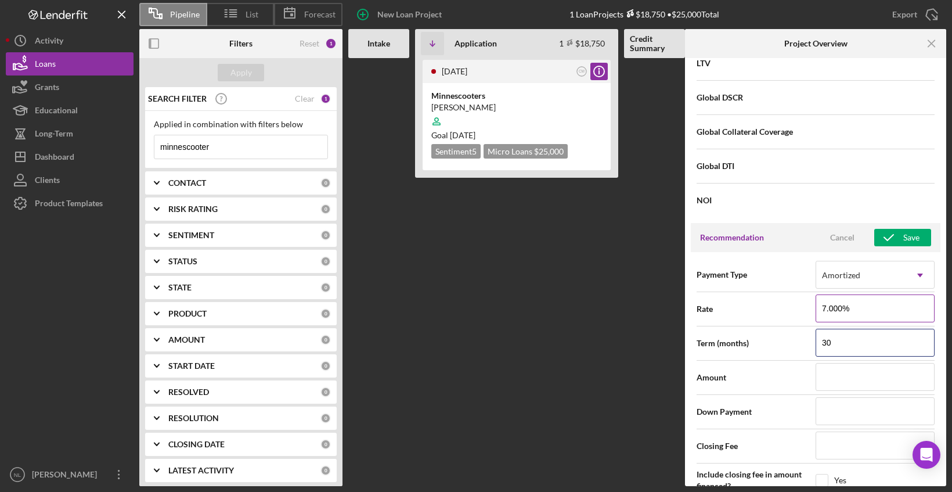
type input "30"
type input "$2"
type input "$25"
type input "$250"
type input "$2,500"
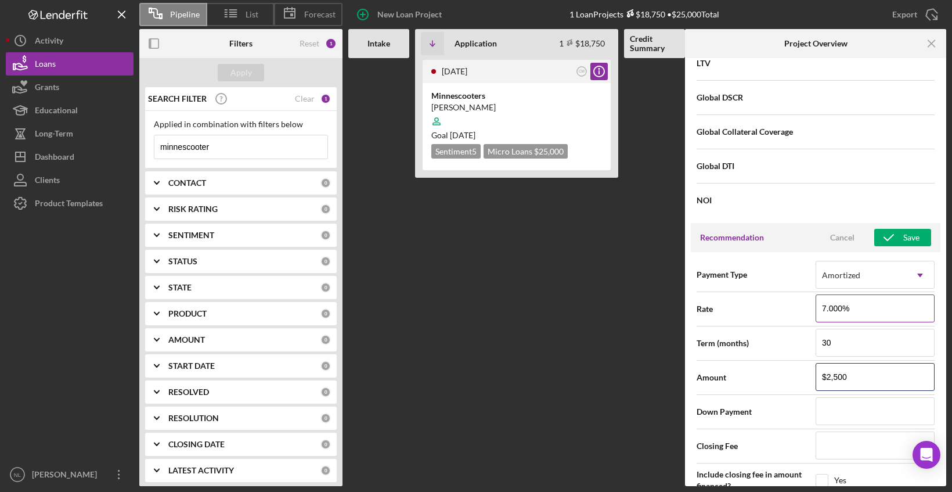
type input "$25,000"
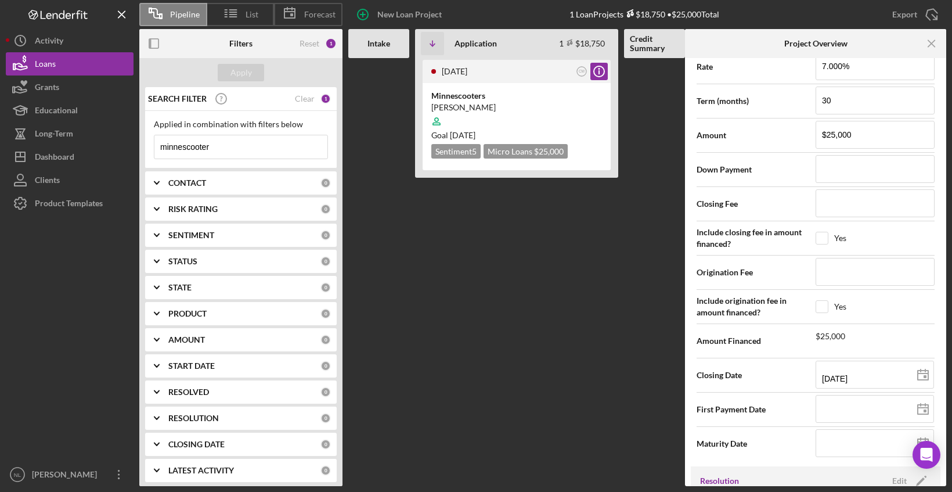
drag, startPoint x: 942, startPoint y: 399, endPoint x: 943, endPoint y: 420, distance: 20.9
click at [943, 420] on div "Internal Workflow Stage Application Icon/Dropdown Arrow Archive (can unarchive …" at bounding box center [815, 272] width 261 height 428
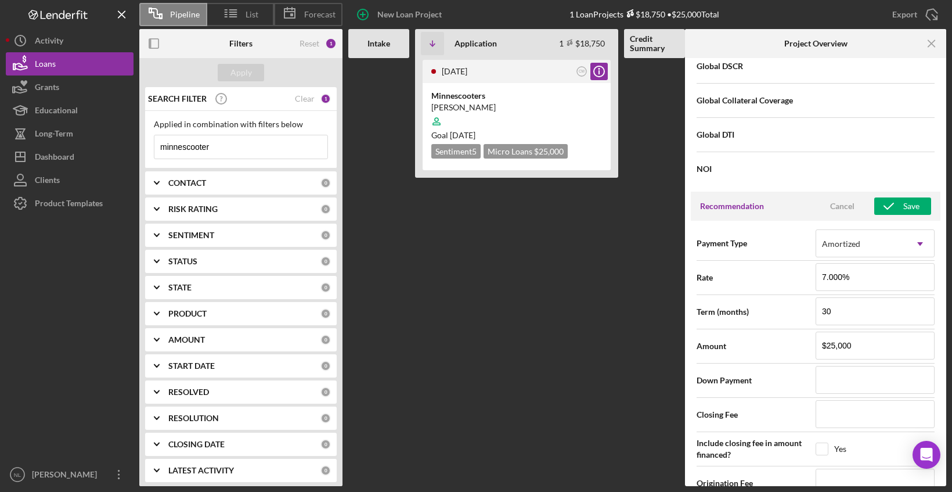
scroll to position [926, 0]
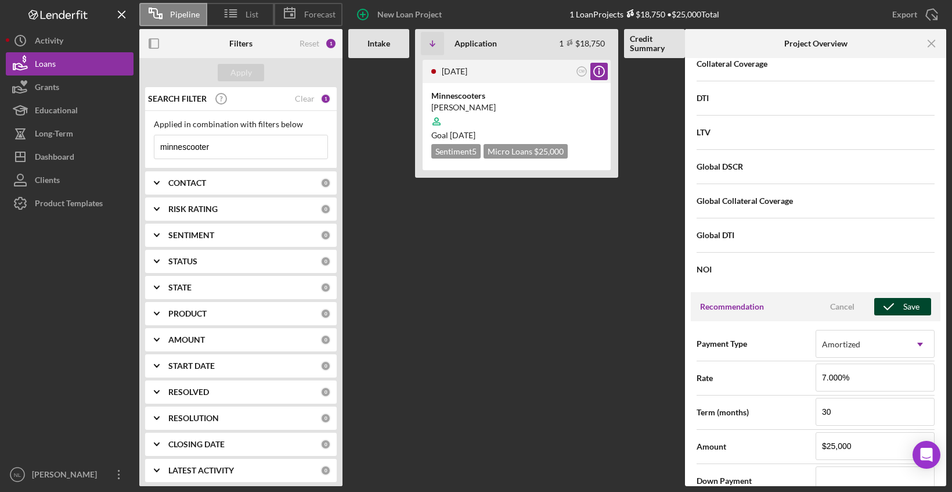
click at [905, 310] on div "Save" at bounding box center [911, 306] width 16 height 17
click at [208, 141] on input "minnescooter" at bounding box center [240, 146] width 173 height 23
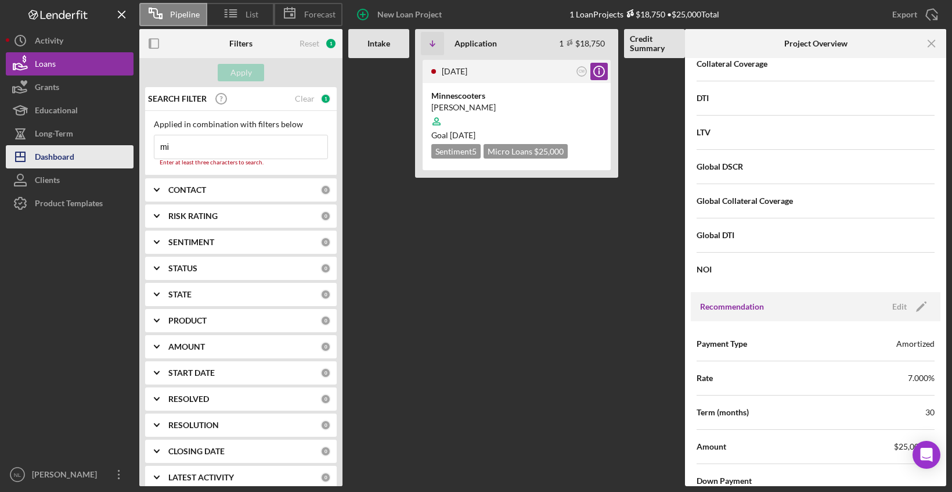
type input "m"
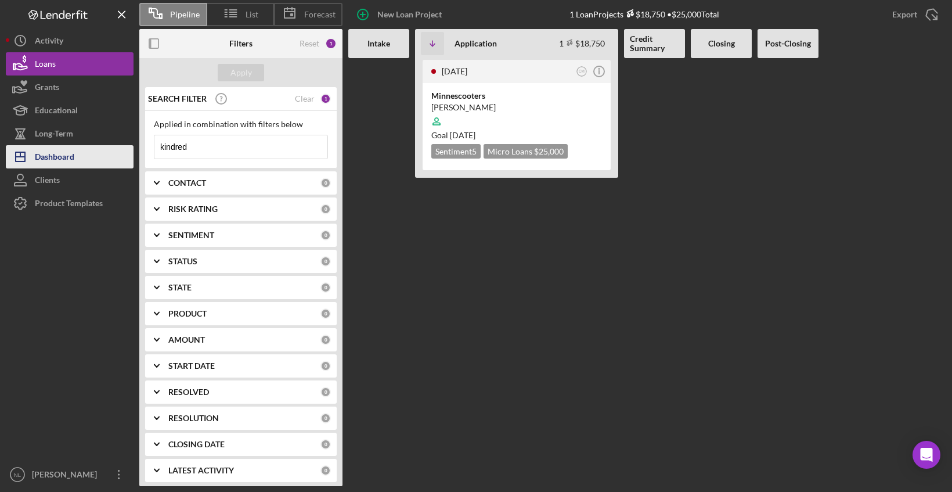
scroll to position [0, 0]
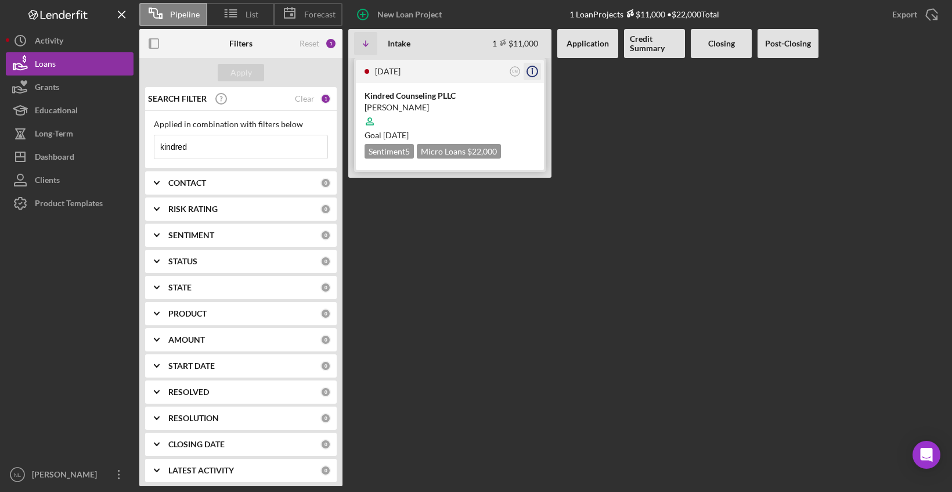
type input "kindred"
click at [532, 67] on circle "button" at bounding box center [532, 71] width 10 height 10
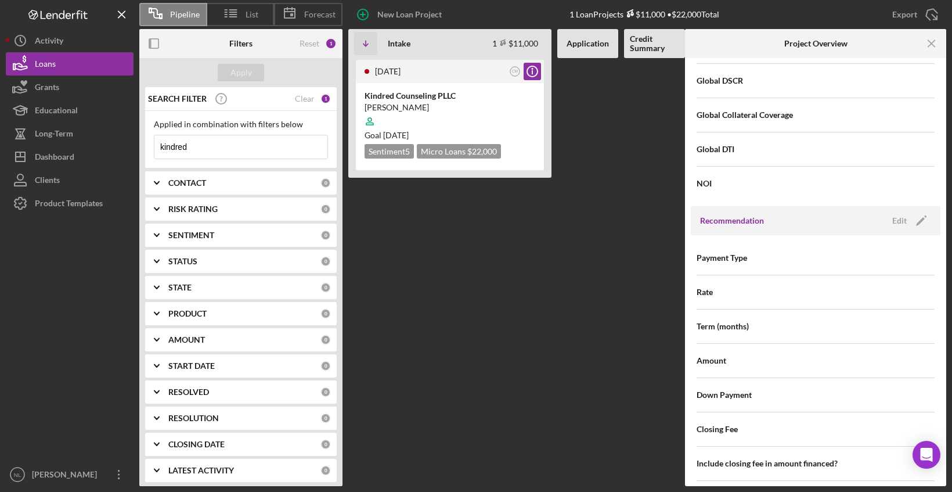
scroll to position [1014, 0]
click at [915, 224] on icon "Icon/Edit" at bounding box center [921, 218] width 29 height 29
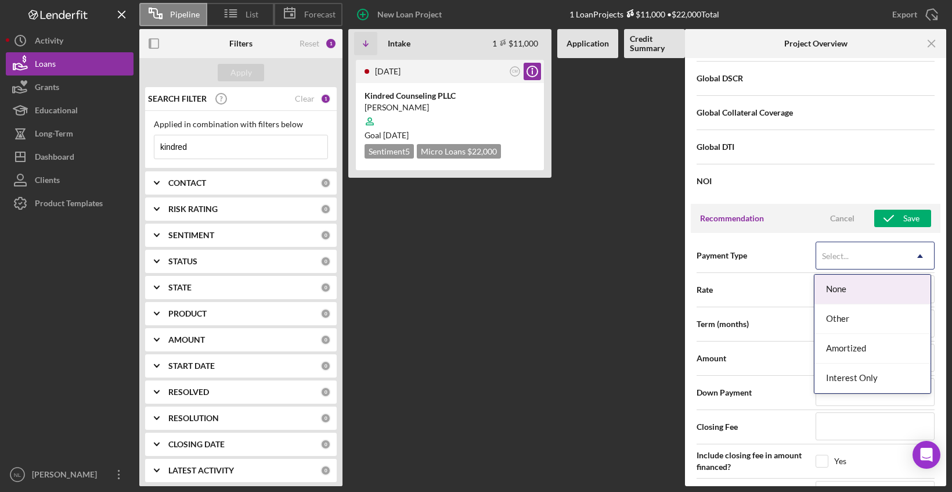
click at [895, 258] on div "Select..." at bounding box center [861, 256] width 90 height 27
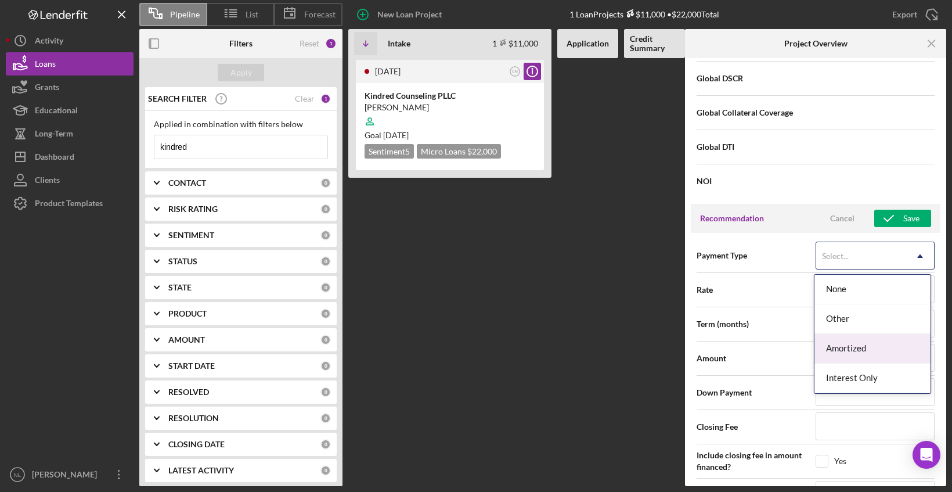
click at [898, 344] on div "Amortized" at bounding box center [873, 349] width 116 height 30
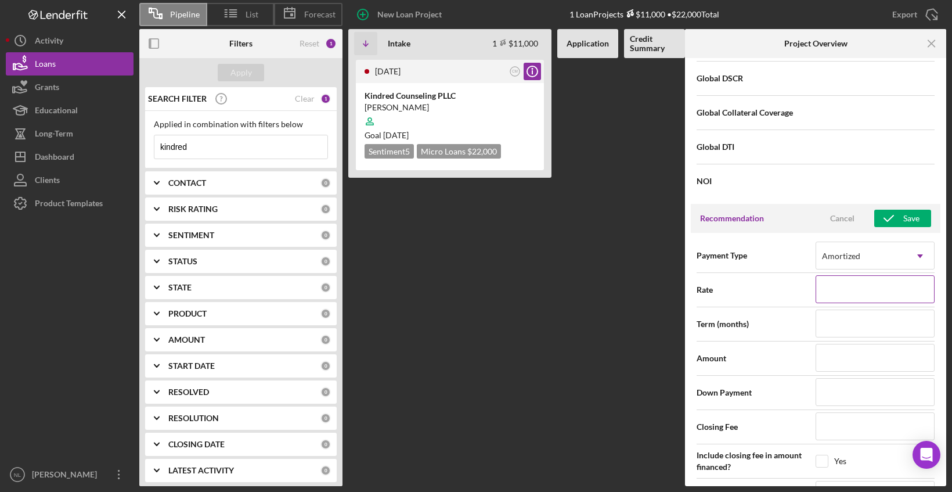
click at [874, 294] on input at bounding box center [875, 289] width 119 height 28
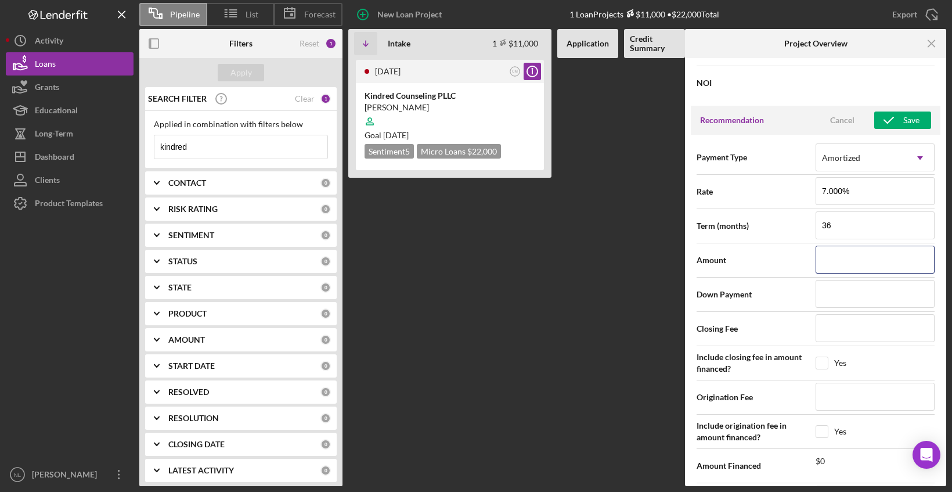
scroll to position [1098, 0]
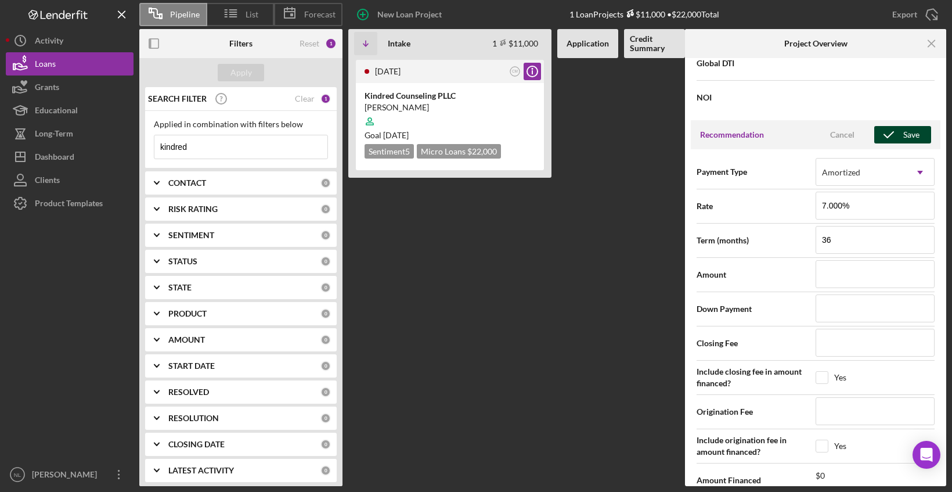
click at [905, 136] on div "Save" at bounding box center [911, 134] width 16 height 17
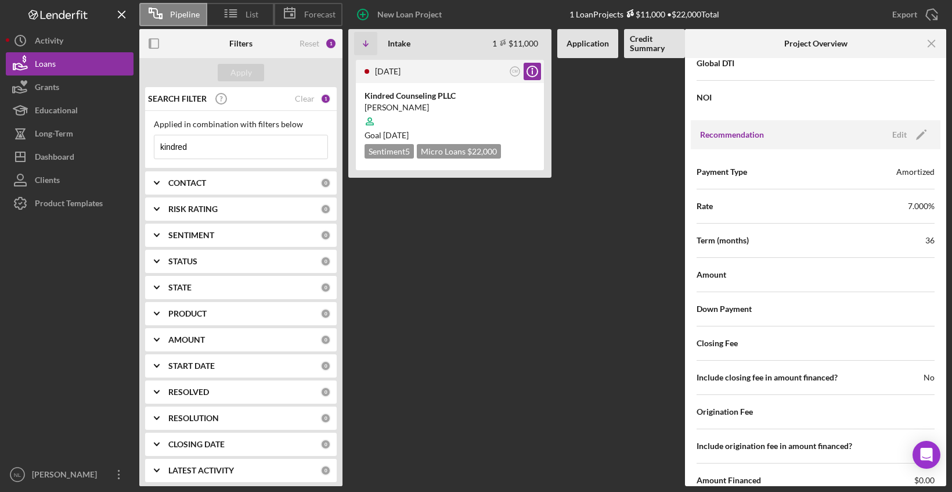
click at [214, 145] on input "kindred" at bounding box center [240, 146] width 173 height 23
click at [243, 70] on div "Apply" at bounding box center [241, 72] width 21 height 17
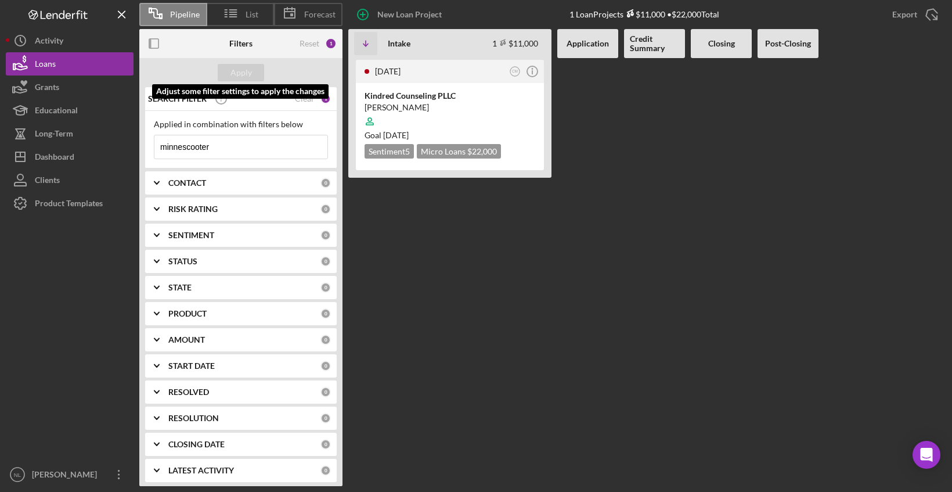
scroll to position [0, 0]
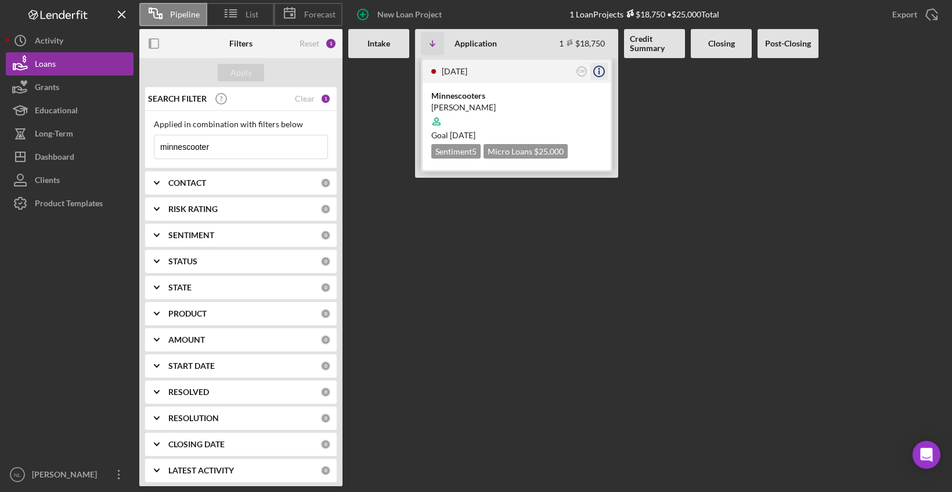
click at [596, 70] on icon "Icon/Info" at bounding box center [599, 71] width 29 height 29
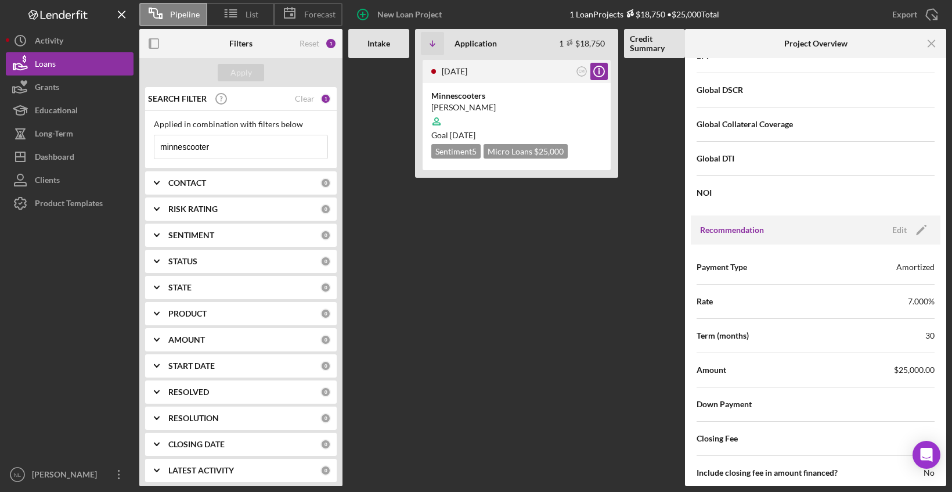
scroll to position [1010, 0]
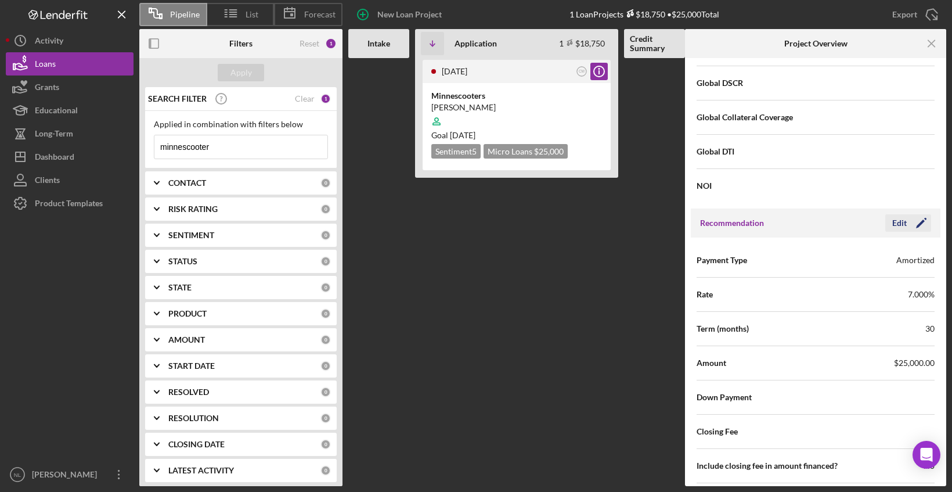
click at [912, 219] on icon "Icon/Edit" at bounding box center [921, 222] width 29 height 29
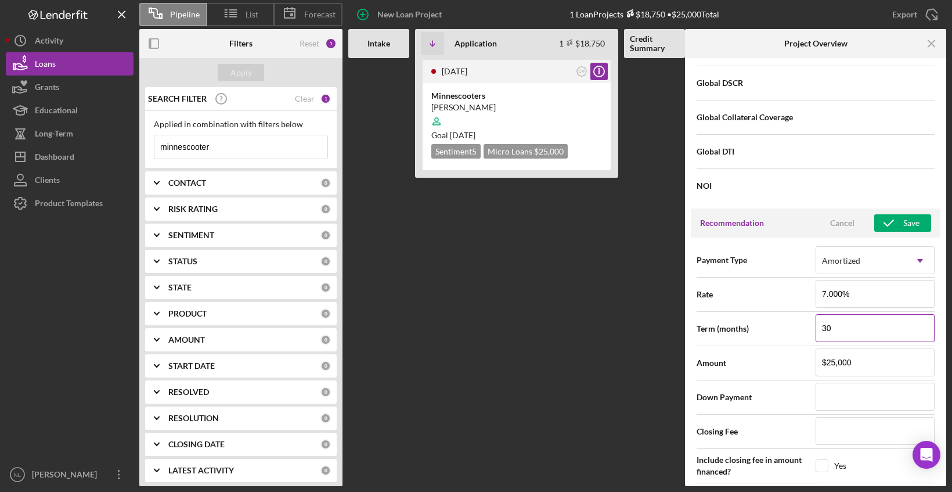
click at [874, 333] on input "30" at bounding box center [875, 328] width 119 height 28
click at [919, 219] on button "Save" at bounding box center [902, 222] width 57 height 17
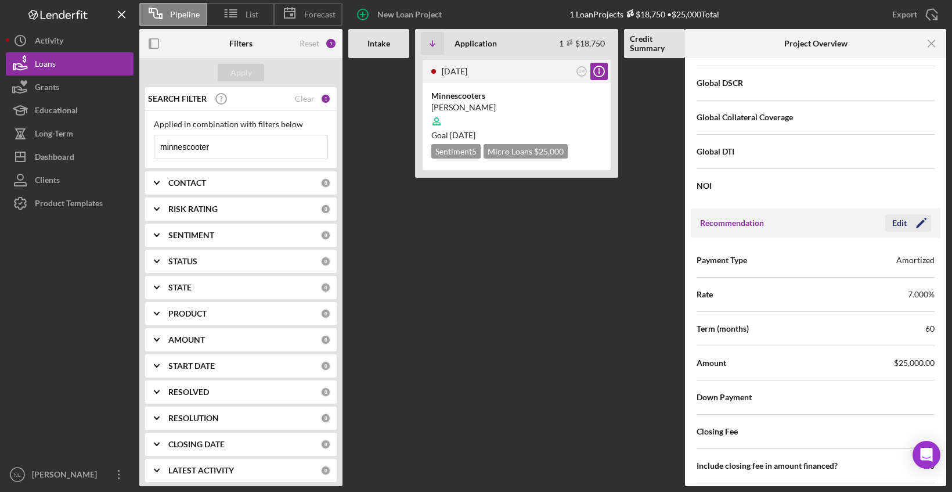
click at [924, 223] on icon "Icon/Edit" at bounding box center [921, 222] width 29 height 29
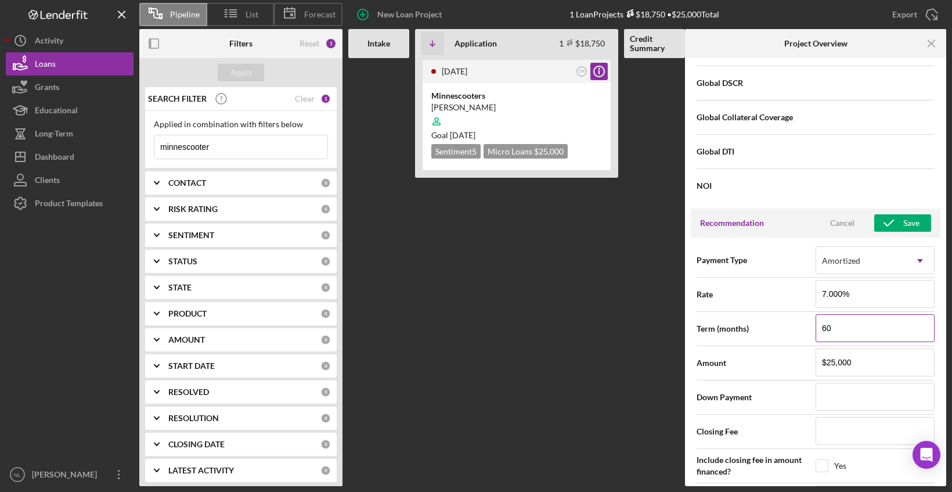
click at [881, 326] on input "60" at bounding box center [875, 328] width 119 height 28
click at [908, 217] on div "Save" at bounding box center [911, 222] width 16 height 17
